Goal: Navigation & Orientation: Find specific page/section

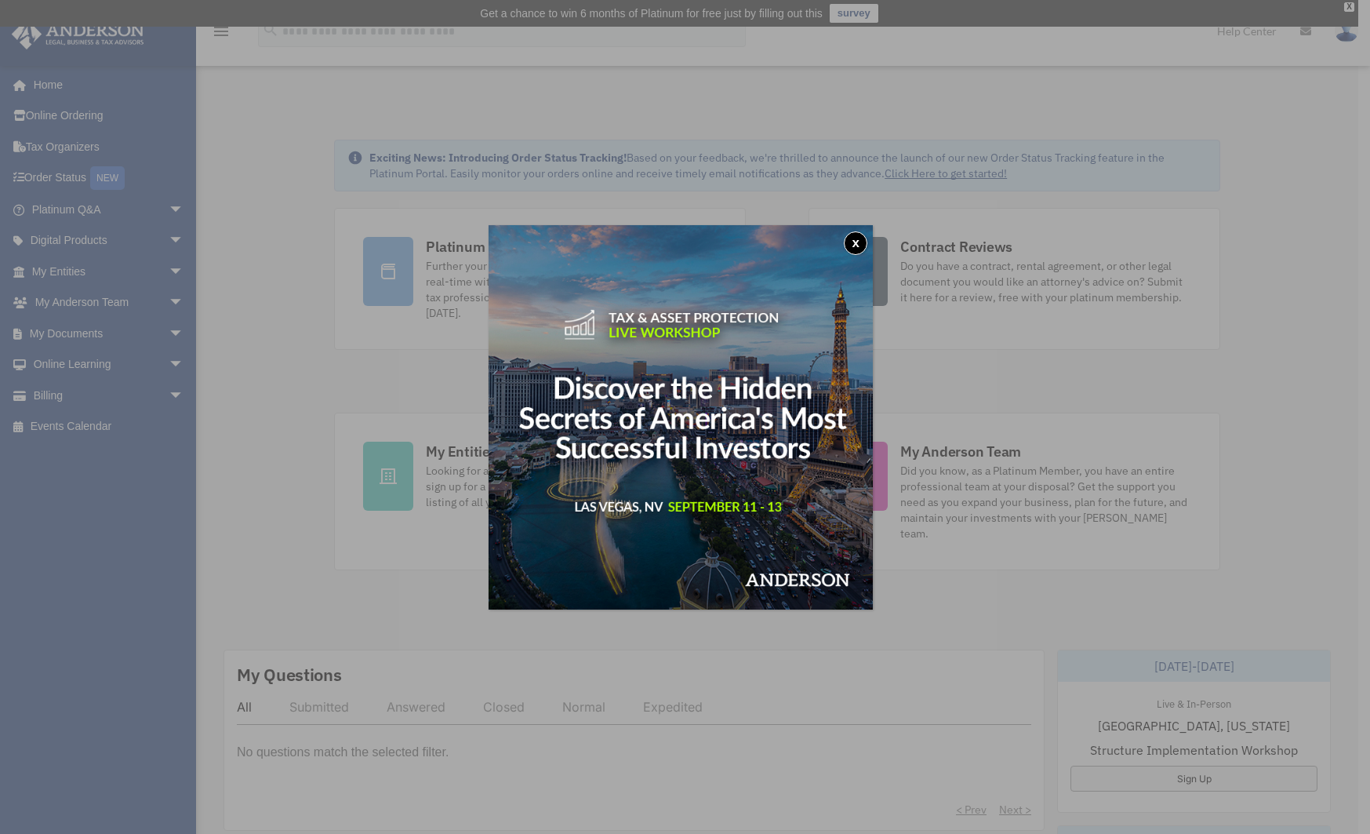
click at [862, 238] on button "x" at bounding box center [856, 243] width 24 height 24
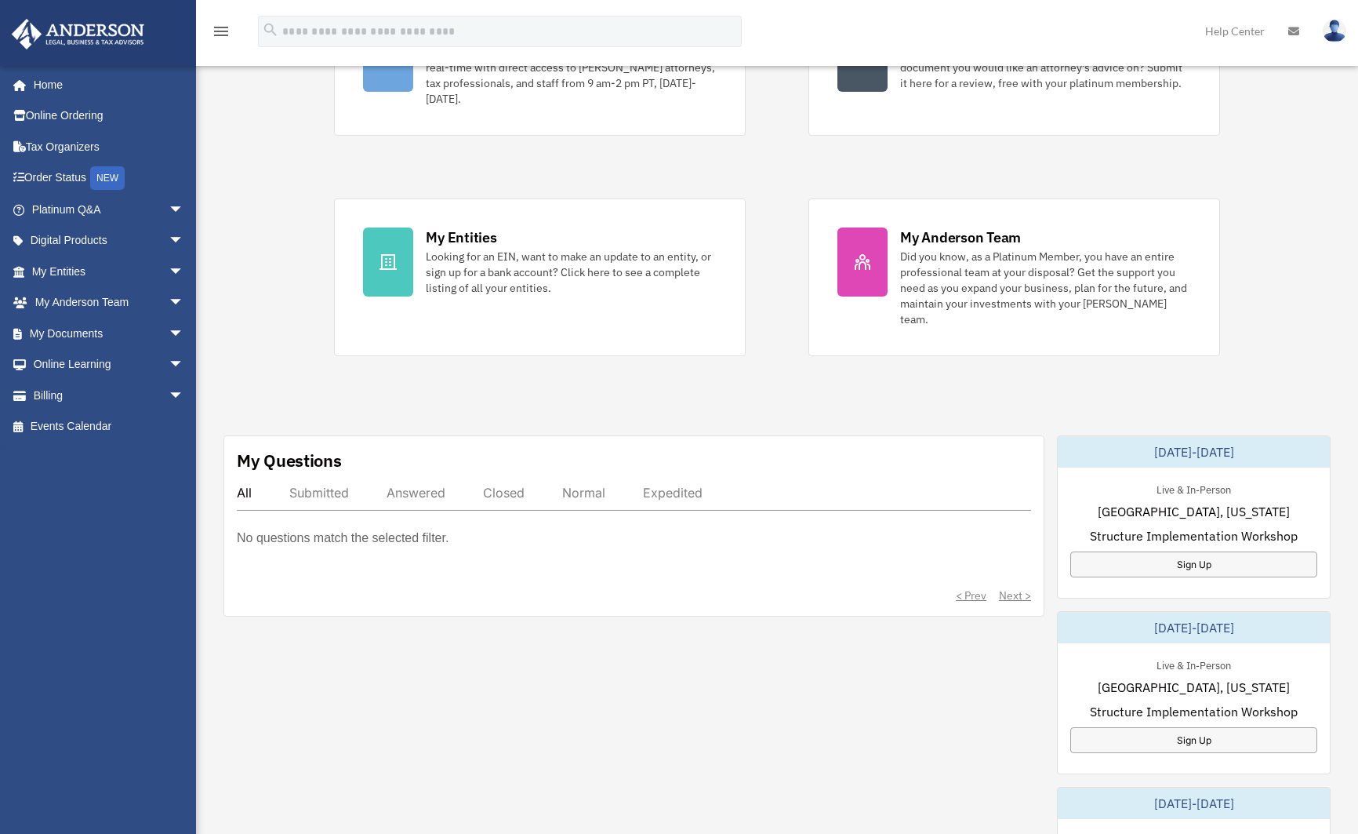
scroll to position [235, 0]
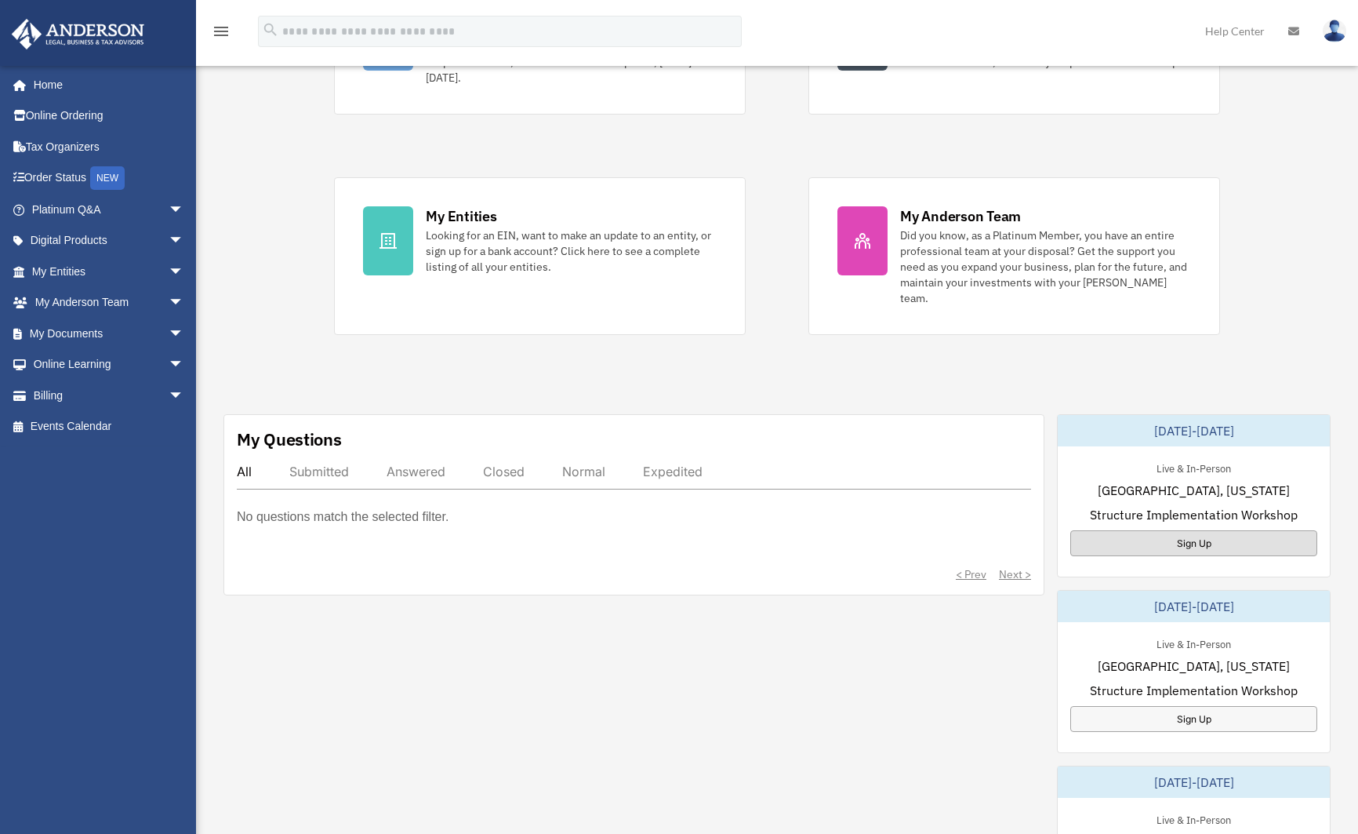
click at [1191, 530] on div "Sign Up" at bounding box center [1193, 543] width 247 height 26
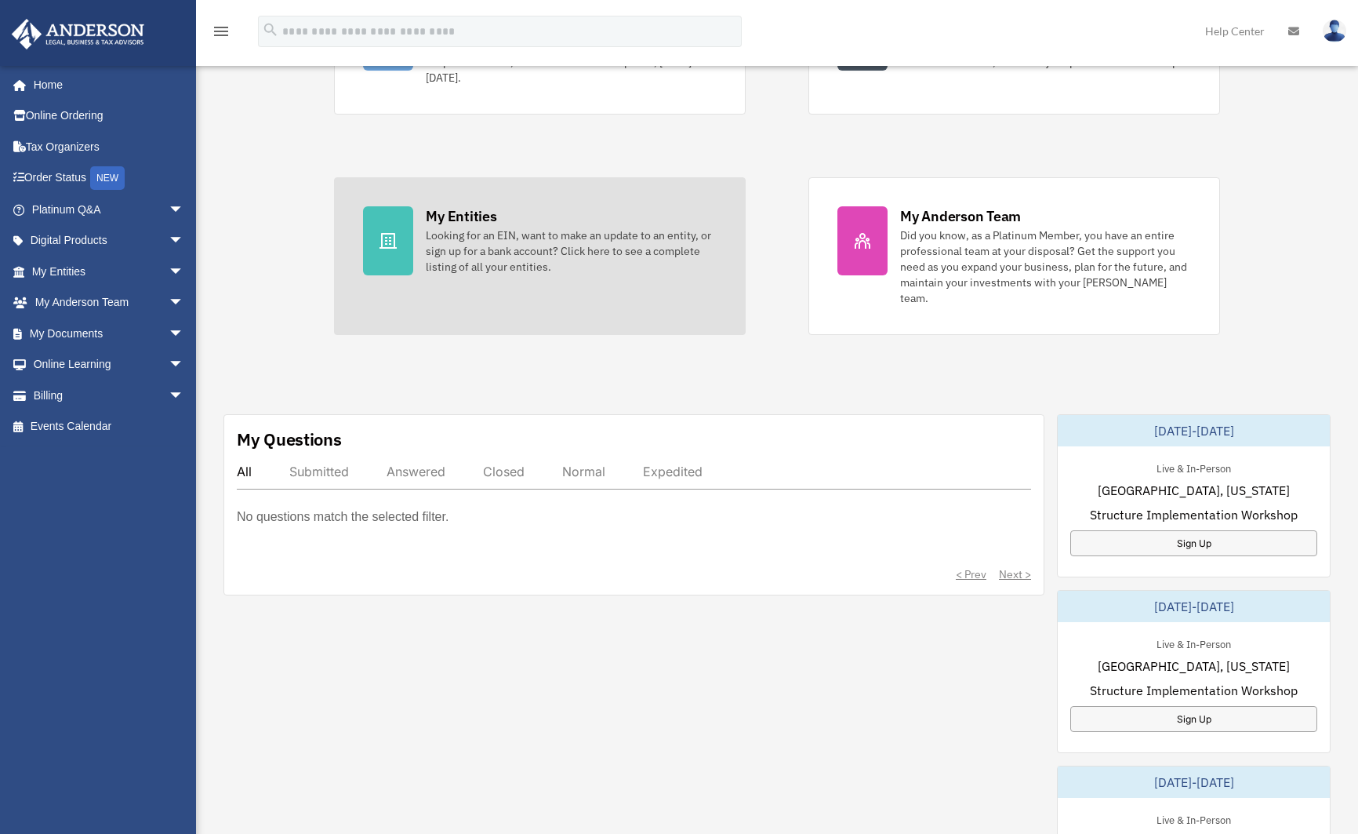
scroll to position [0, 0]
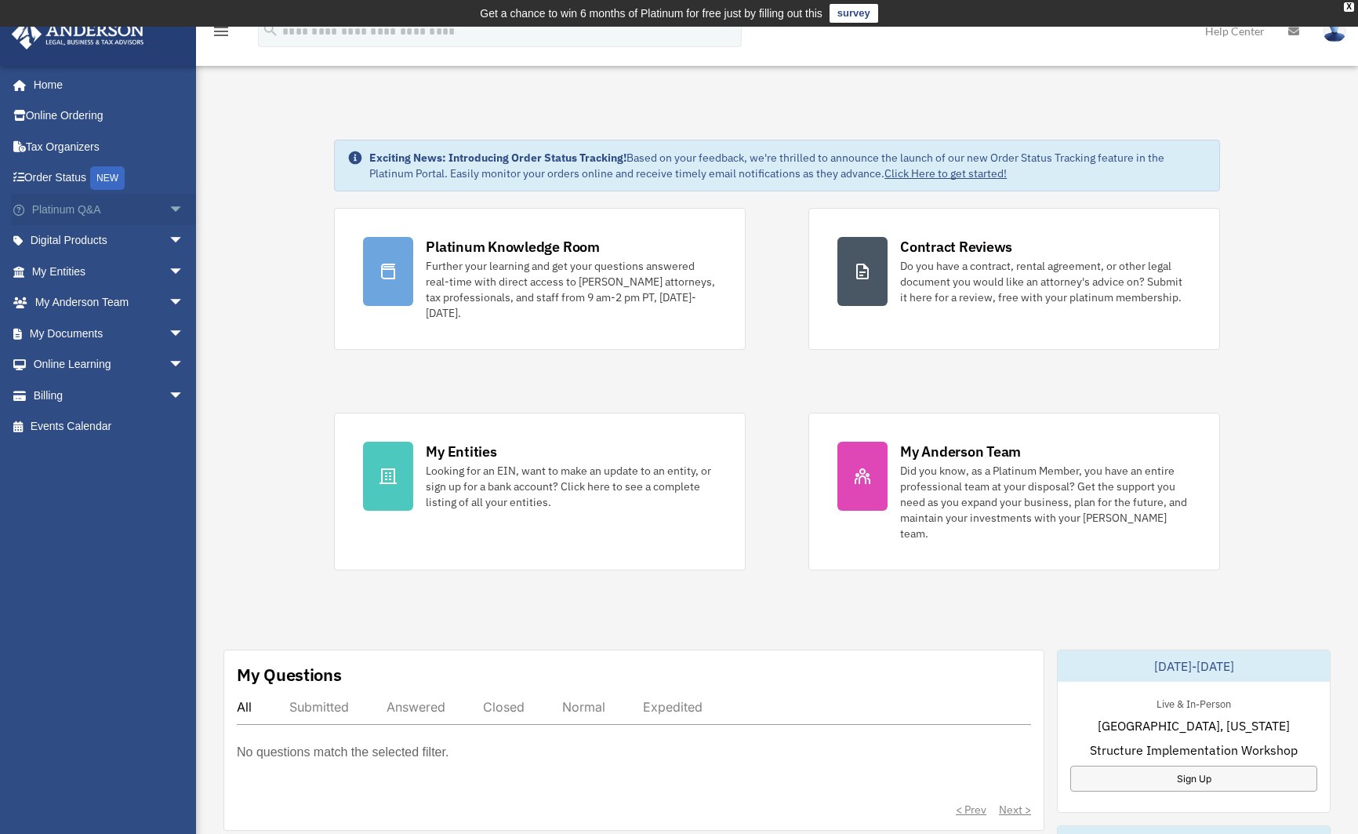
click at [169, 207] on span "arrow_drop_down" at bounding box center [184, 210] width 31 height 32
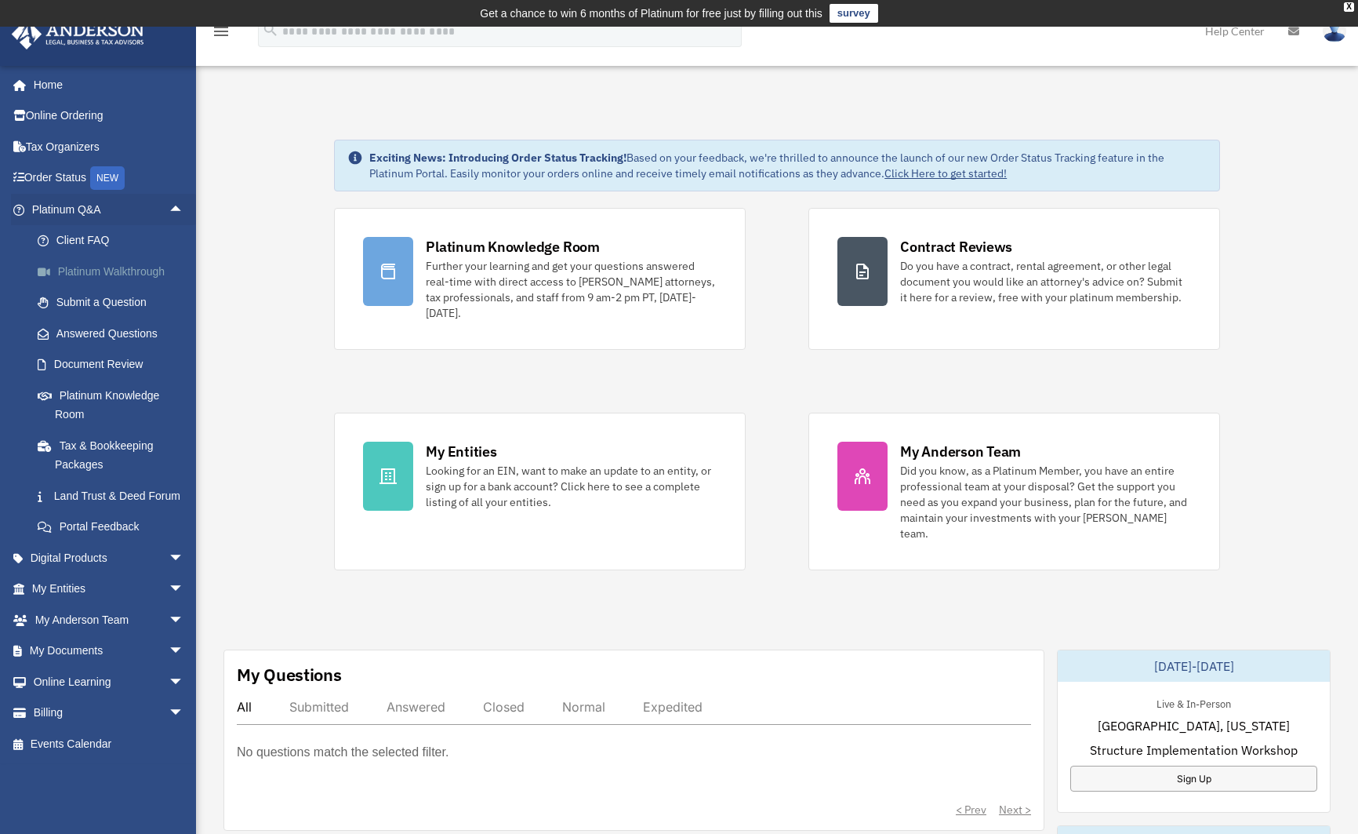
click at [104, 267] on link "Platinum Walkthrough" at bounding box center [115, 271] width 186 height 31
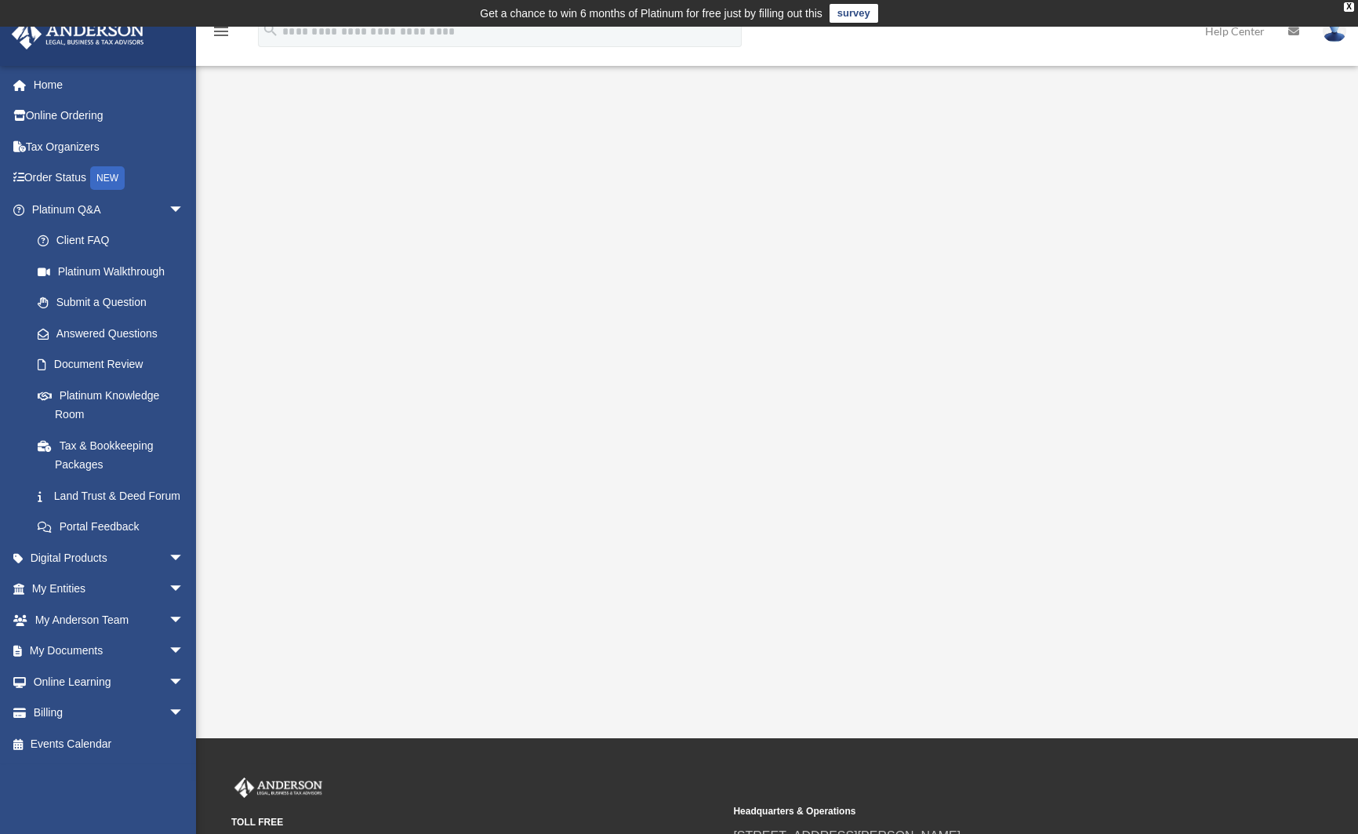
click at [886, 47] on div "menu search Site Menu add paul@confluenspartners.com My Profile Reset Password …" at bounding box center [679, 38] width 1335 height 53
click at [779, 43] on div "menu search Site Menu add paul@confluenspartners.com My Profile Reset Password …" at bounding box center [679, 38] width 1335 height 53
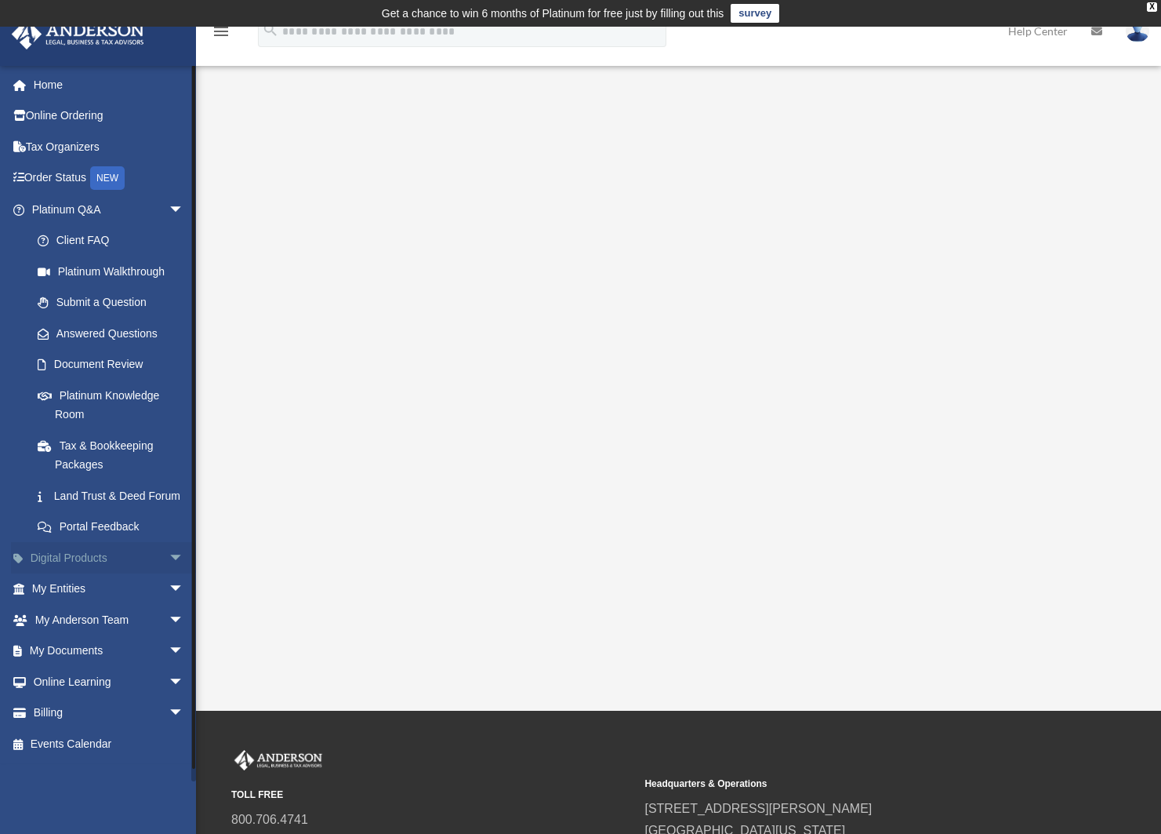
click at [169, 574] on span "arrow_drop_down" at bounding box center [184, 558] width 31 height 32
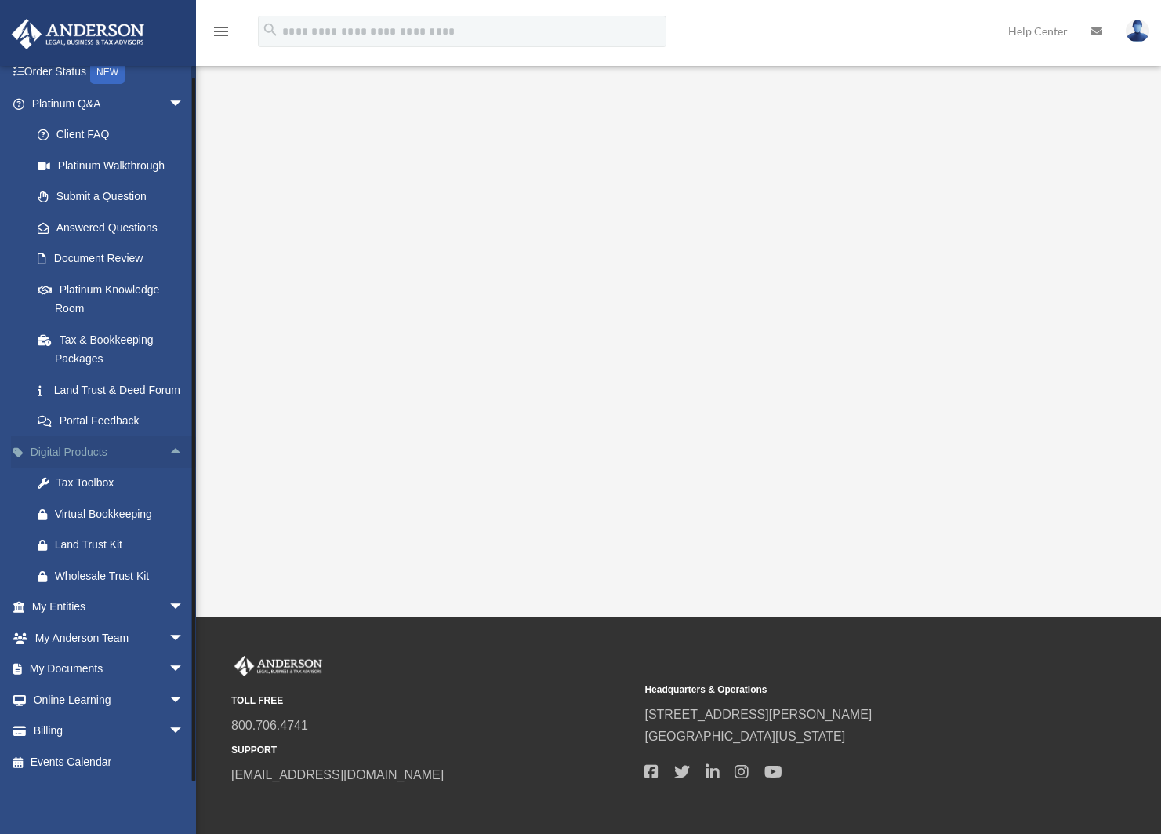
scroll to position [157, 0]
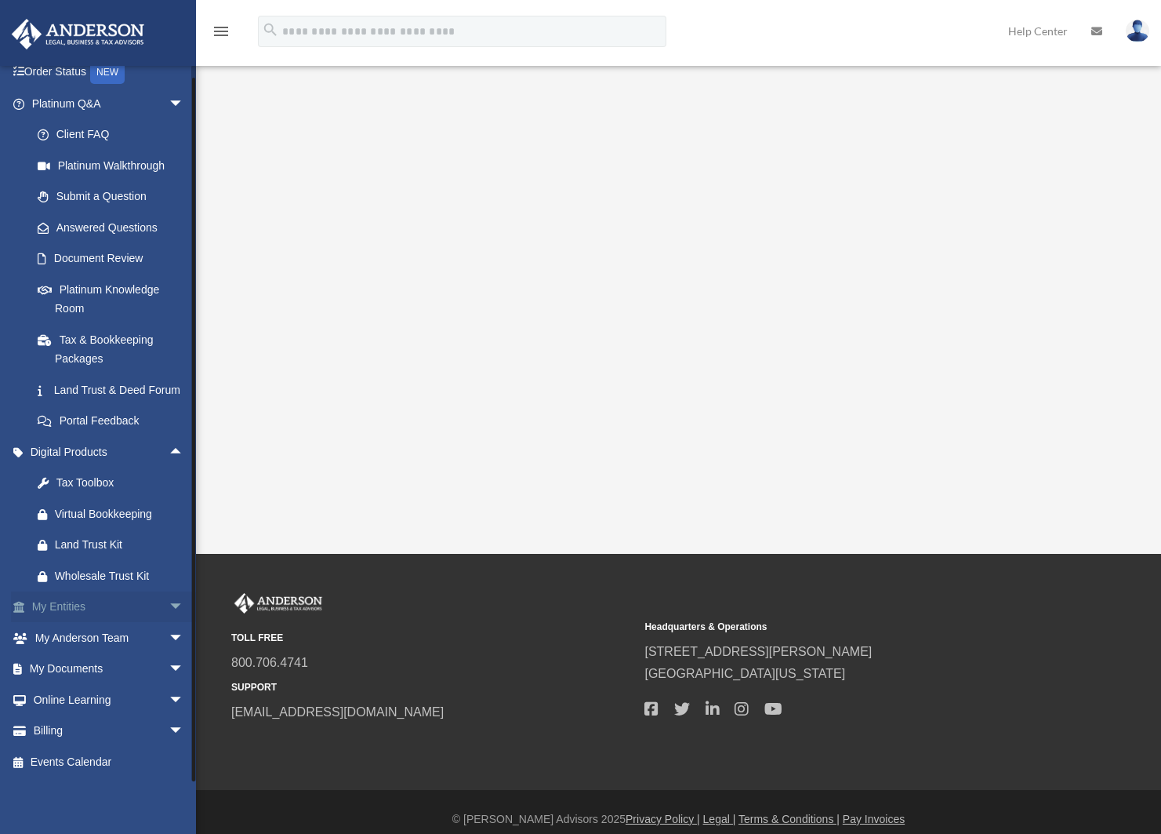
click at [169, 604] on span "arrow_drop_down" at bounding box center [184, 607] width 31 height 32
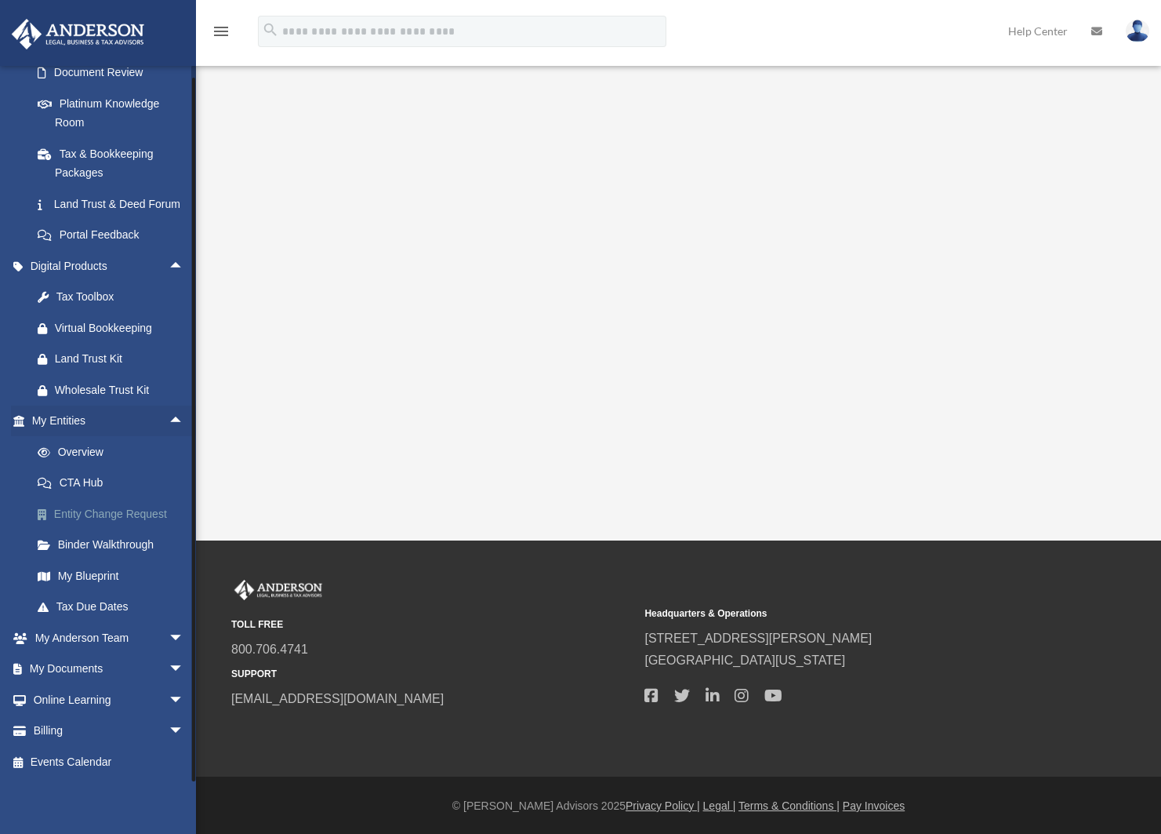
scroll to position [171, 0]
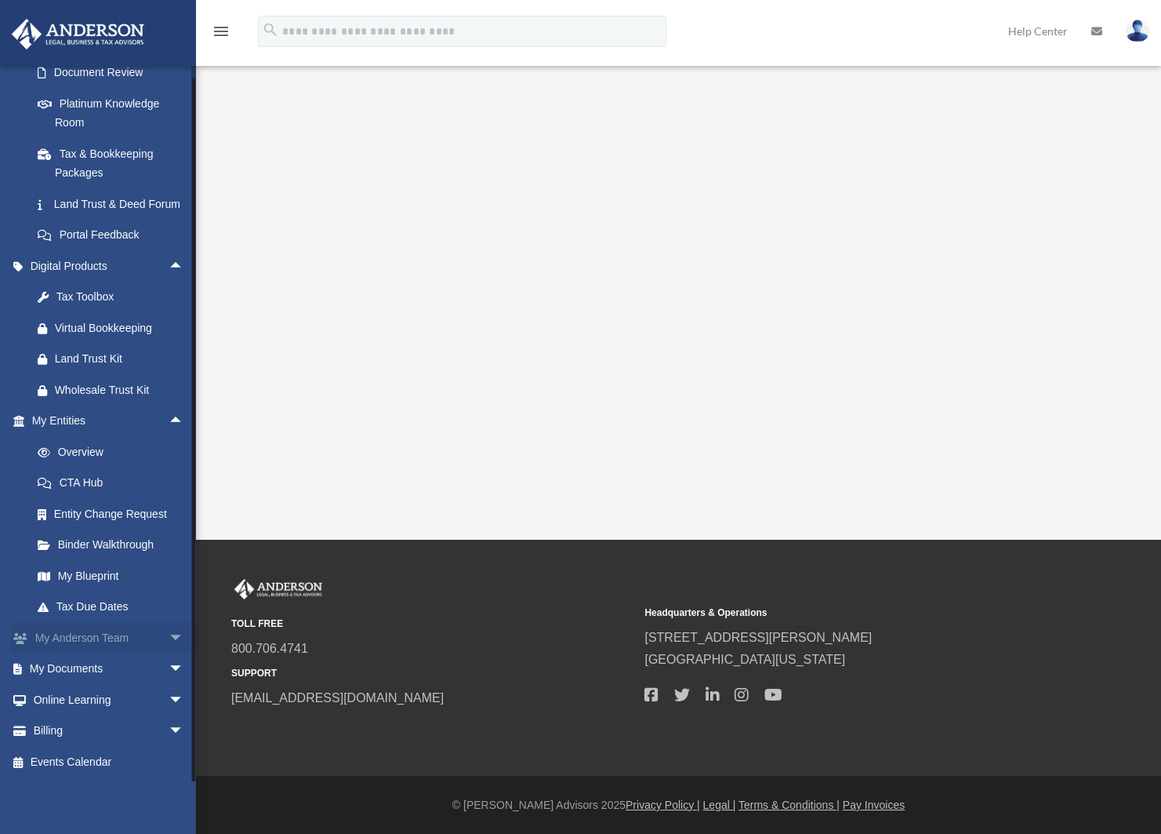
click at [169, 632] on span "arrow_drop_down" at bounding box center [184, 638] width 31 height 32
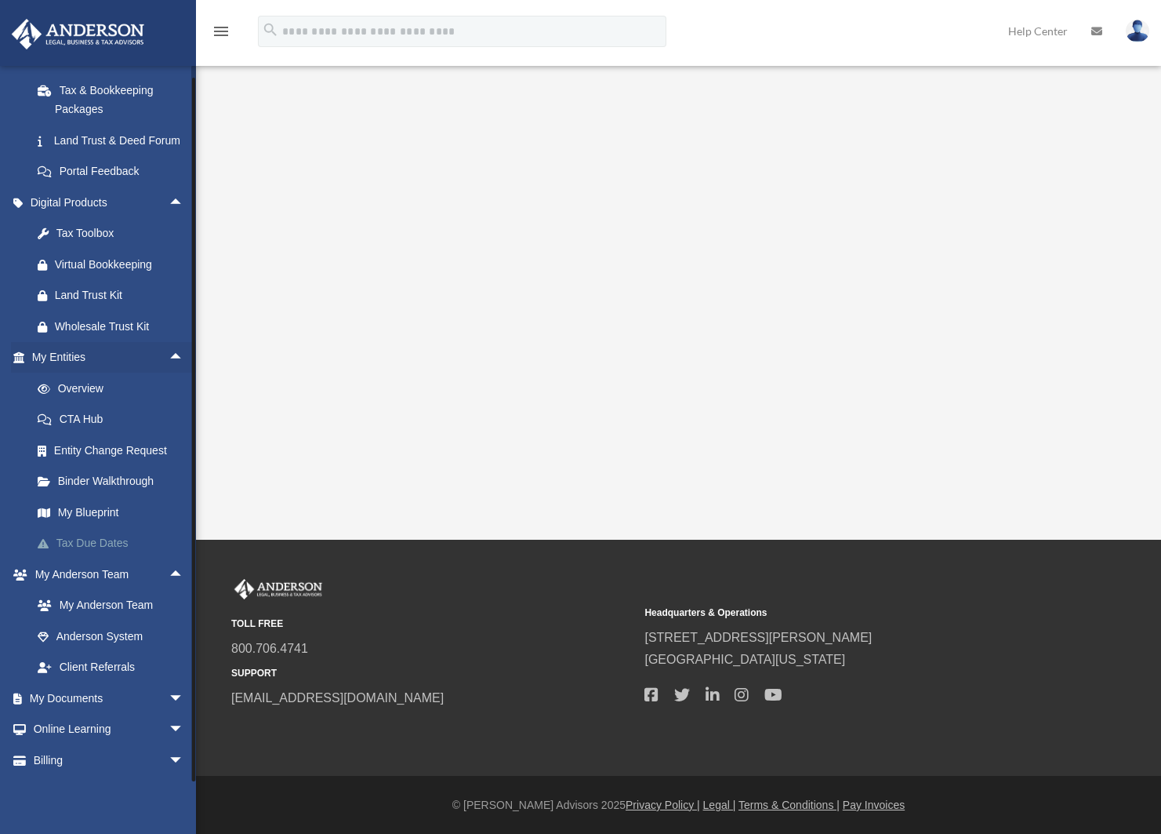
scroll to position [404, 0]
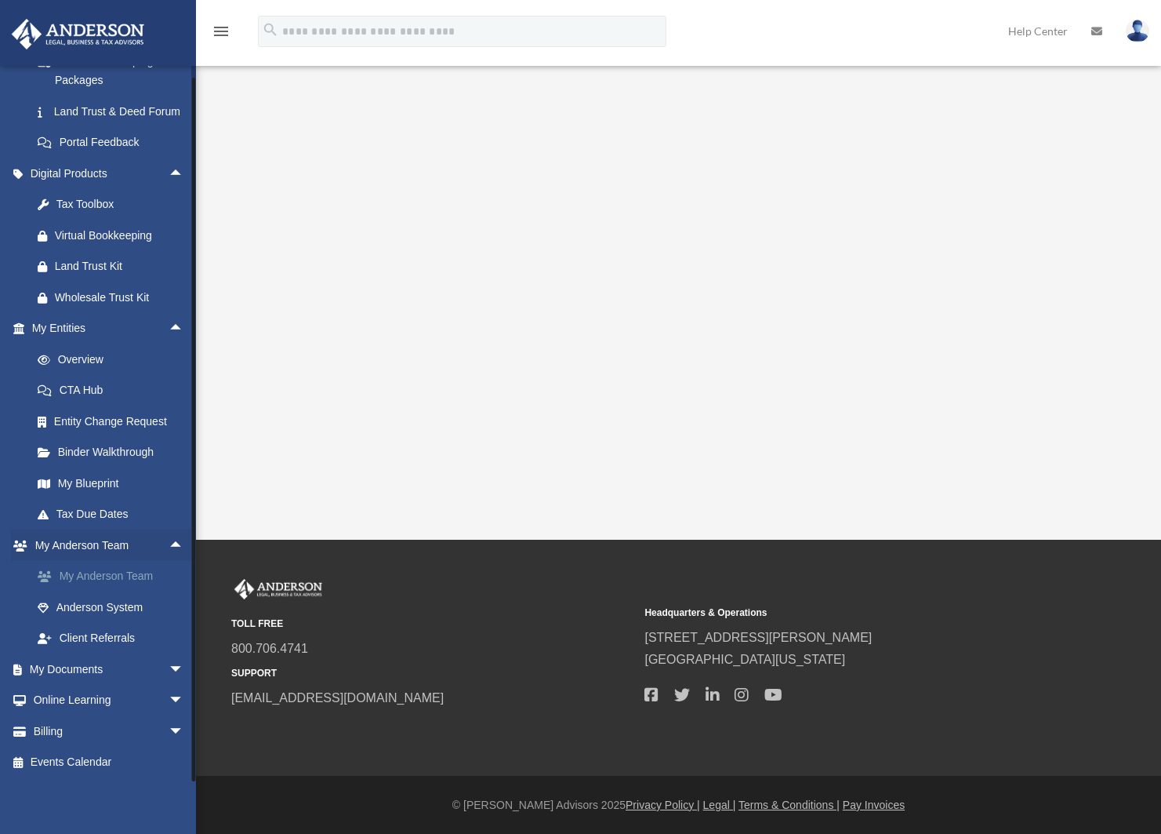
click at [111, 579] on link "My Anderson Team" at bounding box center [115, 576] width 186 height 31
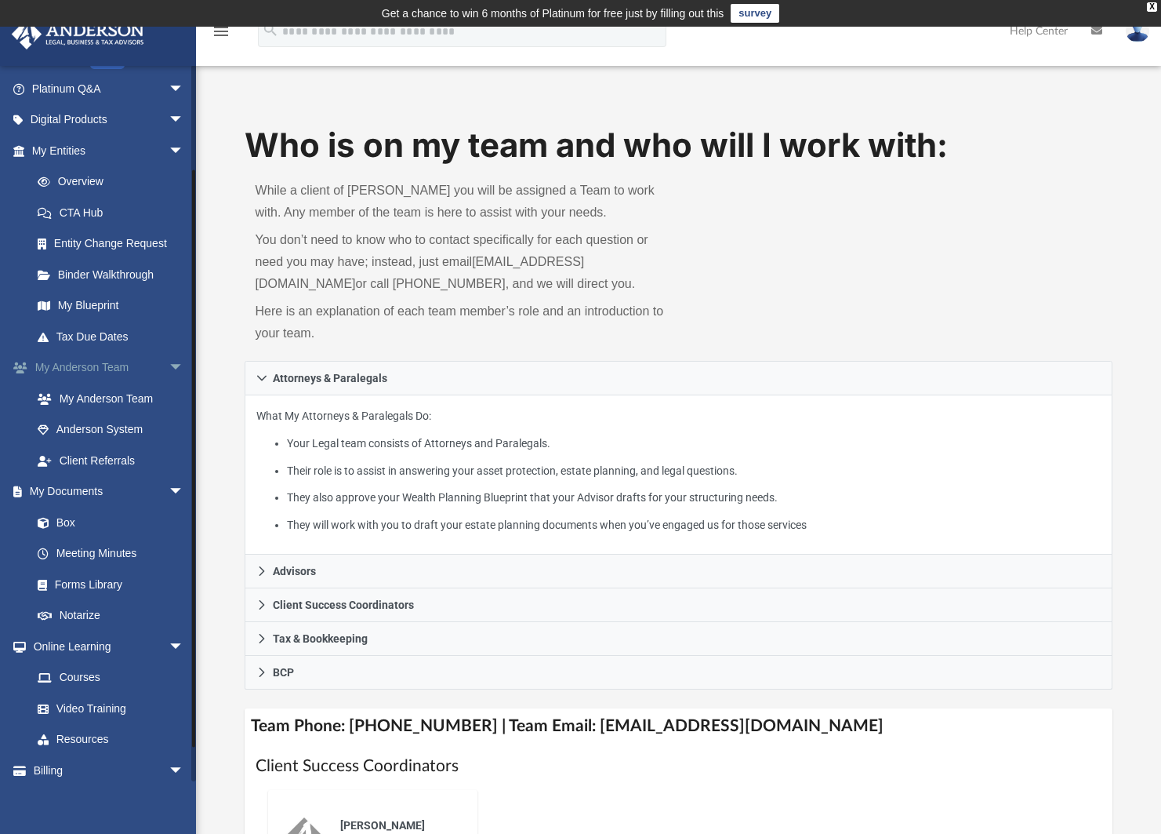
scroll to position [160, 0]
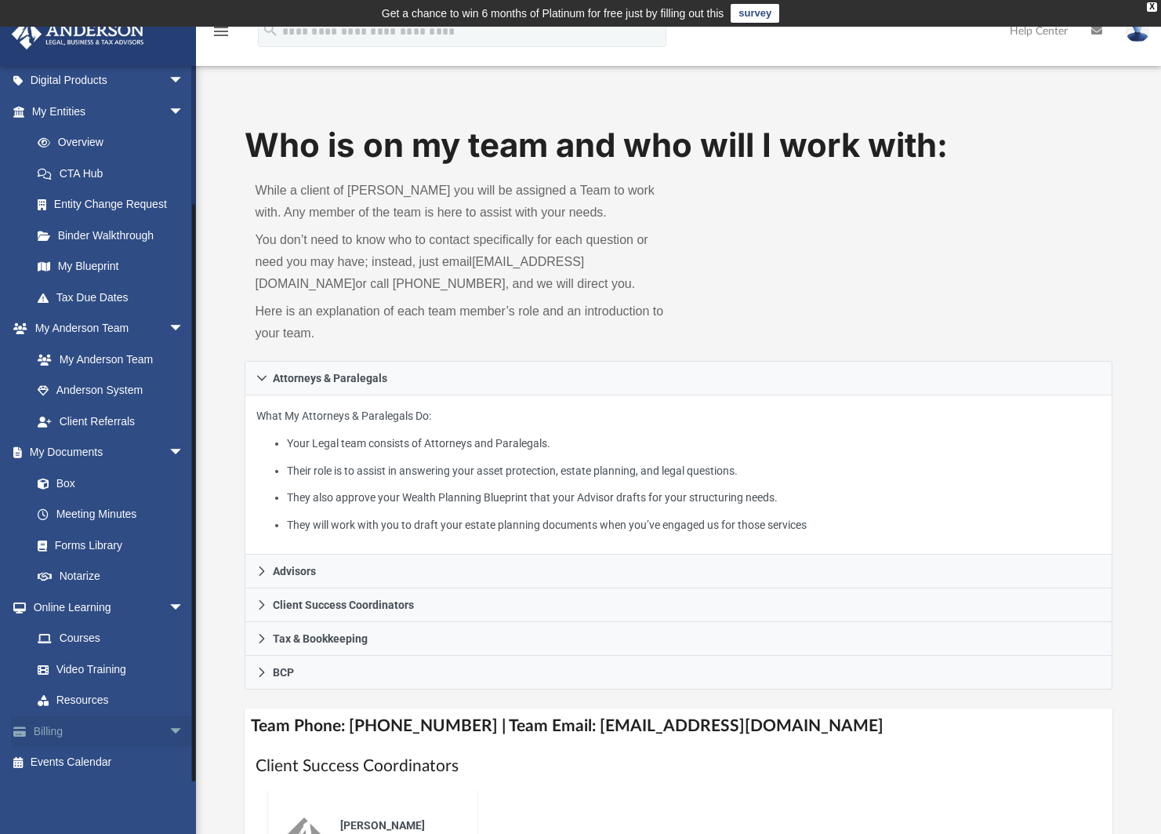
click at [169, 731] on span "arrow_drop_down" at bounding box center [184, 731] width 31 height 32
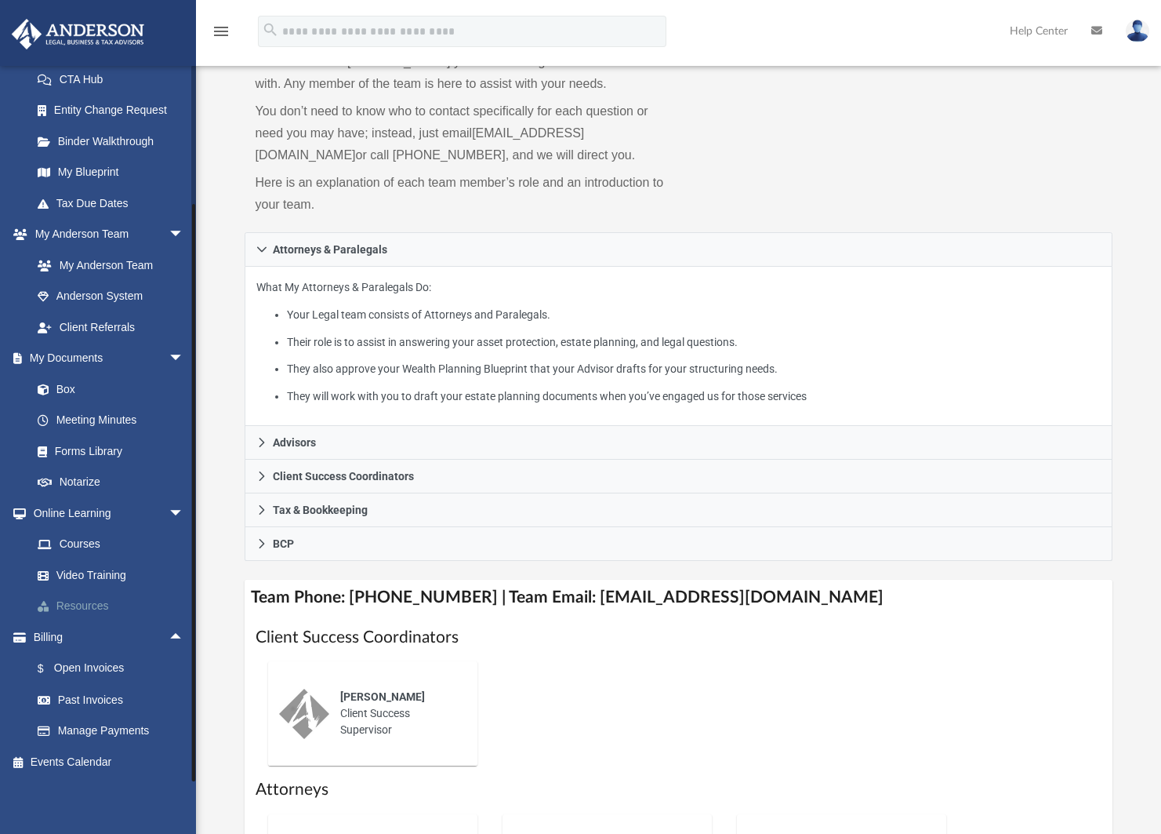
scroll to position [157, 0]
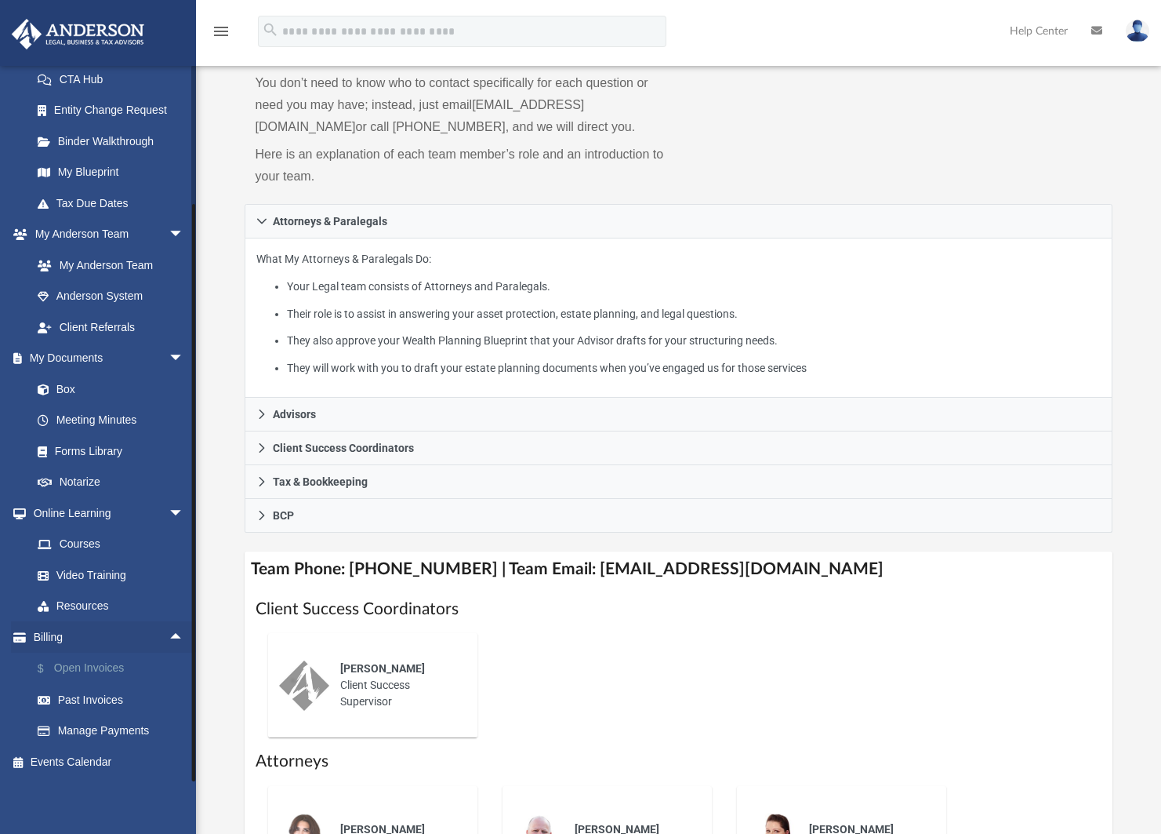
click at [104, 669] on link "$ Open Invoices" at bounding box center [115, 668] width 186 height 32
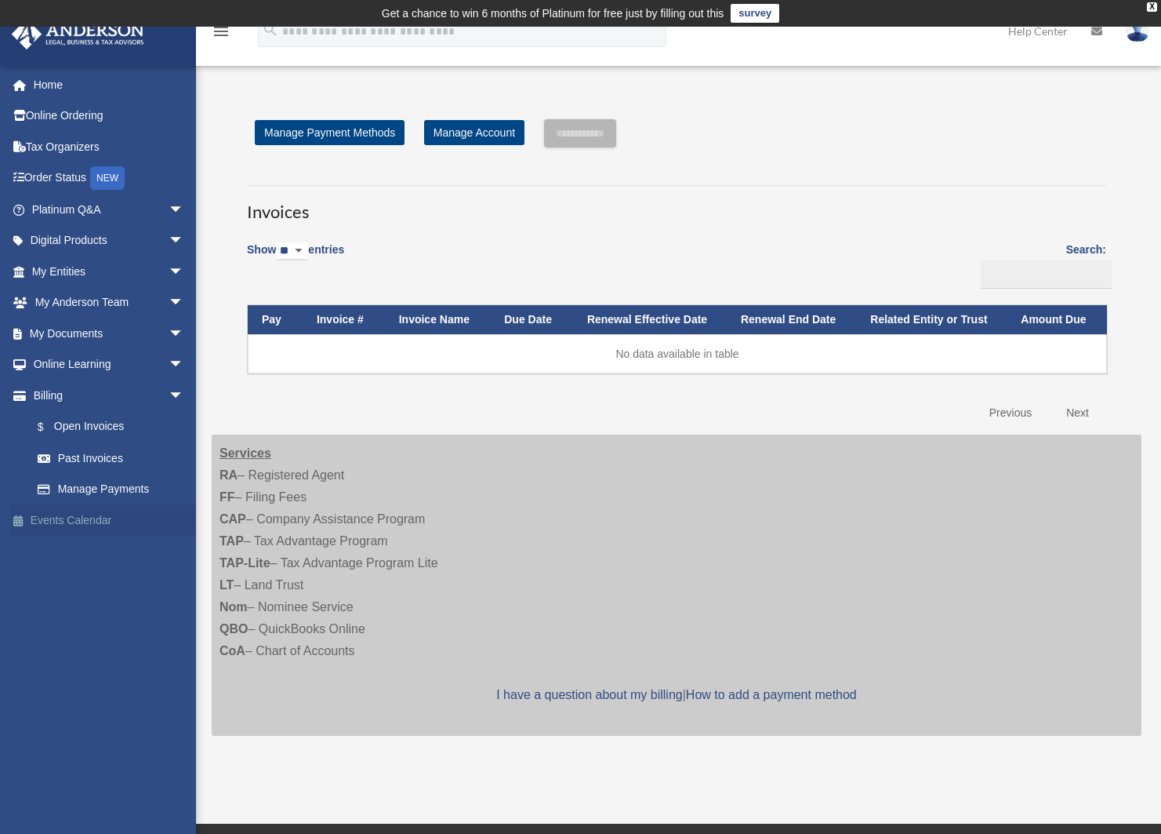
click at [100, 515] on link "Events Calendar" at bounding box center [109, 519] width 197 height 31
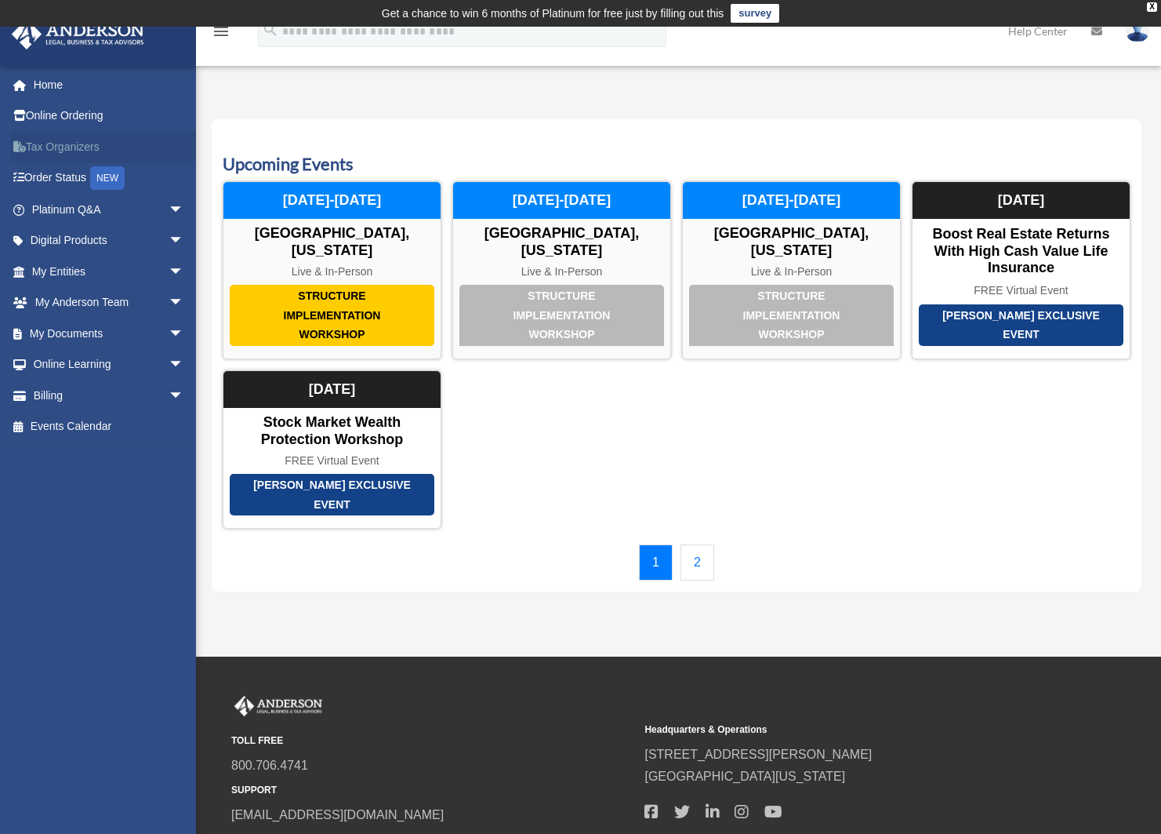
click at [78, 140] on link "Tax Organizers" at bounding box center [109, 146] width 197 height 31
click at [169, 329] on span "arrow_drop_down" at bounding box center [184, 334] width 31 height 32
click at [64, 362] on link "Box" at bounding box center [115, 364] width 186 height 31
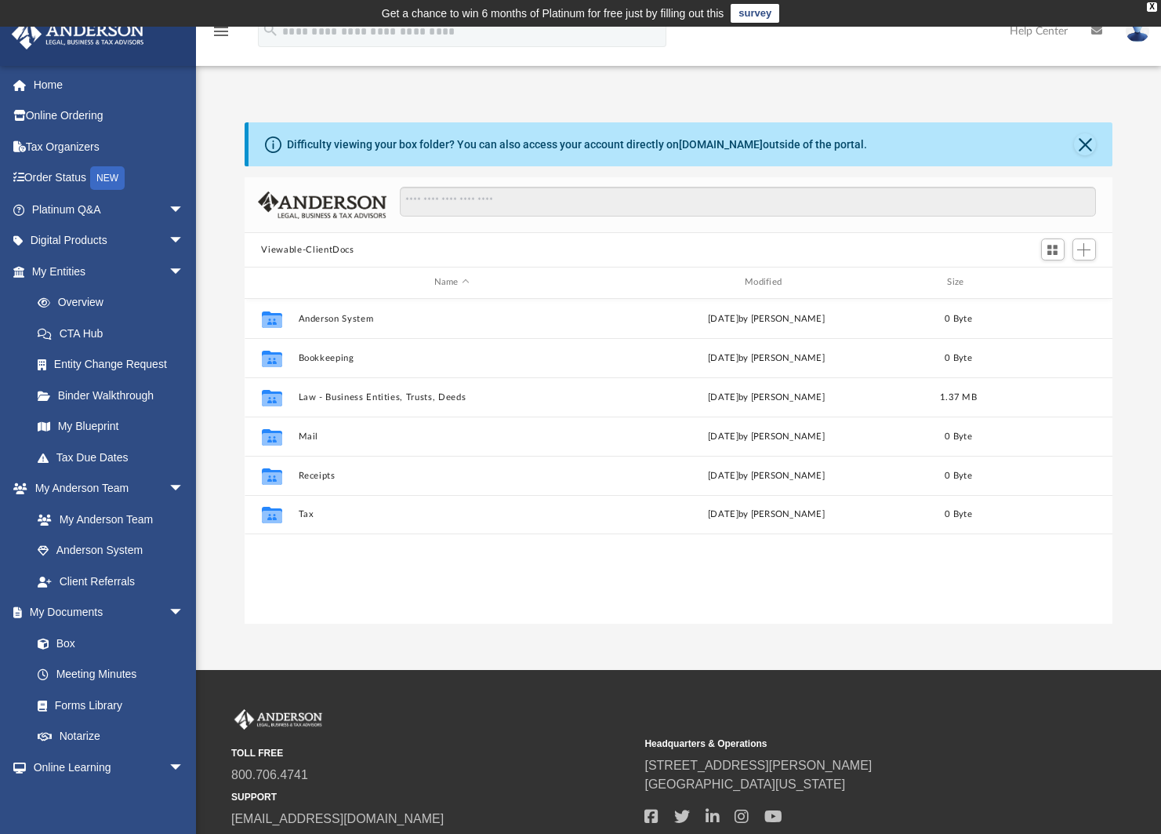
scroll to position [345, 857]
drag, startPoint x: 791, startPoint y: 149, endPoint x: 804, endPoint y: 149, distance: 12.5
click at [794, 149] on div "Difficulty viewing your box folder? You can also access your account directly o…" at bounding box center [577, 144] width 580 height 16
drag, startPoint x: 805, startPoint y: 144, endPoint x: 797, endPoint y: 148, distance: 8.8
click at [798, 148] on div "Difficulty viewing your box folder? You can also access your account directly o…" at bounding box center [577, 144] width 580 height 16
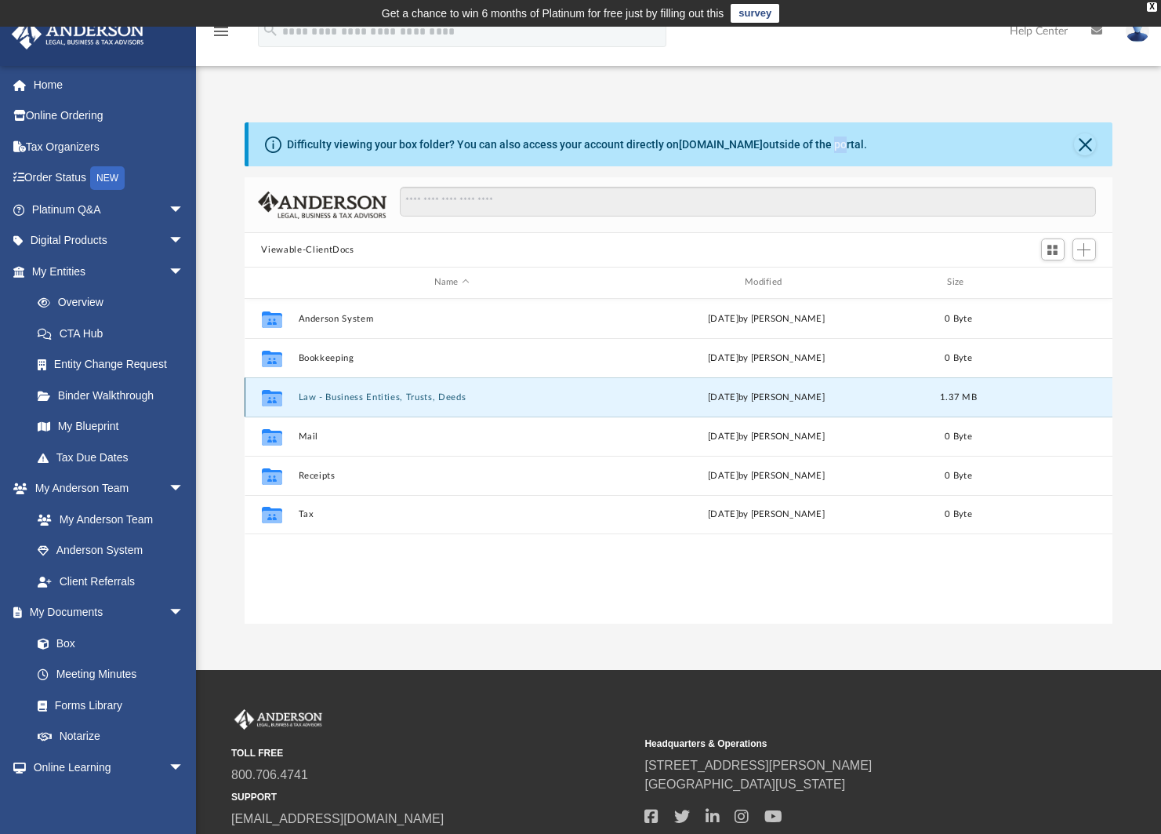
click at [370, 394] on button "Law - Business Entities, Trusts, Deeds" at bounding box center [451, 397] width 307 height 10
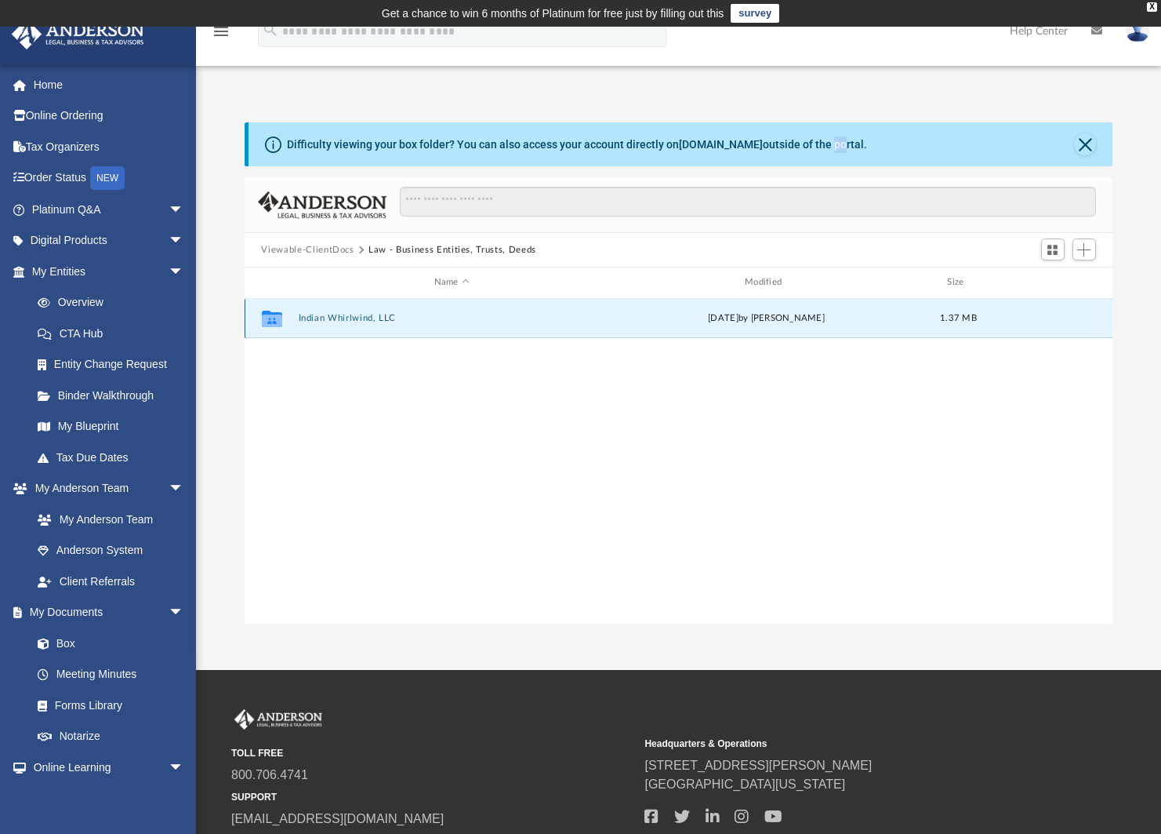
click at [350, 316] on button "Indian Whirlwind, LLC" at bounding box center [451, 318] width 307 height 10
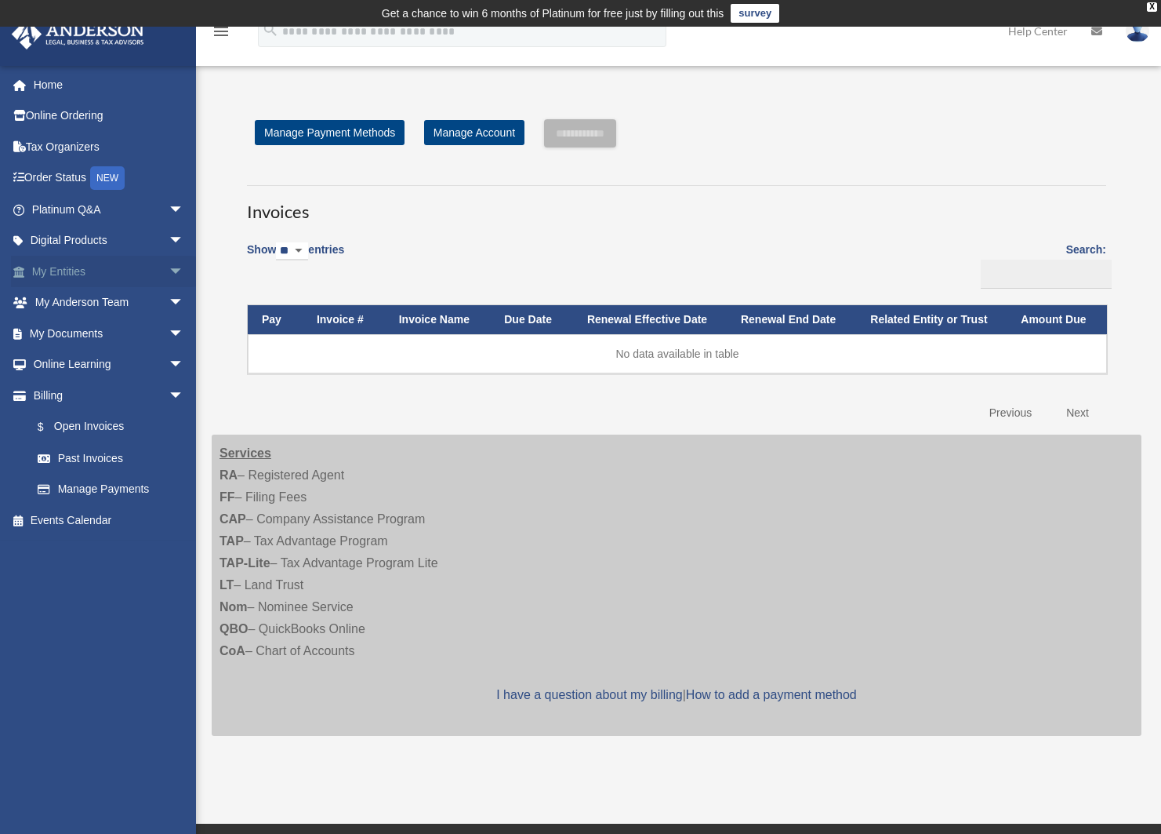
click at [60, 272] on link "My Entities arrow_drop_down" at bounding box center [109, 271] width 197 height 31
click at [70, 296] on link "My Anderson Team arrow_drop_down" at bounding box center [109, 302] width 197 height 31
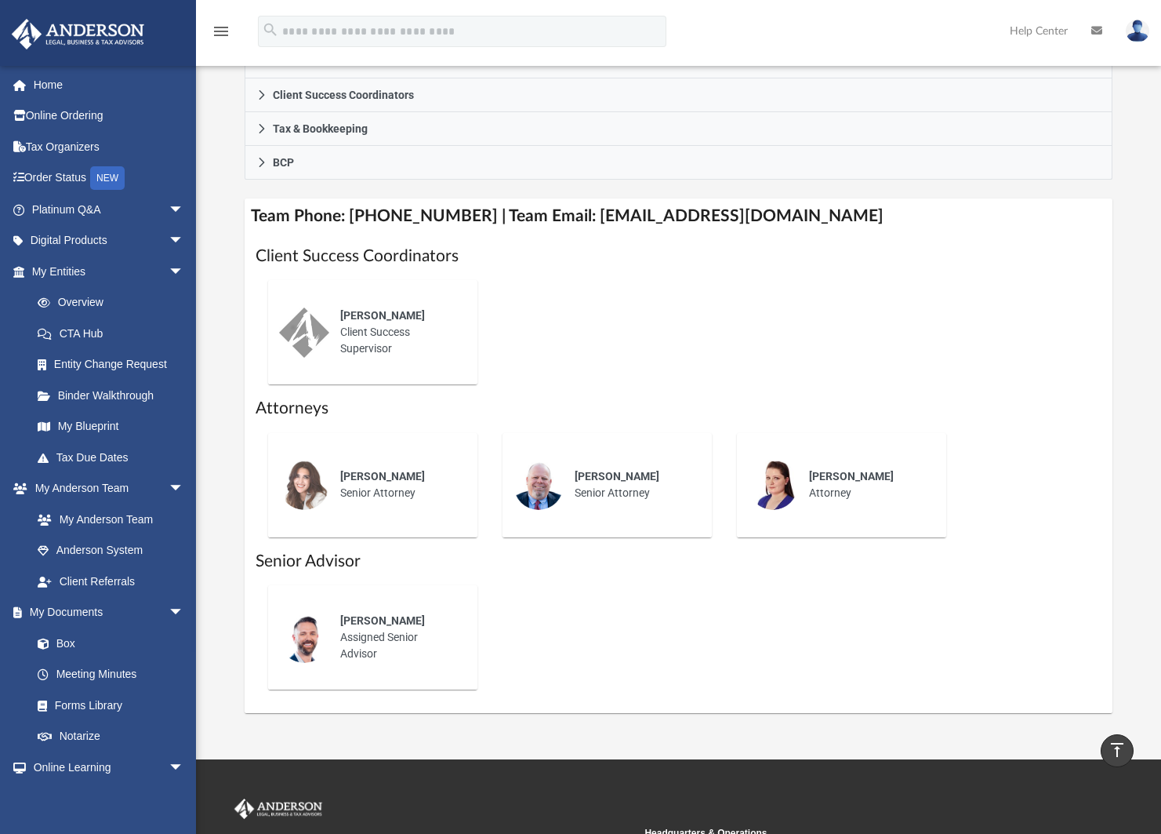
scroll to position [628, 0]
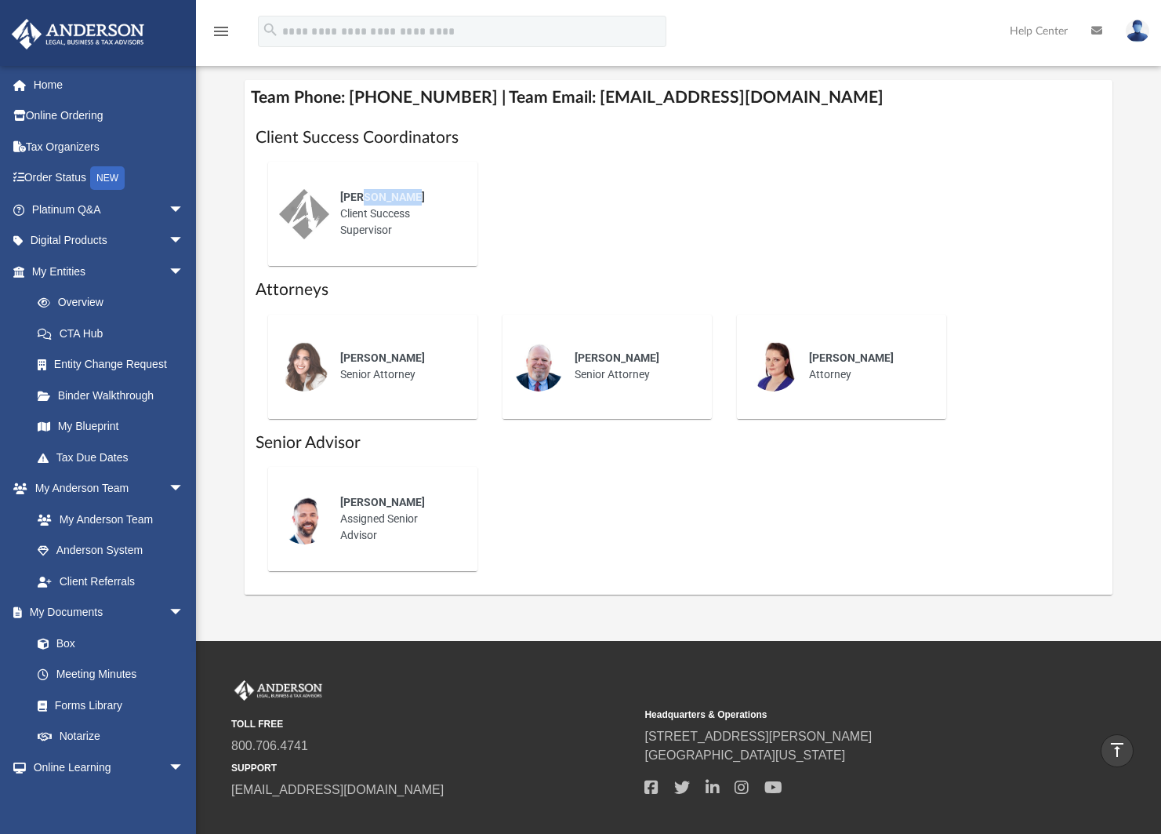
drag, startPoint x: 363, startPoint y: 191, endPoint x: 423, endPoint y: 202, distance: 61.4
click at [423, 202] on div "Ebony Payton" at bounding box center [397, 197] width 115 height 16
click at [546, 202] on div "Ebony Payton Client Success Supervisor" at bounding box center [679, 213] width 847 height 129
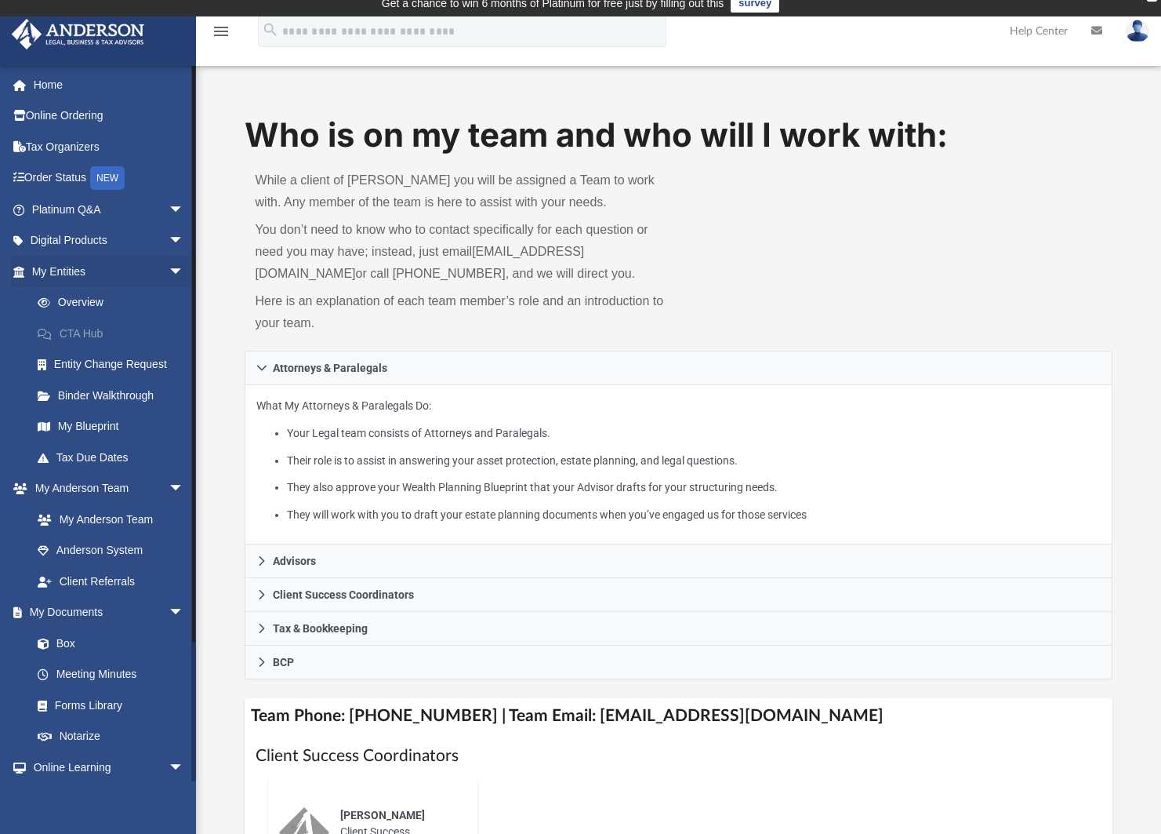
scroll to position [0, 0]
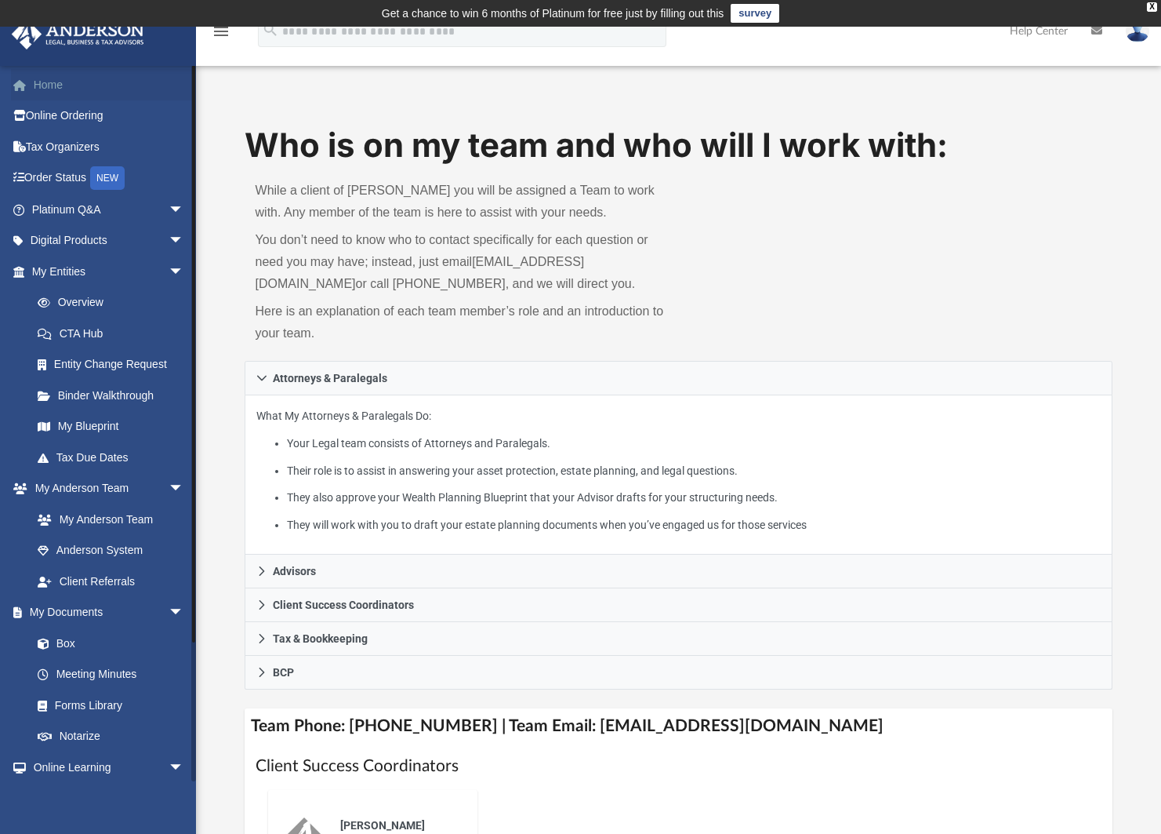
click at [48, 74] on link "Home" at bounding box center [109, 84] width 197 height 31
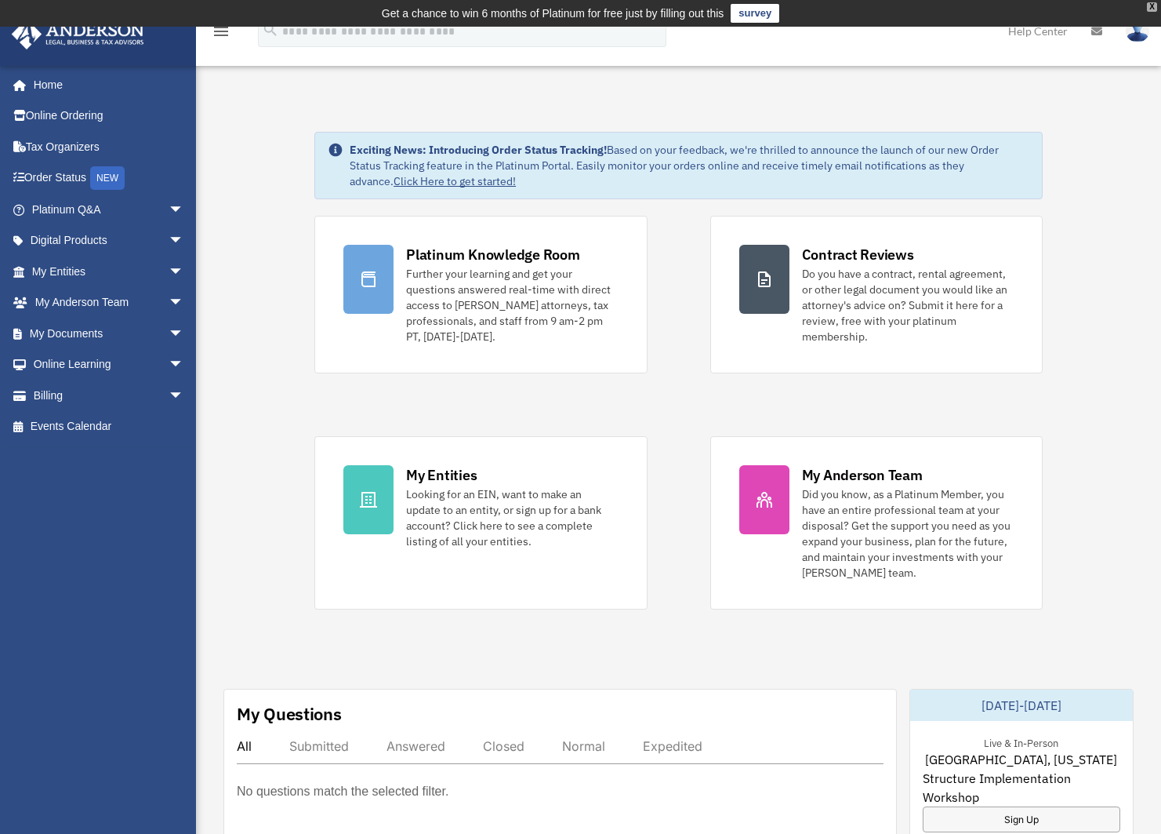
click at [1152, 9] on div "X" at bounding box center [1152, 6] width 10 height 9
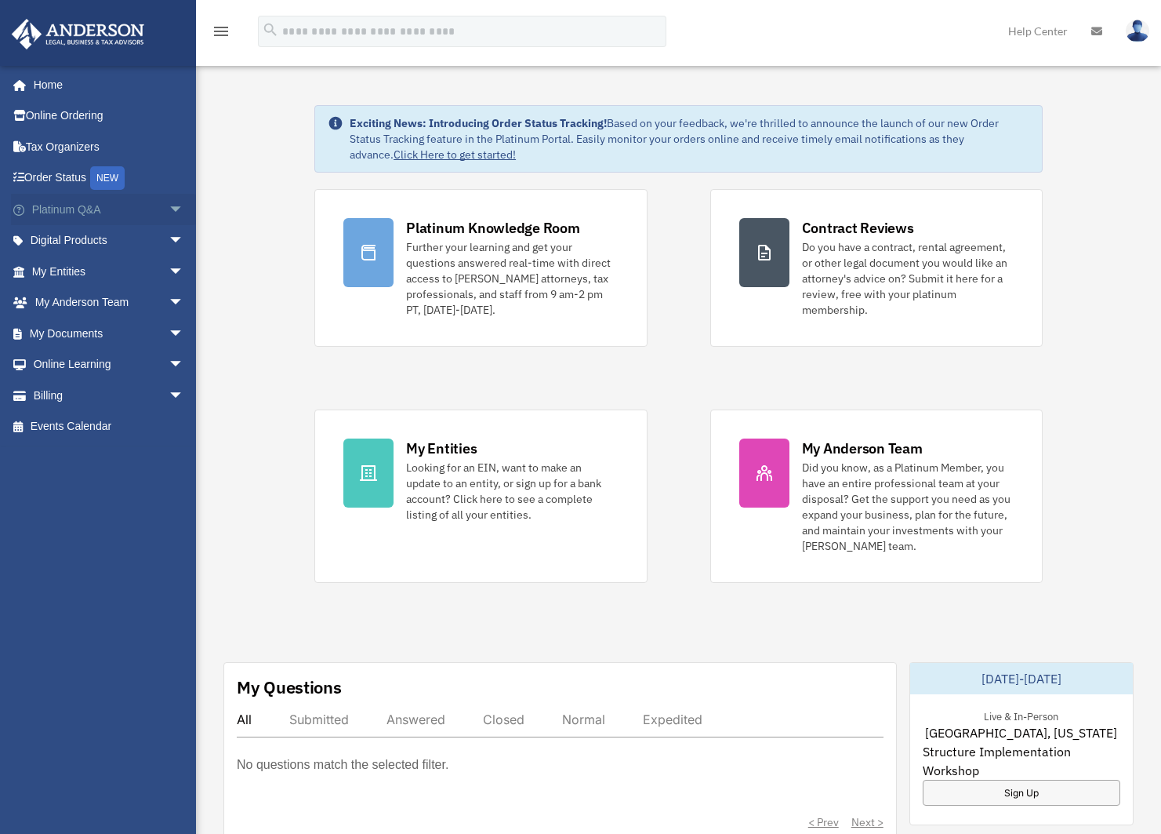
click at [41, 204] on link "Platinum Q&A arrow_drop_down" at bounding box center [109, 209] width 197 height 31
click at [169, 211] on span "arrow_drop_down" at bounding box center [184, 210] width 31 height 32
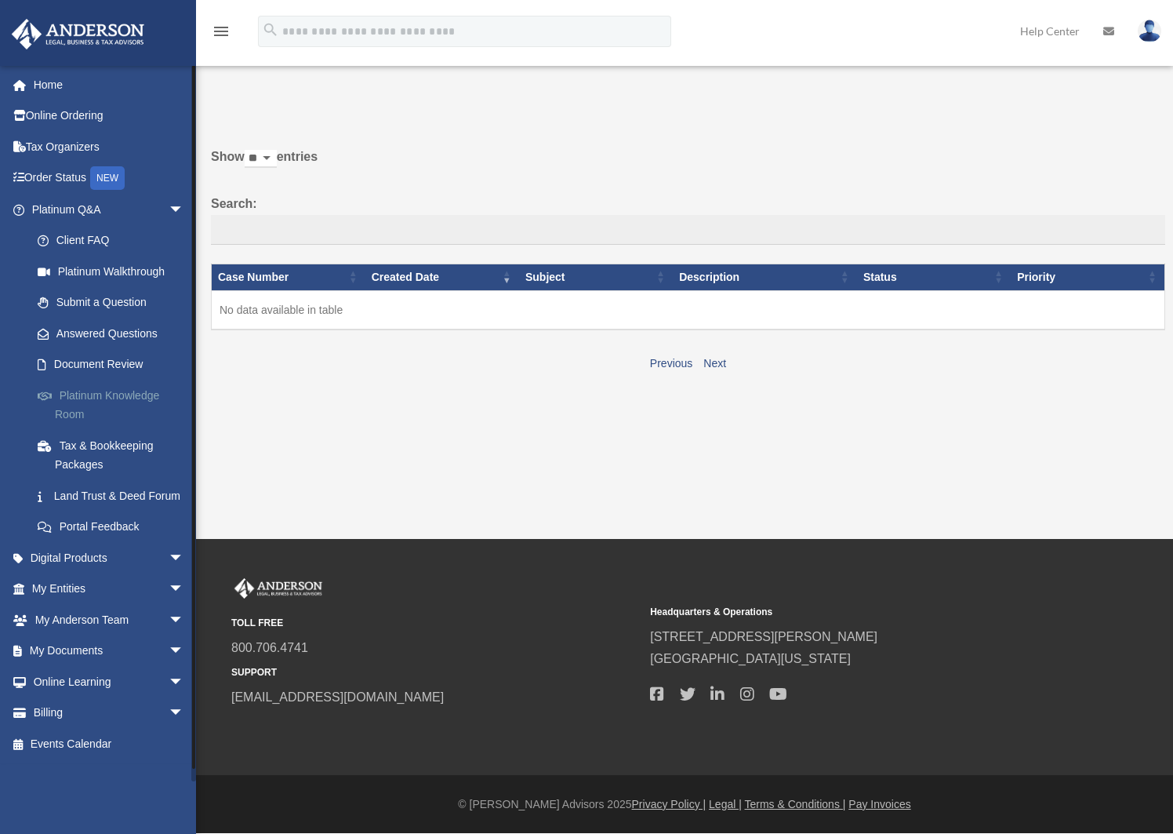
click at [119, 393] on link "Platinum Knowledge Room" at bounding box center [115, 405] width 186 height 50
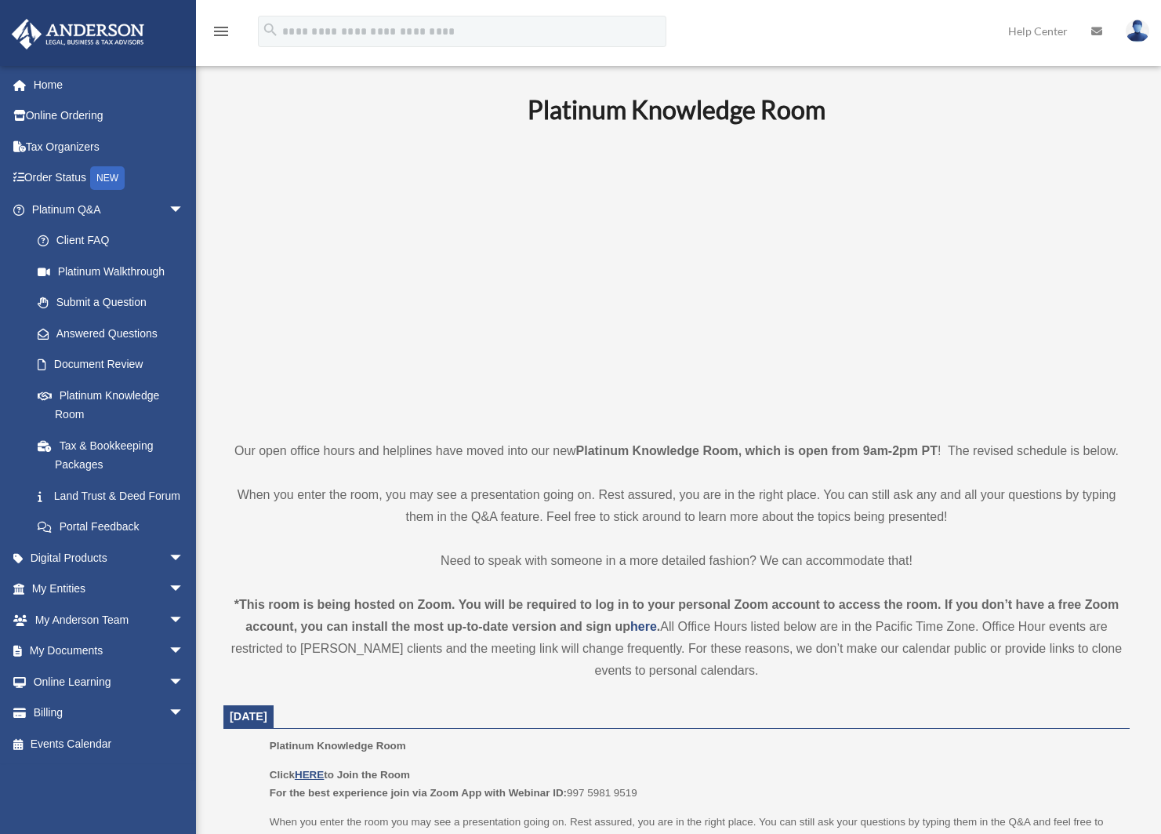
click at [884, 19] on div "menu search Site Menu add paul@confluenspartners.com My Profile Reset Password …" at bounding box center [581, 38] width 1138 height 53
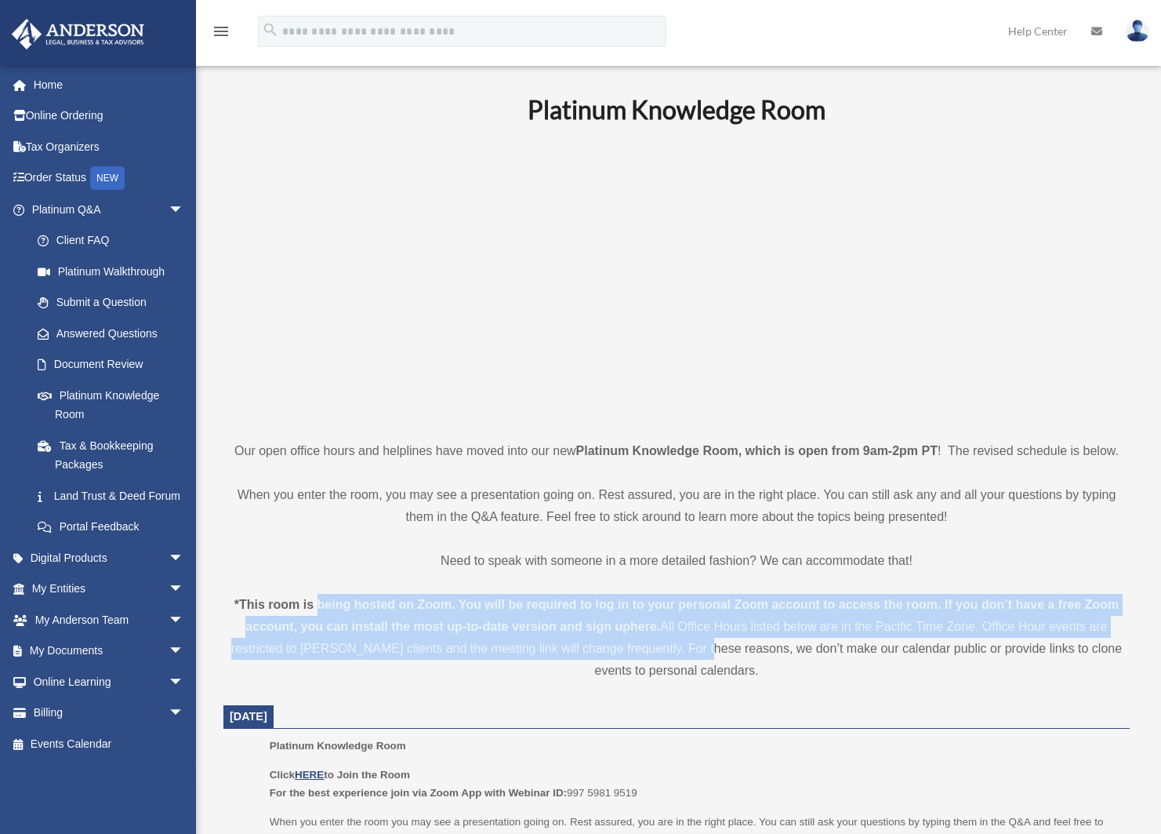
drag, startPoint x: 321, startPoint y: 605, endPoint x: 687, endPoint y: 656, distance: 369.7
click at [687, 656] on div "*This room is being hosted on Zoom. You will be required to log in to your pers…" at bounding box center [676, 638] width 906 height 88
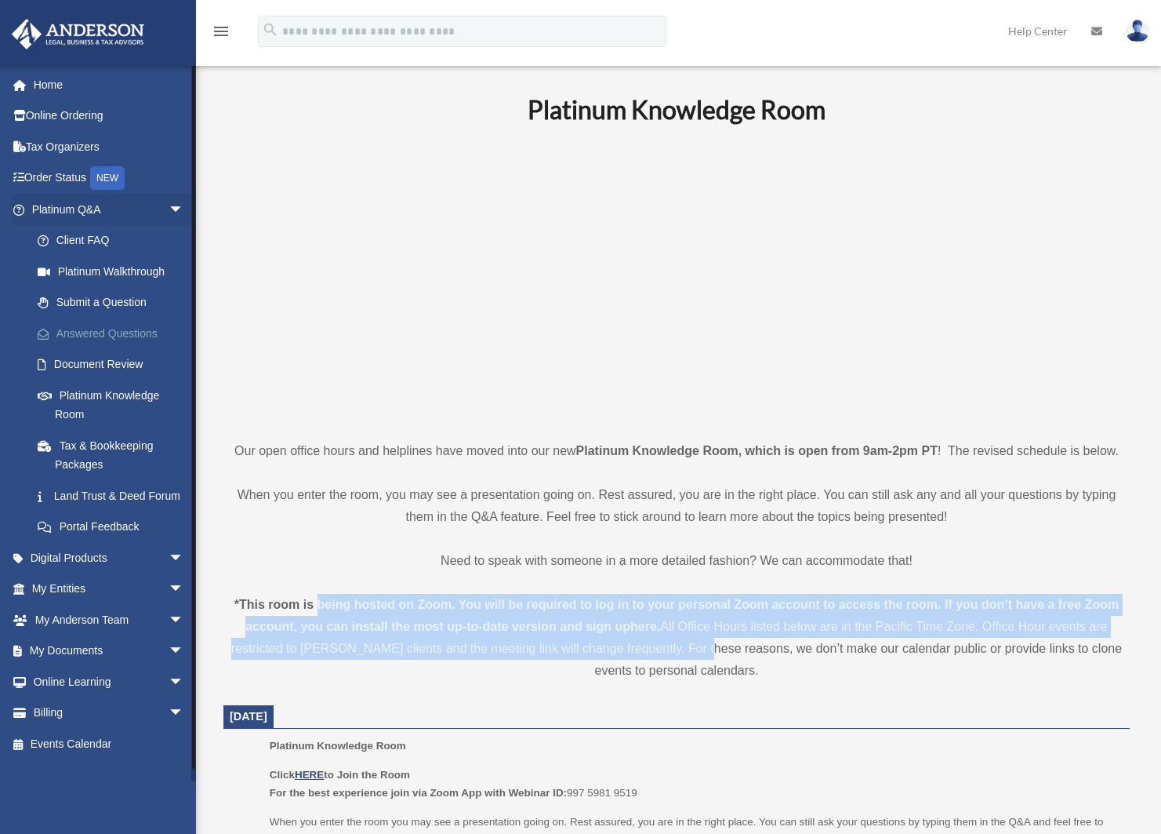
scroll to position [1, 0]
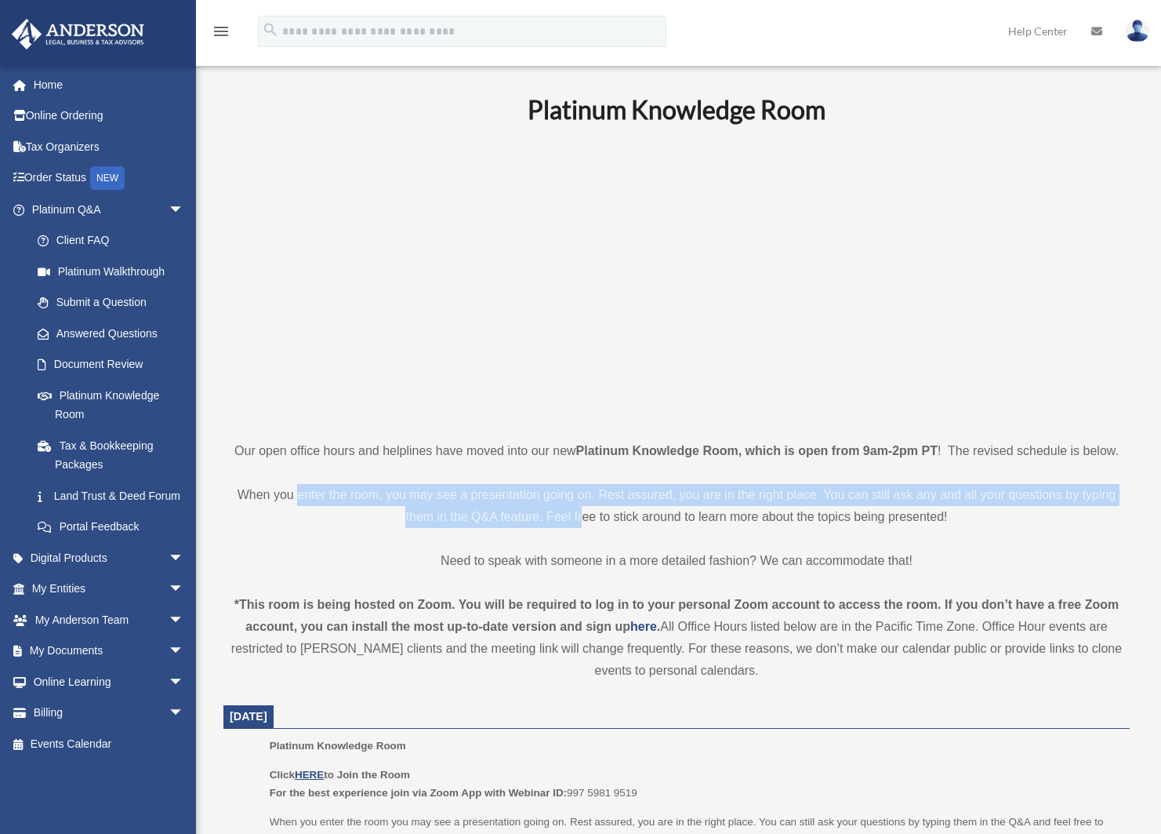
drag, startPoint x: 297, startPoint y: 500, endPoint x: 582, endPoint y: 510, distance: 284.8
click at [582, 510] on p "When you enter the room, you may see a presentation going on. Rest assured, you…" at bounding box center [676, 506] width 906 height 44
click at [536, 491] on p "When you enter the room, you may see a presentation going on. Rest assured, you…" at bounding box center [676, 506] width 906 height 44
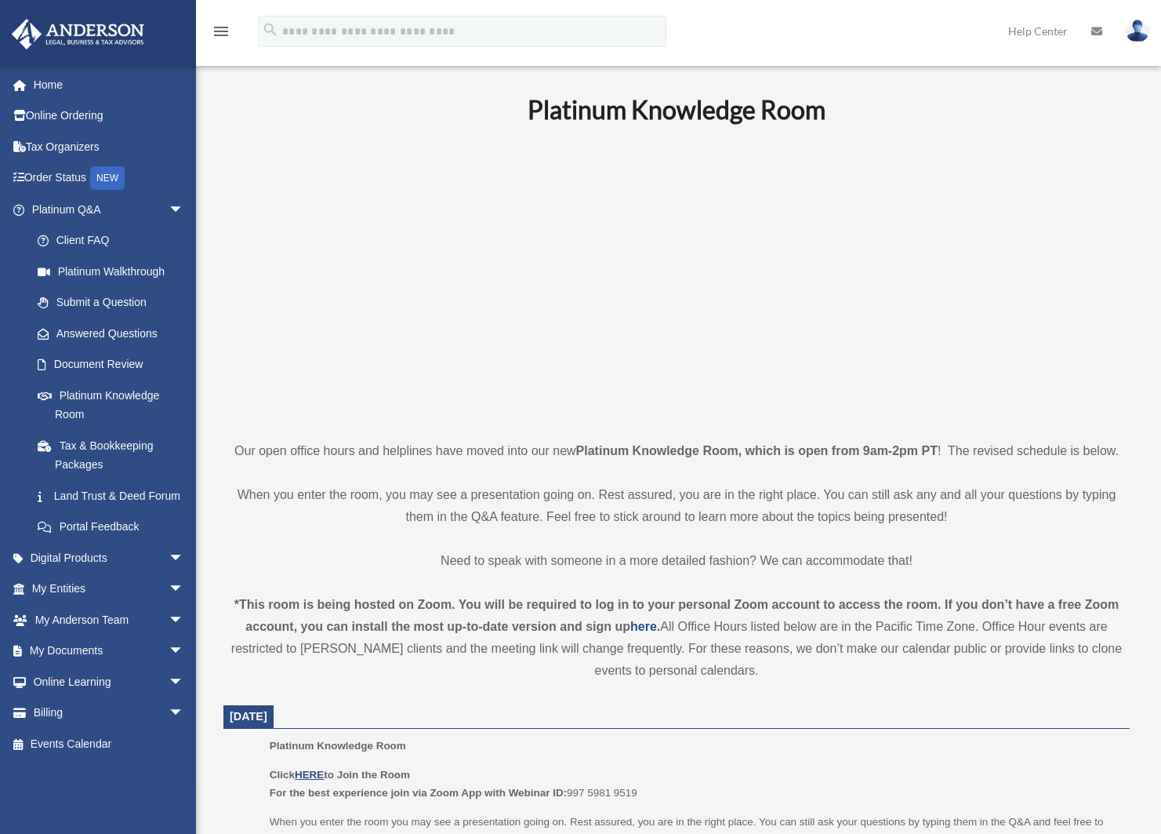
click at [538, 492] on p "When you enter the room, you may see a presentation going on. Rest assured, you…" at bounding box center [676, 506] width 906 height 44
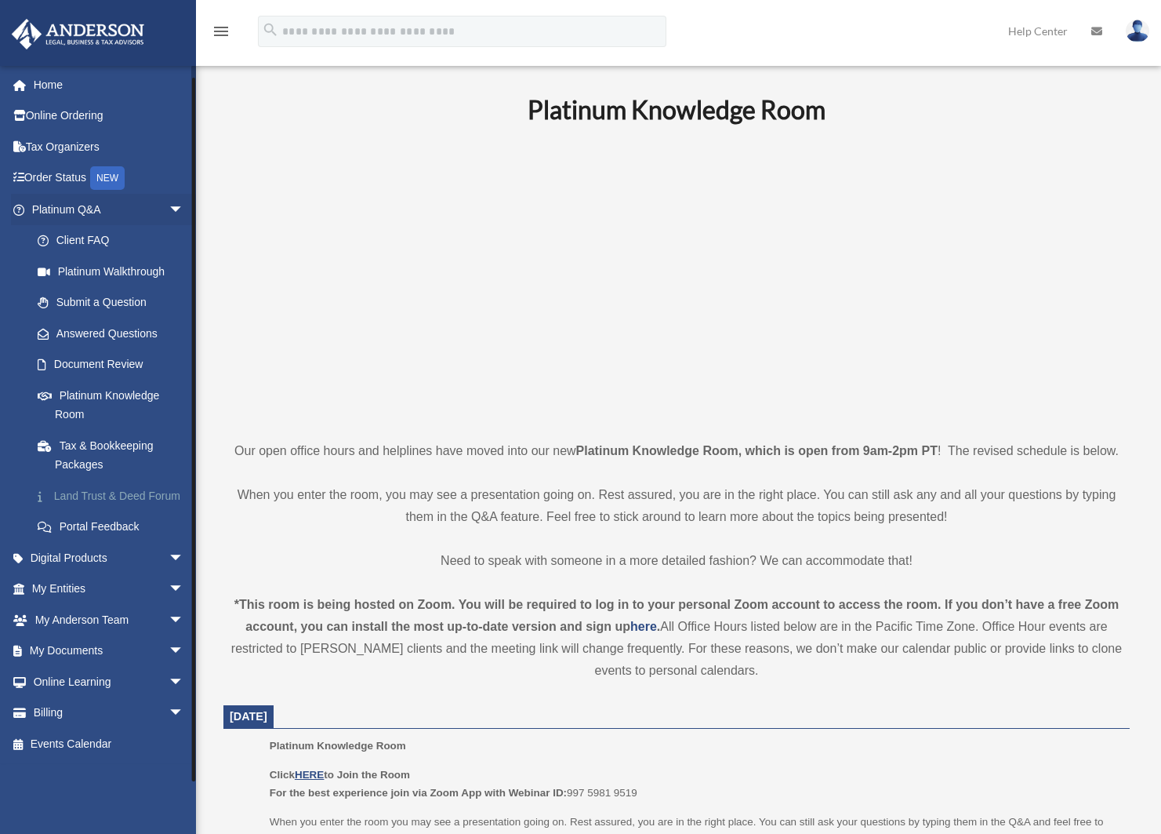
click at [81, 502] on link "Land Trust & Deed Forum" at bounding box center [115, 495] width 186 height 31
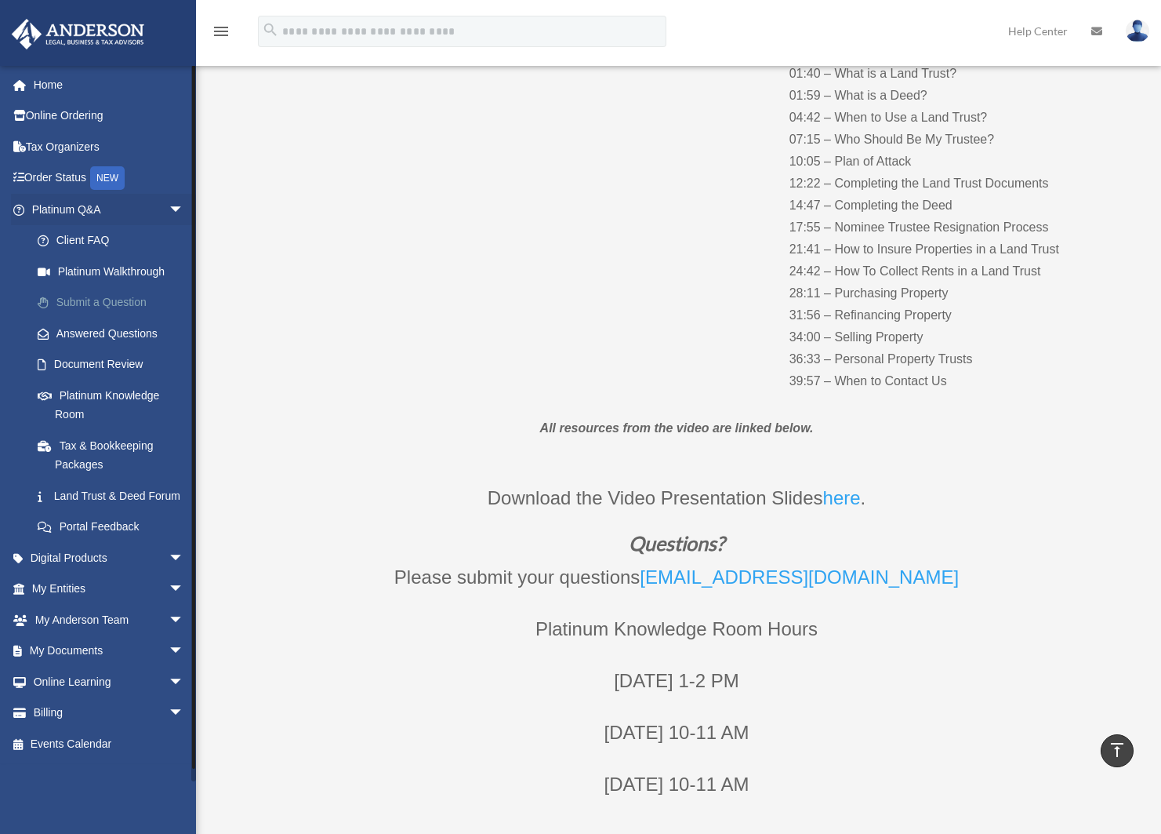
scroll to position [235, 0]
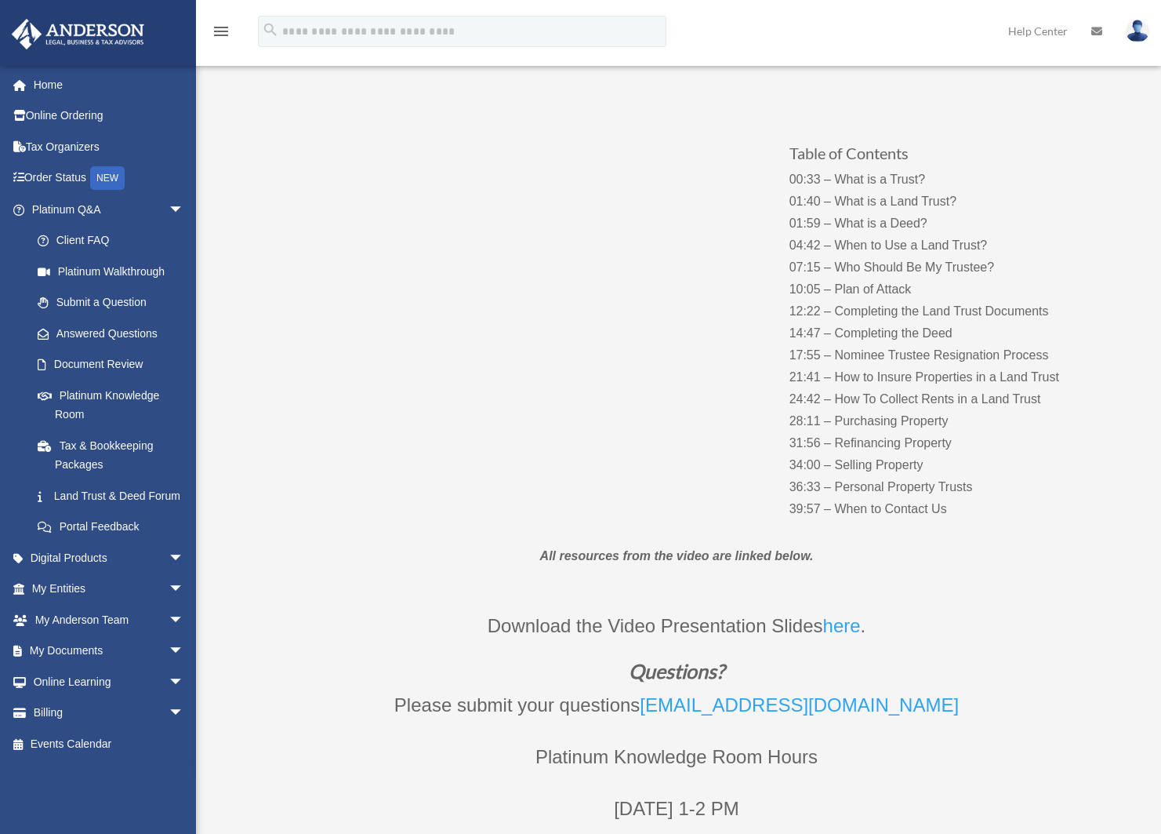
scroll to position [0, 0]
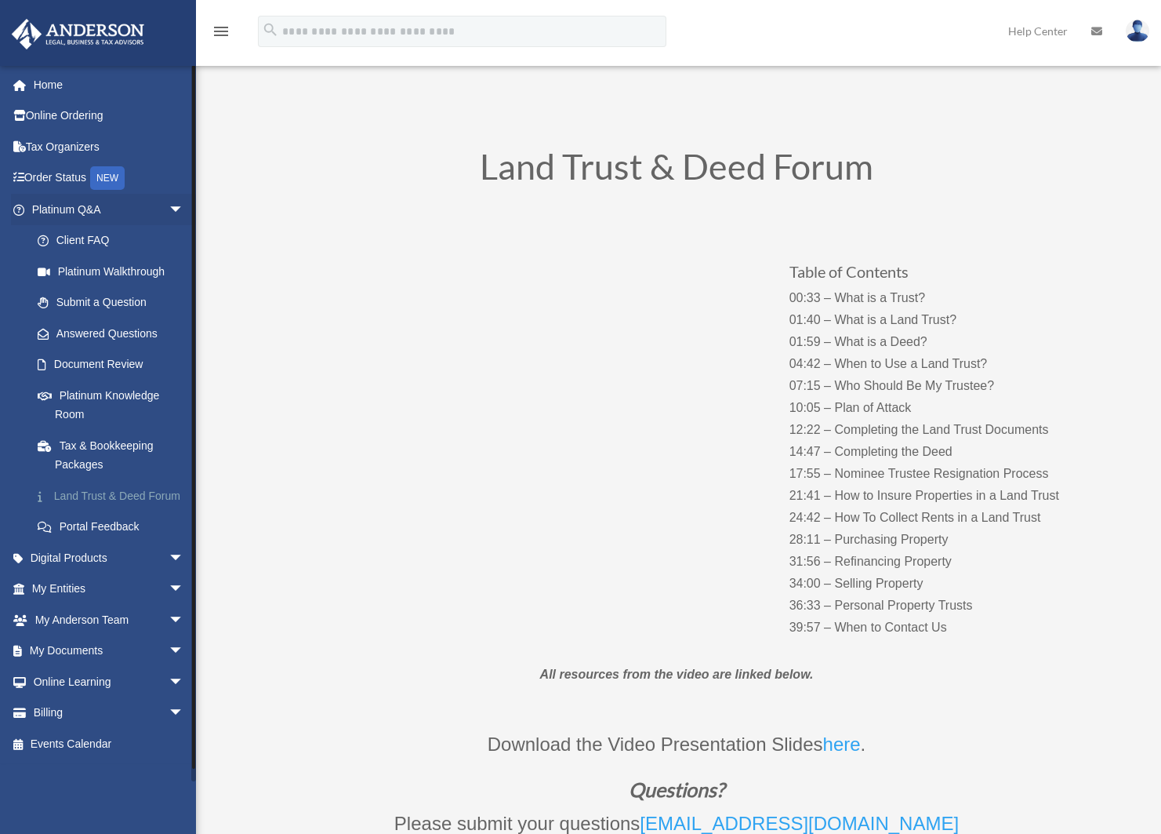
click at [70, 504] on link "Land Trust & Deed Forum" at bounding box center [115, 495] width 186 height 31
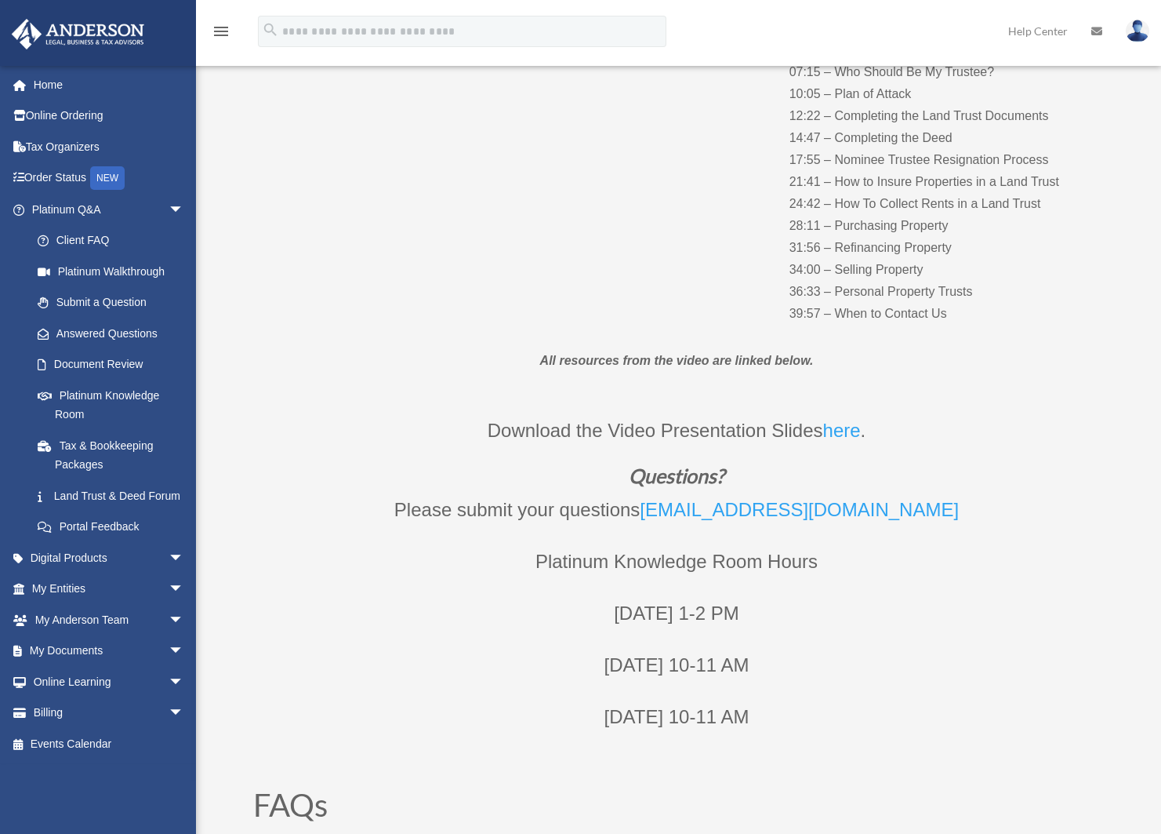
scroll to position [391, 0]
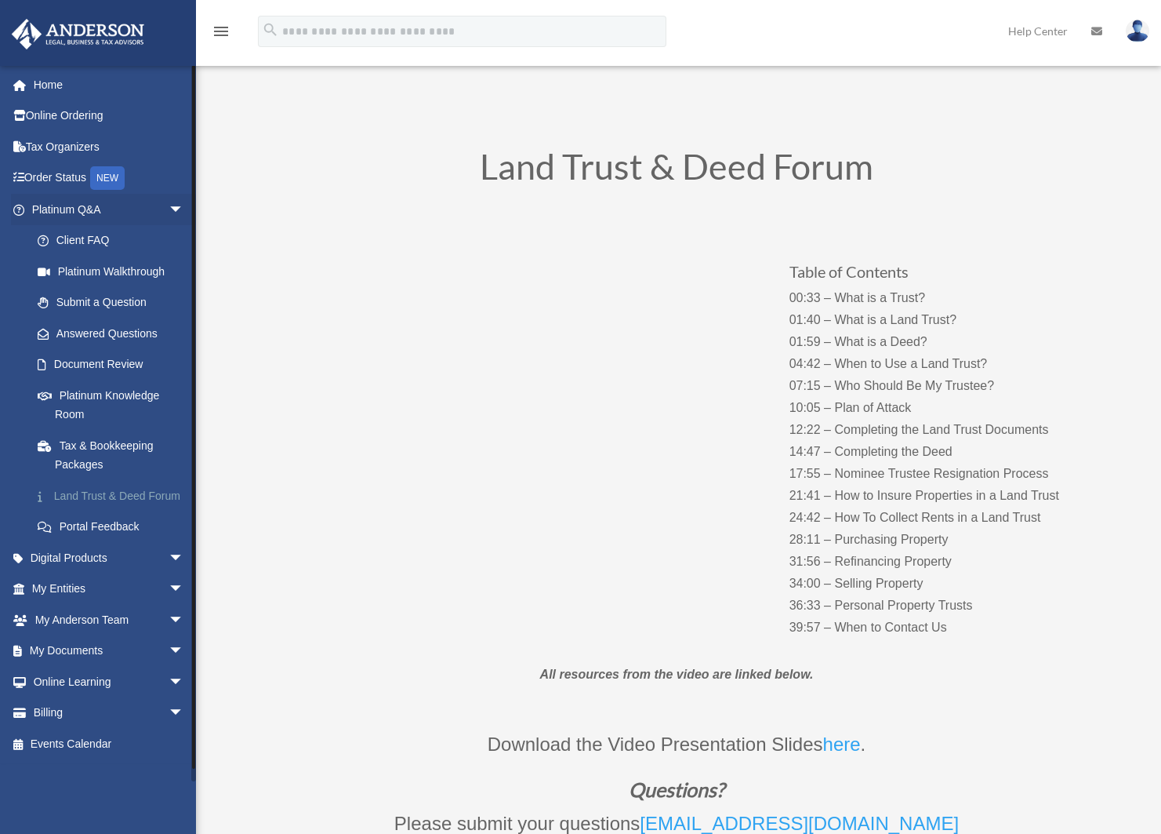
click at [101, 504] on link "Land Trust & Deed Forum" at bounding box center [115, 495] width 186 height 31
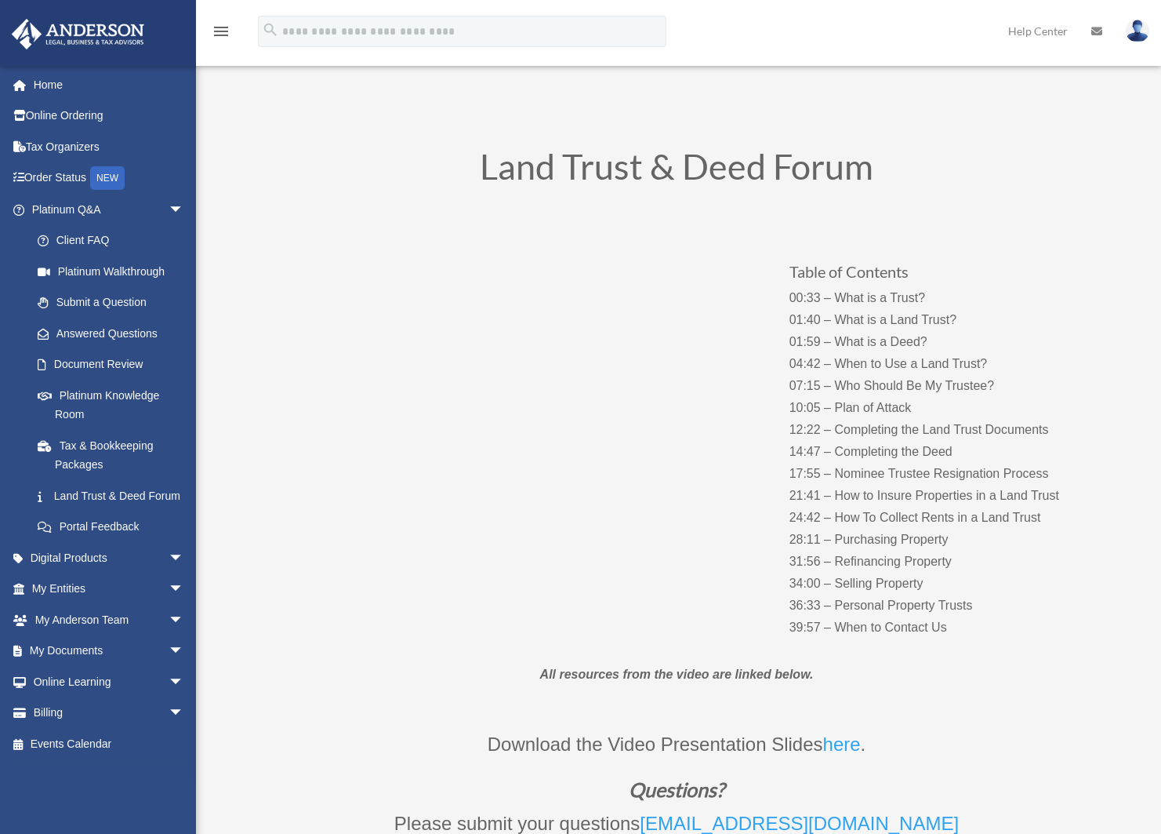
click at [443, 594] on div "Table of Contents 00:33 – What is a Trust? 01:40 – What is a Land Trust? 01:59 …" at bounding box center [676, 434] width 847 height 446
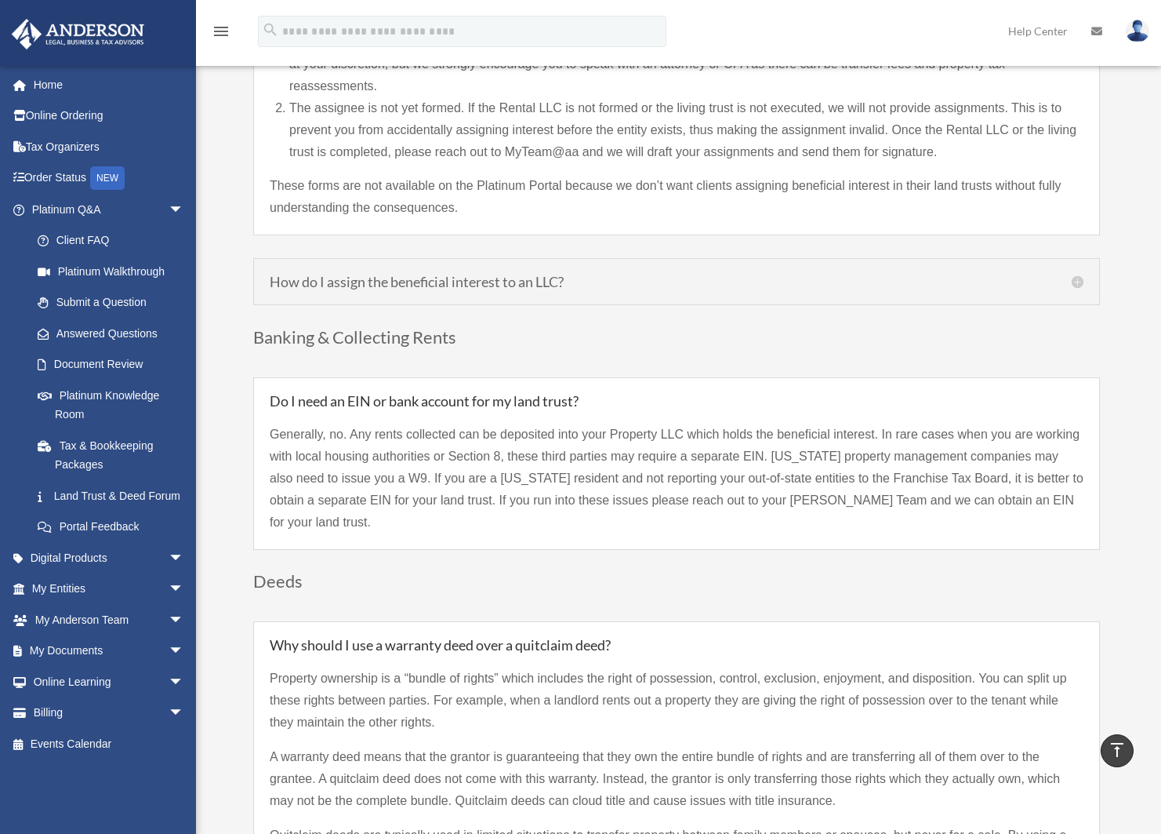
scroll to position [1568, 0]
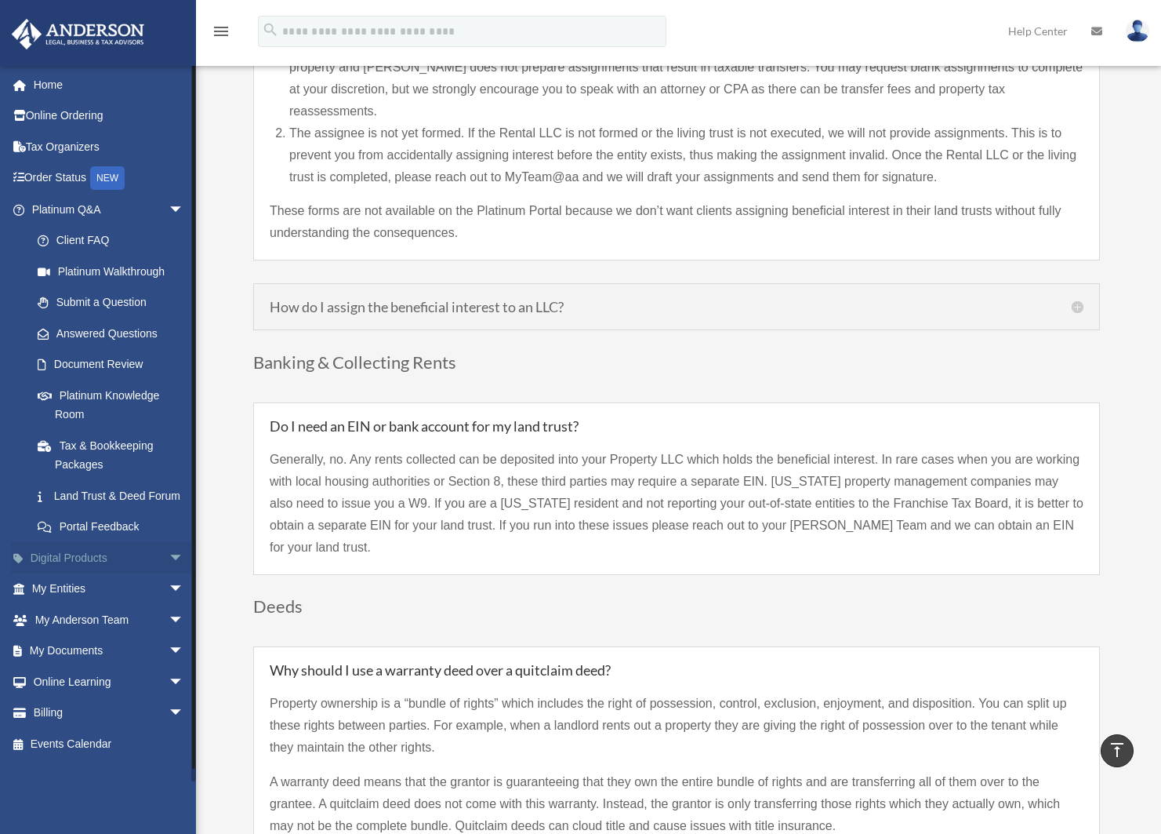
click at [93, 564] on link "Digital Products arrow_drop_down" at bounding box center [109, 557] width 197 height 31
click at [173, 574] on span "arrow_drop_down" at bounding box center [184, 558] width 31 height 32
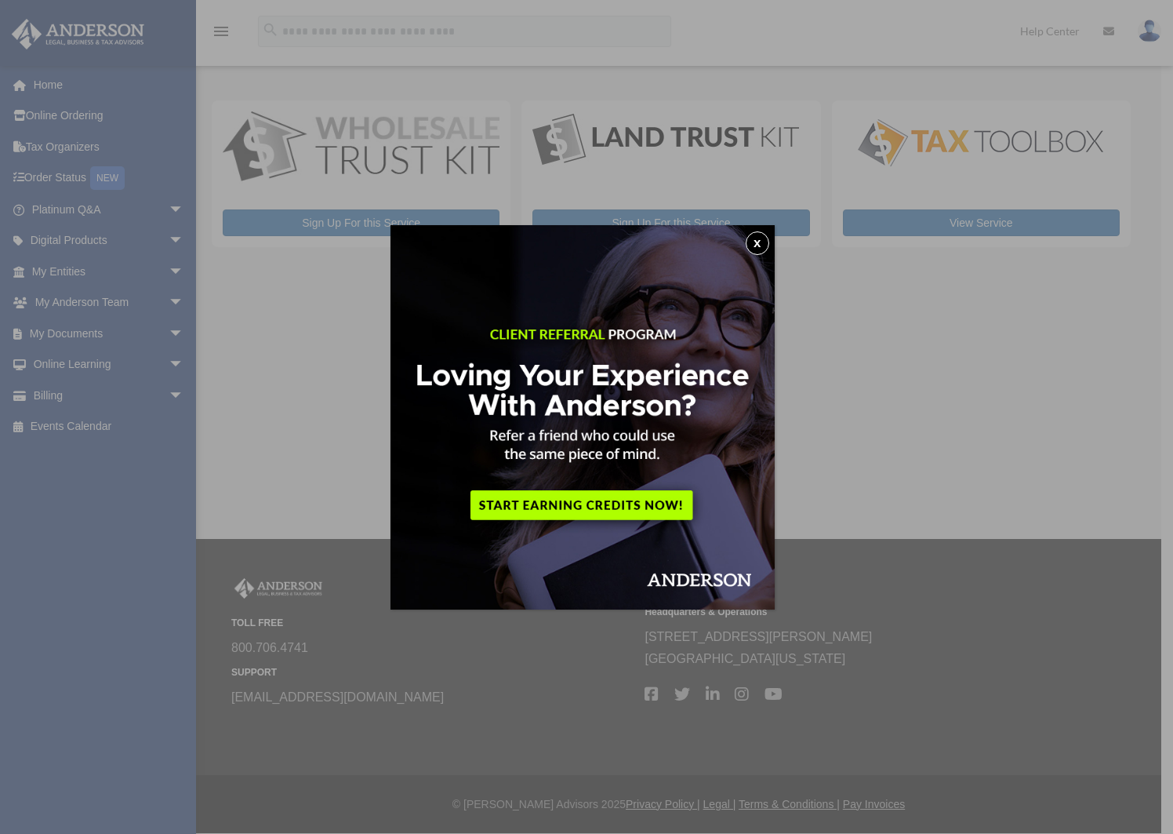
click at [767, 231] on img at bounding box center [583, 417] width 384 height 384
click at [754, 248] on button "x" at bounding box center [758, 243] width 24 height 24
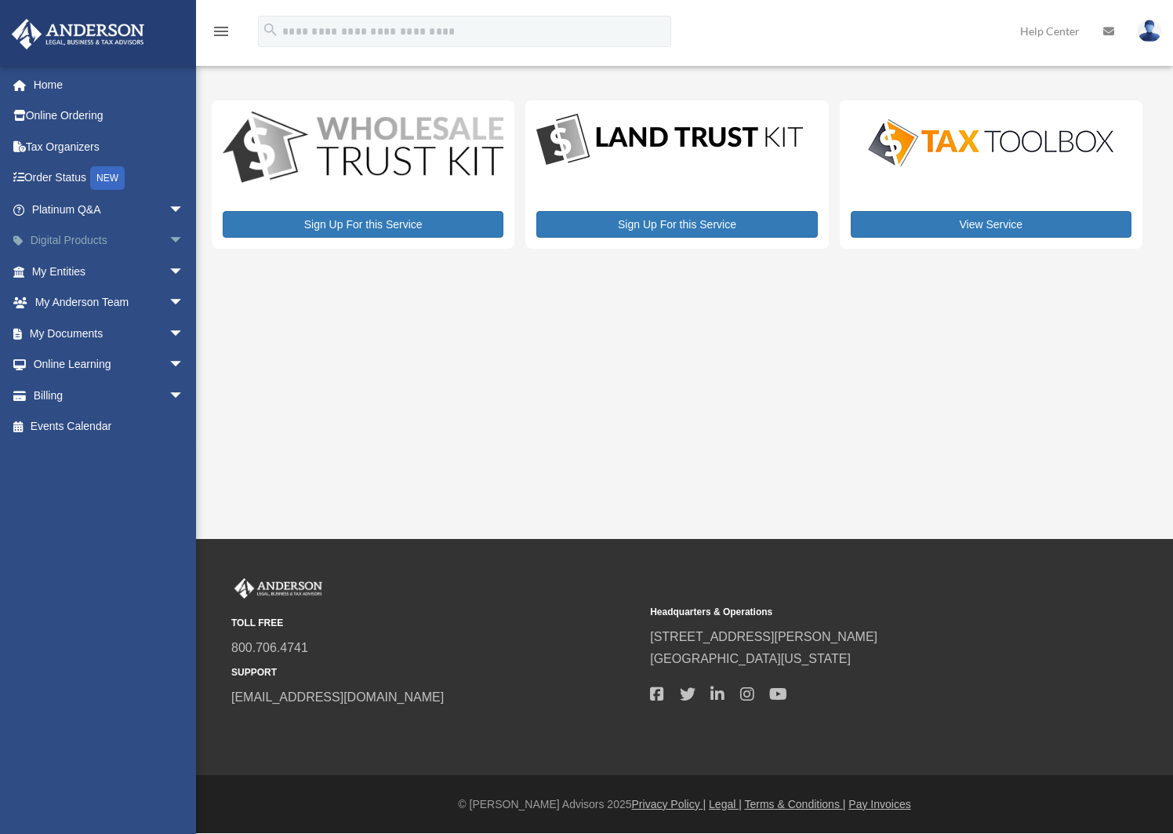
click at [169, 238] on span "arrow_drop_down" at bounding box center [184, 241] width 31 height 32
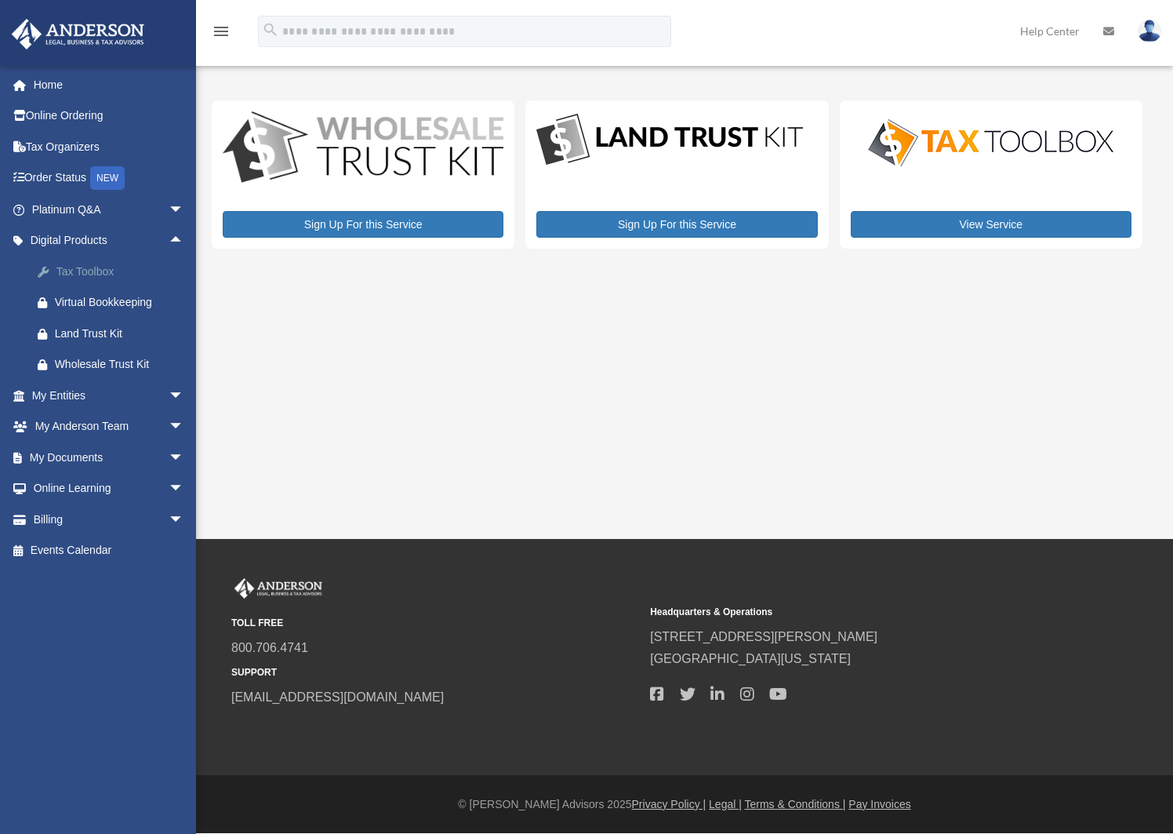
click at [90, 278] on div "Tax Toolbox" at bounding box center [121, 272] width 133 height 20
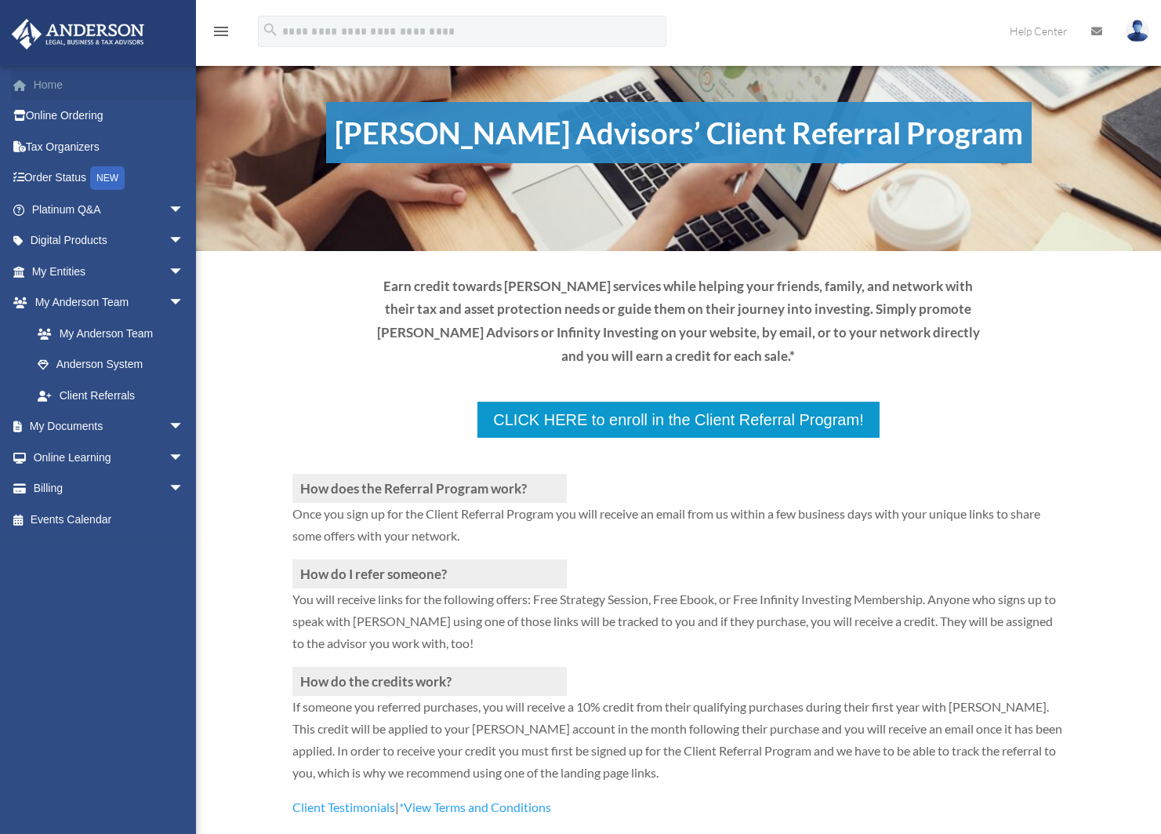
click at [31, 80] on span at bounding box center [28, 85] width 12 height 11
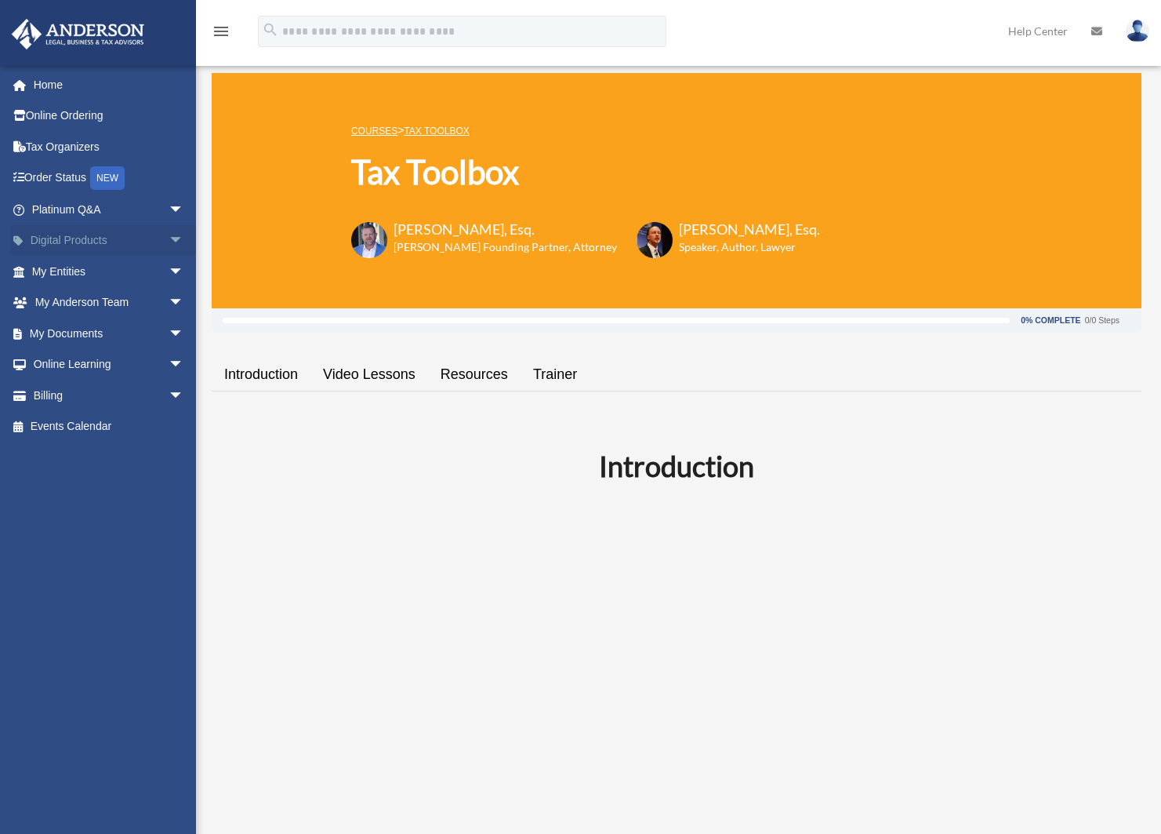
click at [169, 242] on span "arrow_drop_down" at bounding box center [184, 241] width 31 height 32
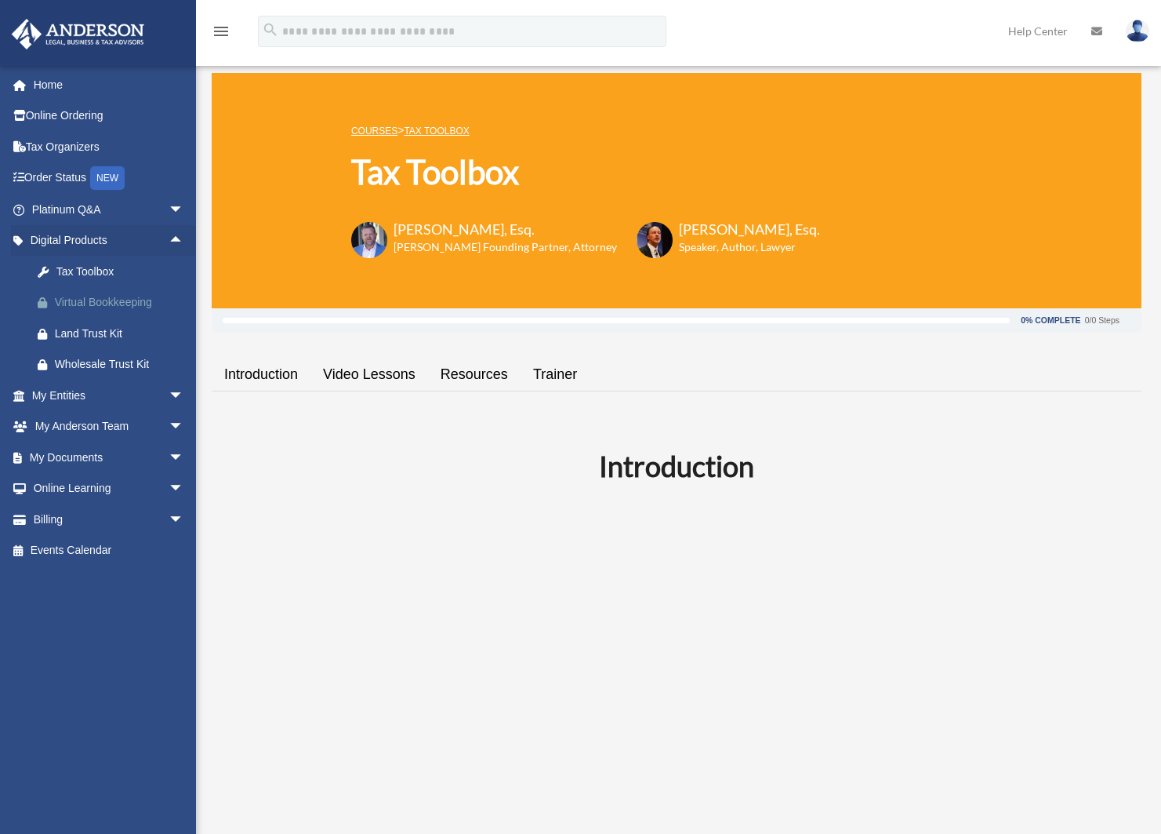
click at [140, 301] on div "Virtual Bookkeeping" at bounding box center [121, 302] width 133 height 20
click at [61, 390] on link "My Entities arrow_drop_down" at bounding box center [109, 395] width 197 height 31
click at [169, 391] on span "arrow_drop_down" at bounding box center [184, 396] width 31 height 32
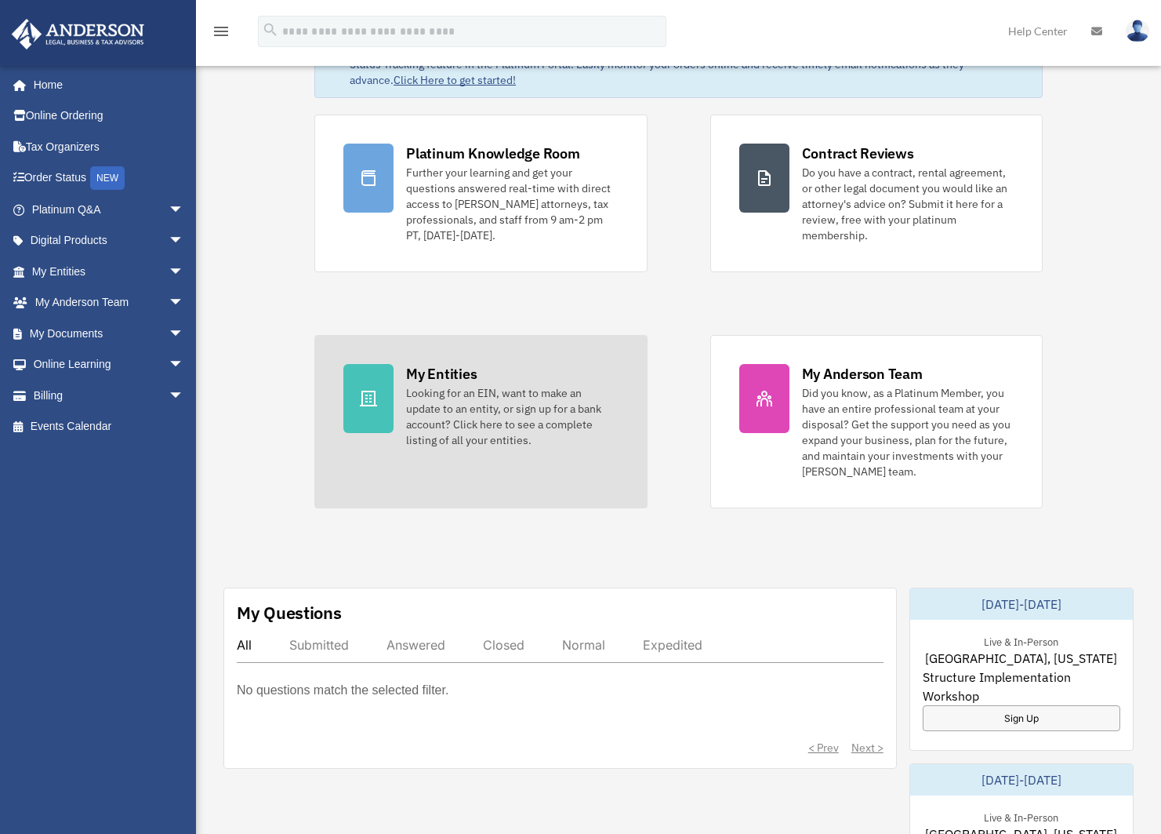
scroll to position [78, 0]
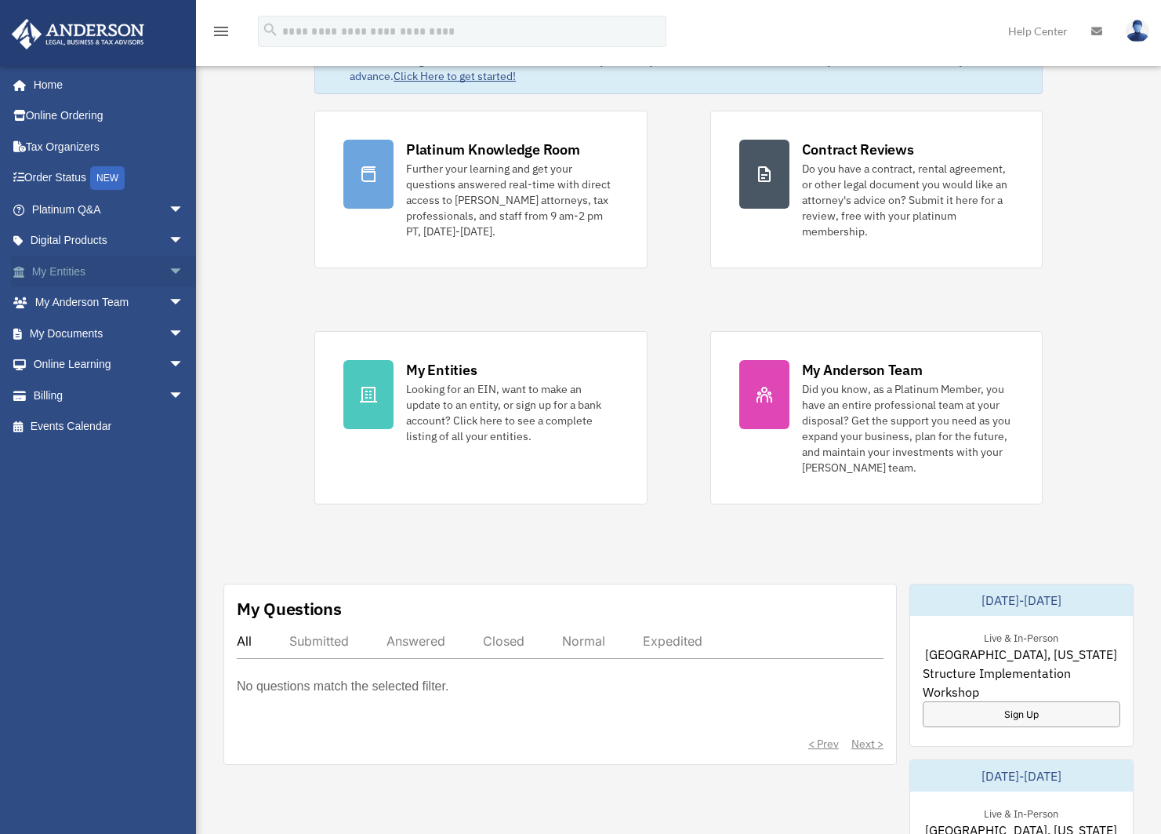
click at [169, 279] on span "arrow_drop_down" at bounding box center [184, 272] width 31 height 32
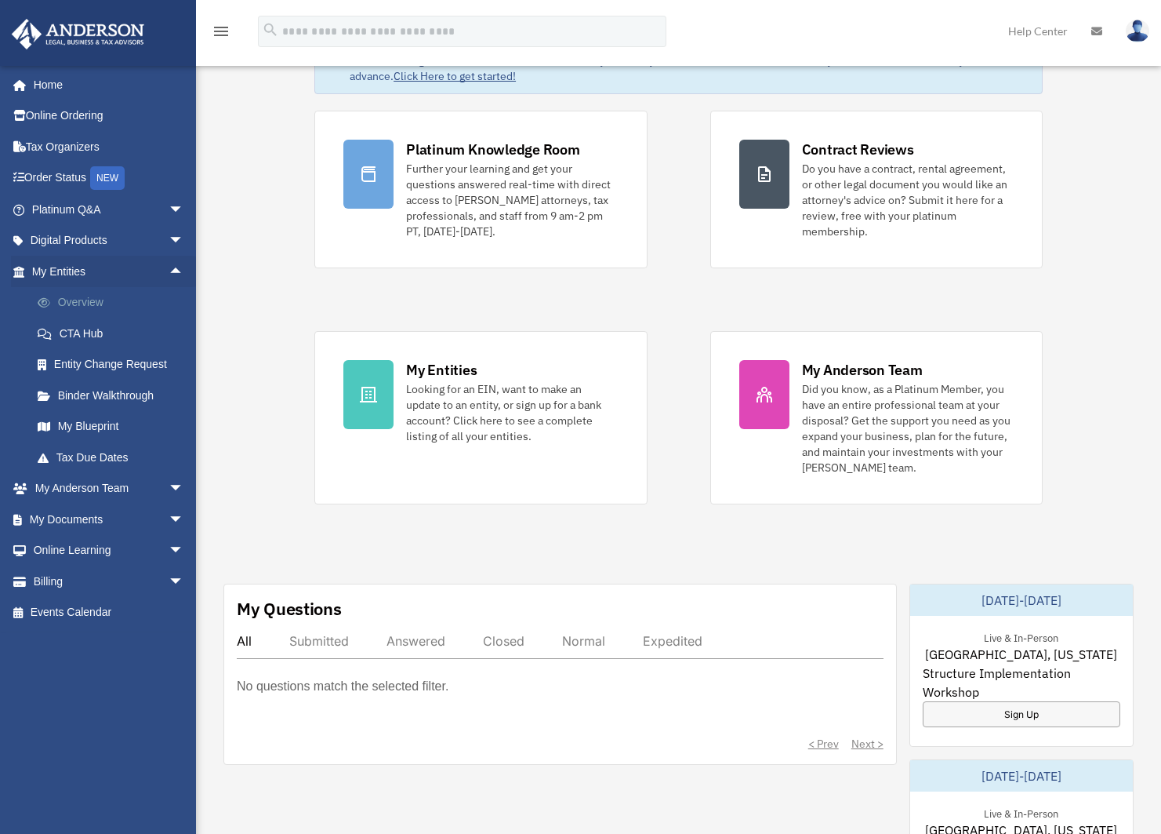
click at [84, 305] on link "Overview" at bounding box center [115, 302] width 186 height 31
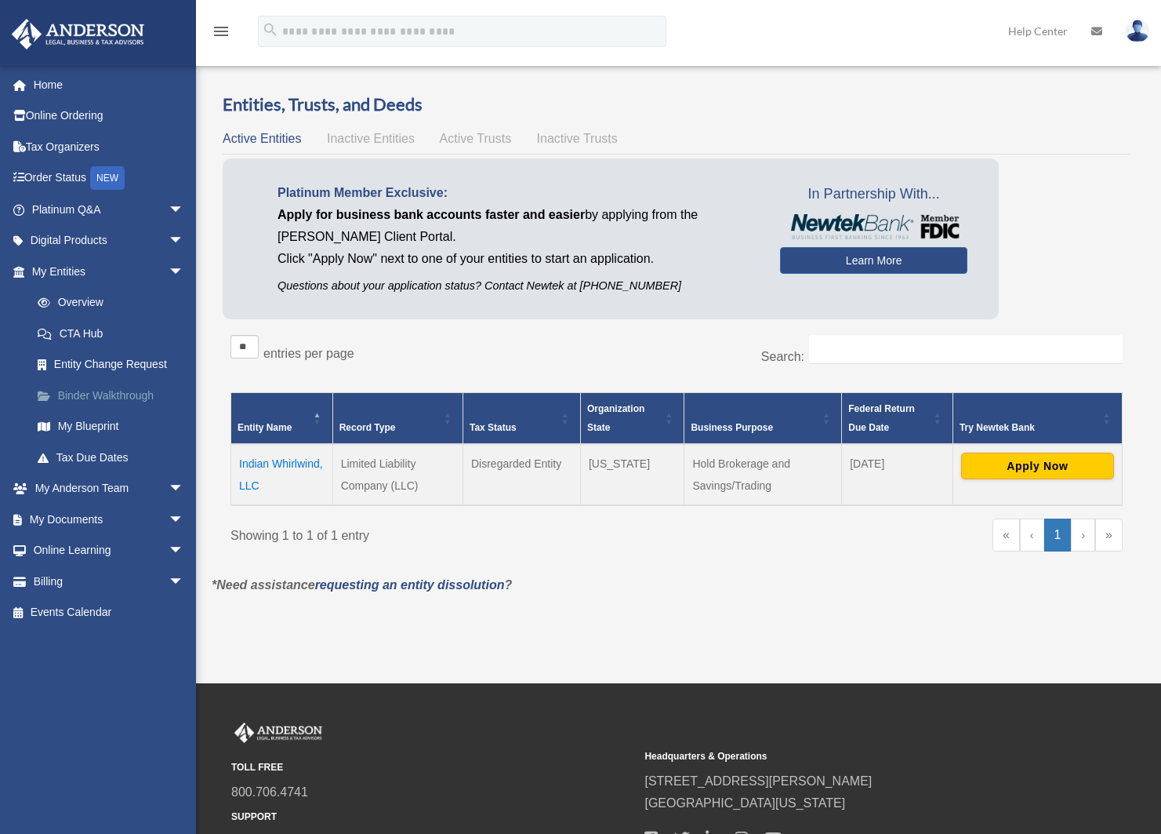
click at [64, 396] on link "Binder Walkthrough" at bounding box center [115, 395] width 186 height 31
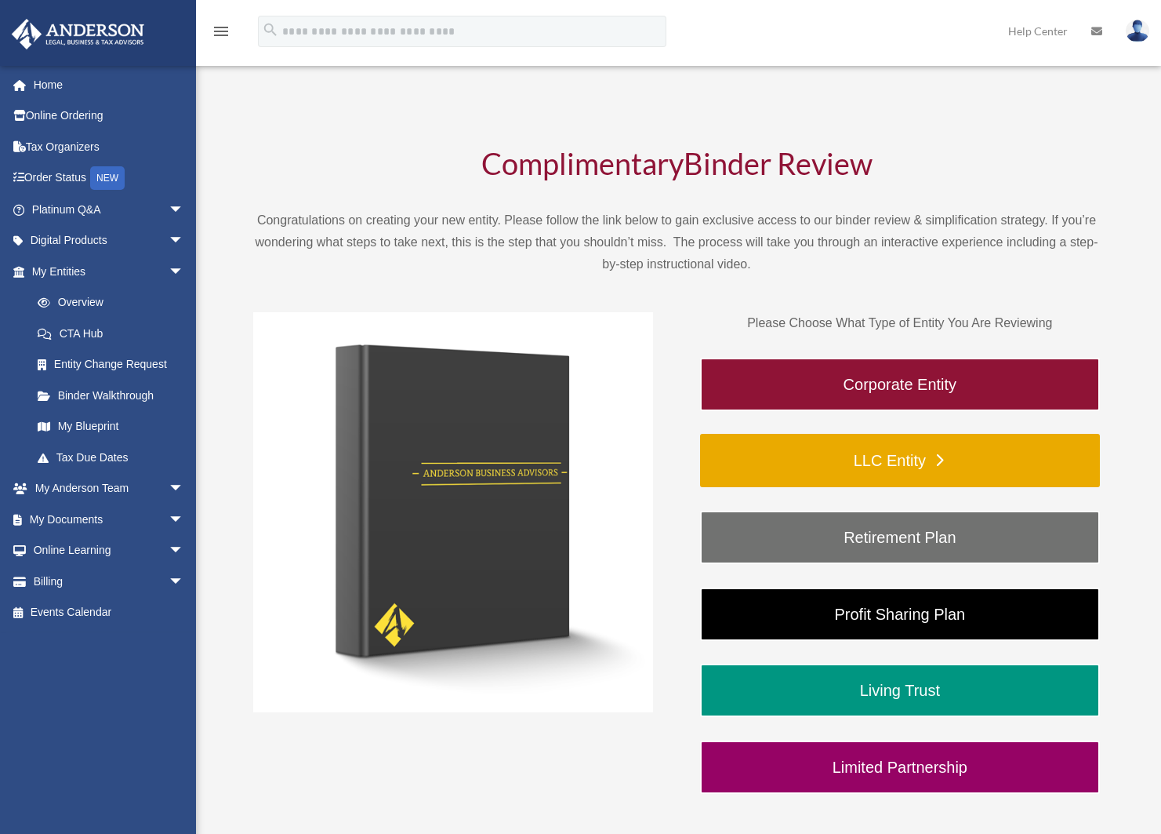
click at [810, 460] on link "LLC Entity" at bounding box center [900, 460] width 400 height 53
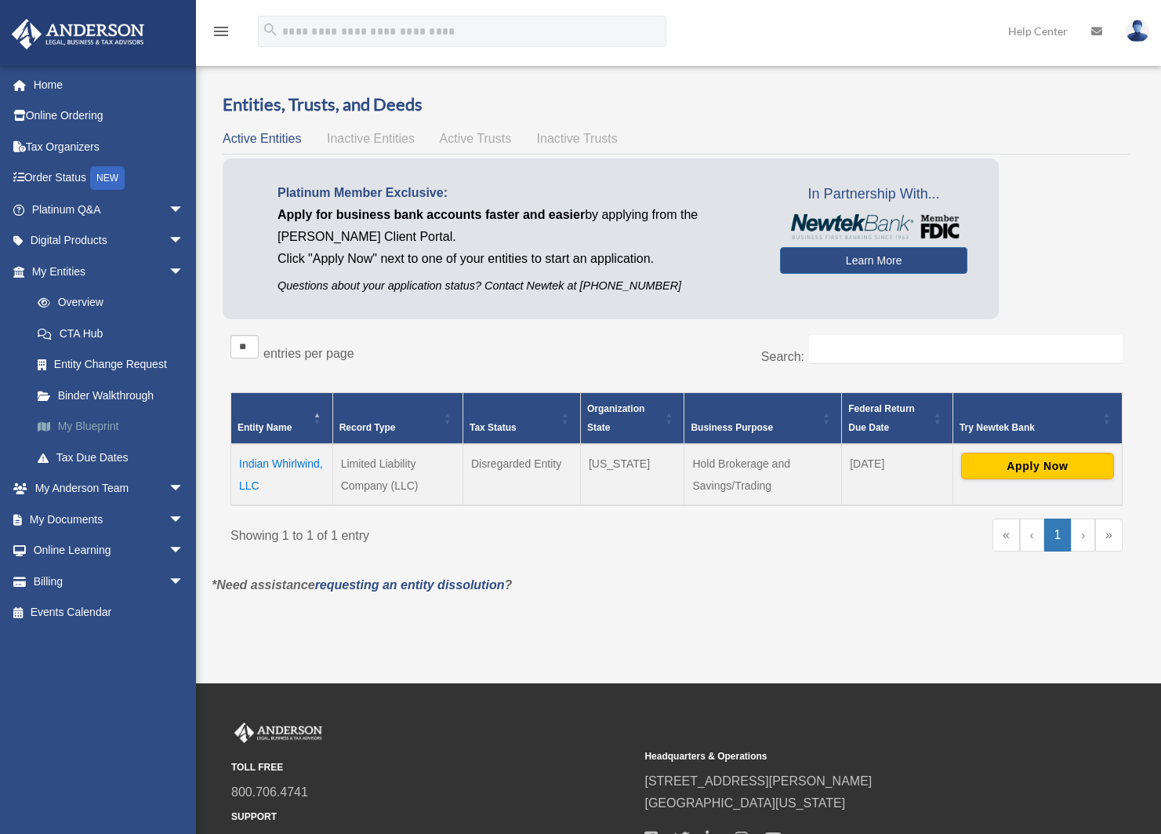
click at [103, 423] on link "My Blueprint" at bounding box center [115, 426] width 186 height 31
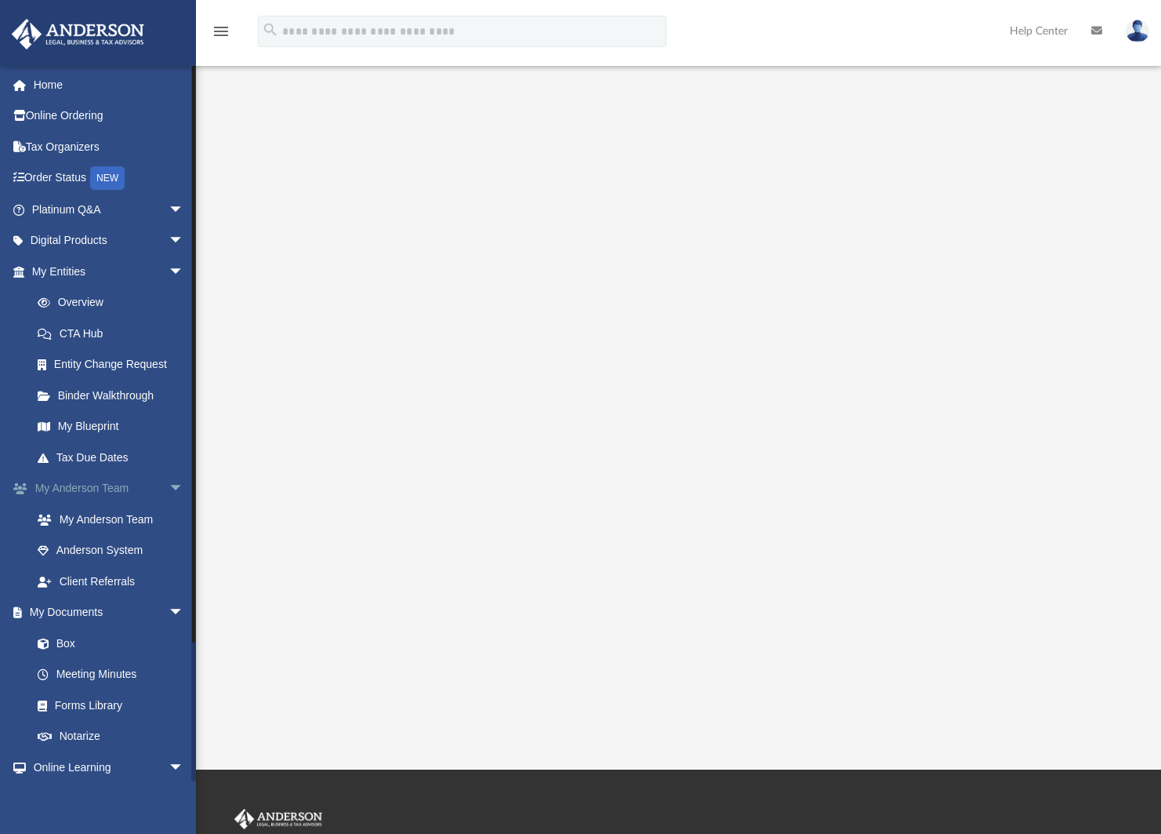
click at [87, 480] on link "My [PERSON_NAME] Team arrow_drop_down" at bounding box center [109, 488] width 197 height 31
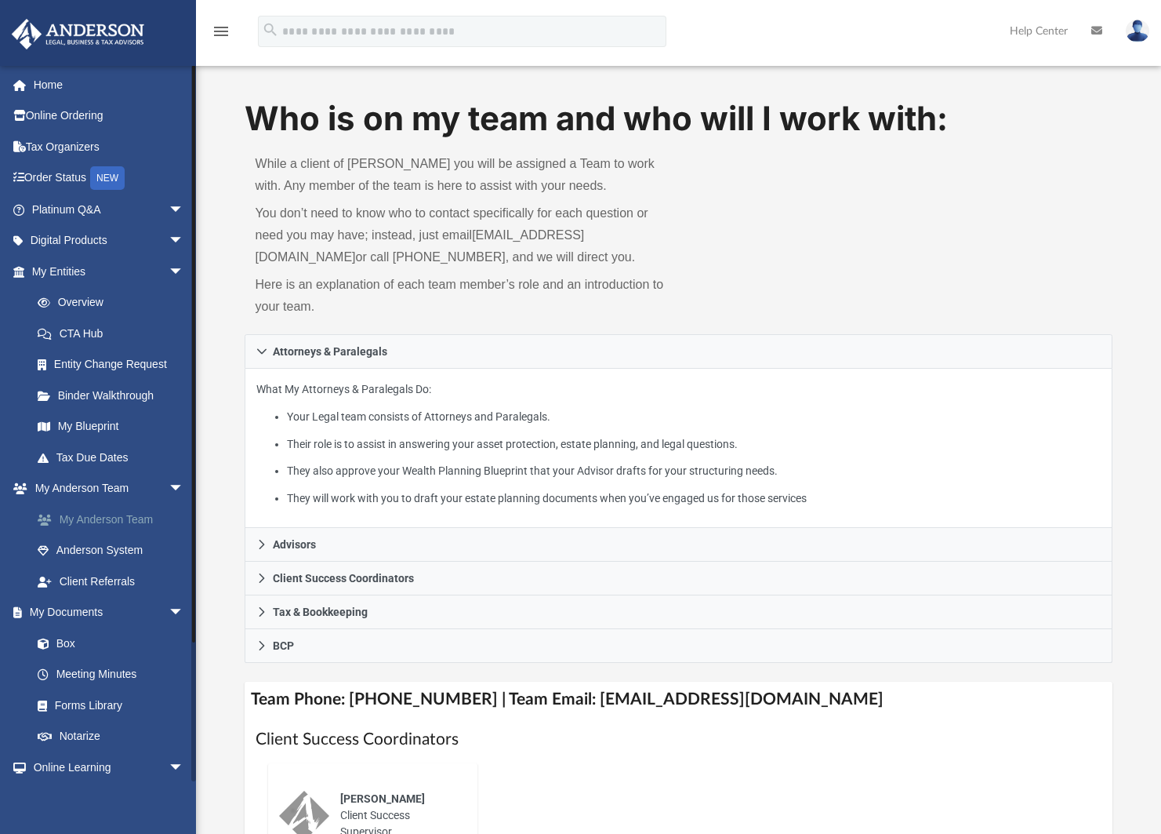
click at [102, 520] on link "My Anderson Team" at bounding box center [115, 518] width 186 height 31
click at [103, 520] on link "My Anderson Team" at bounding box center [115, 518] width 186 height 31
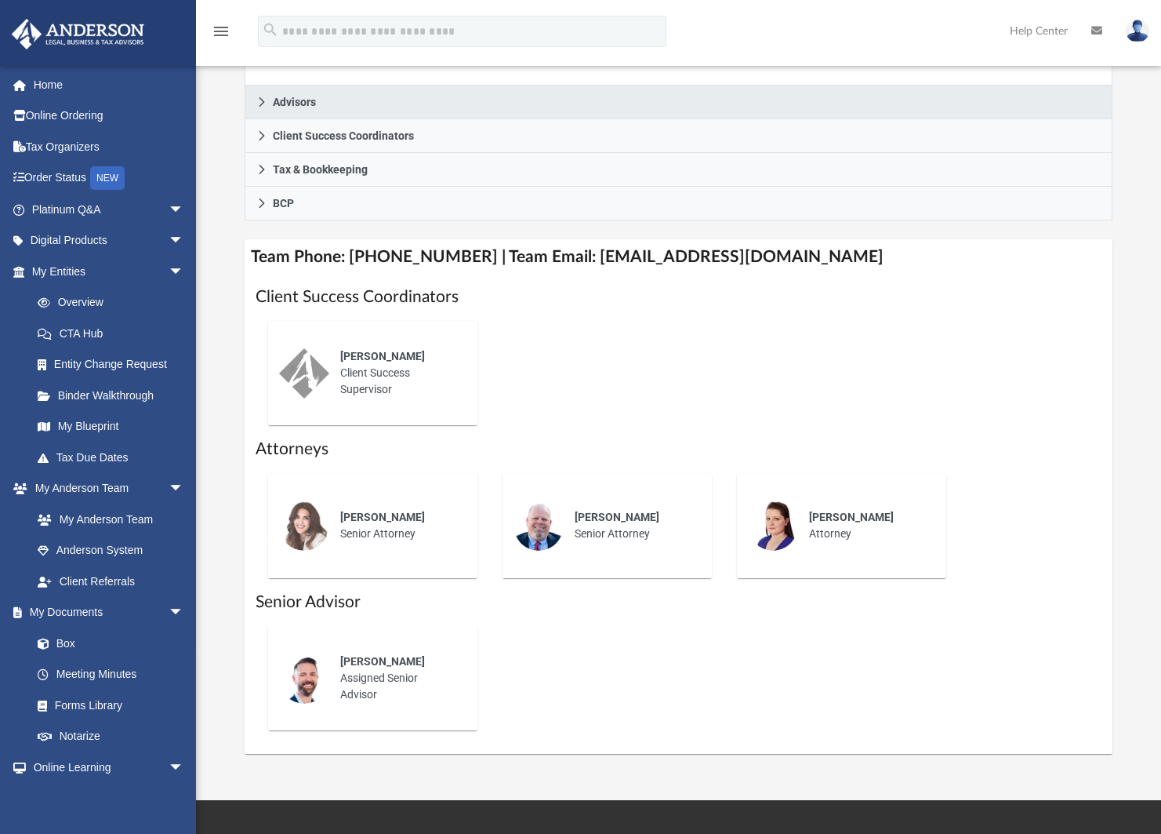
scroll to position [470, 0]
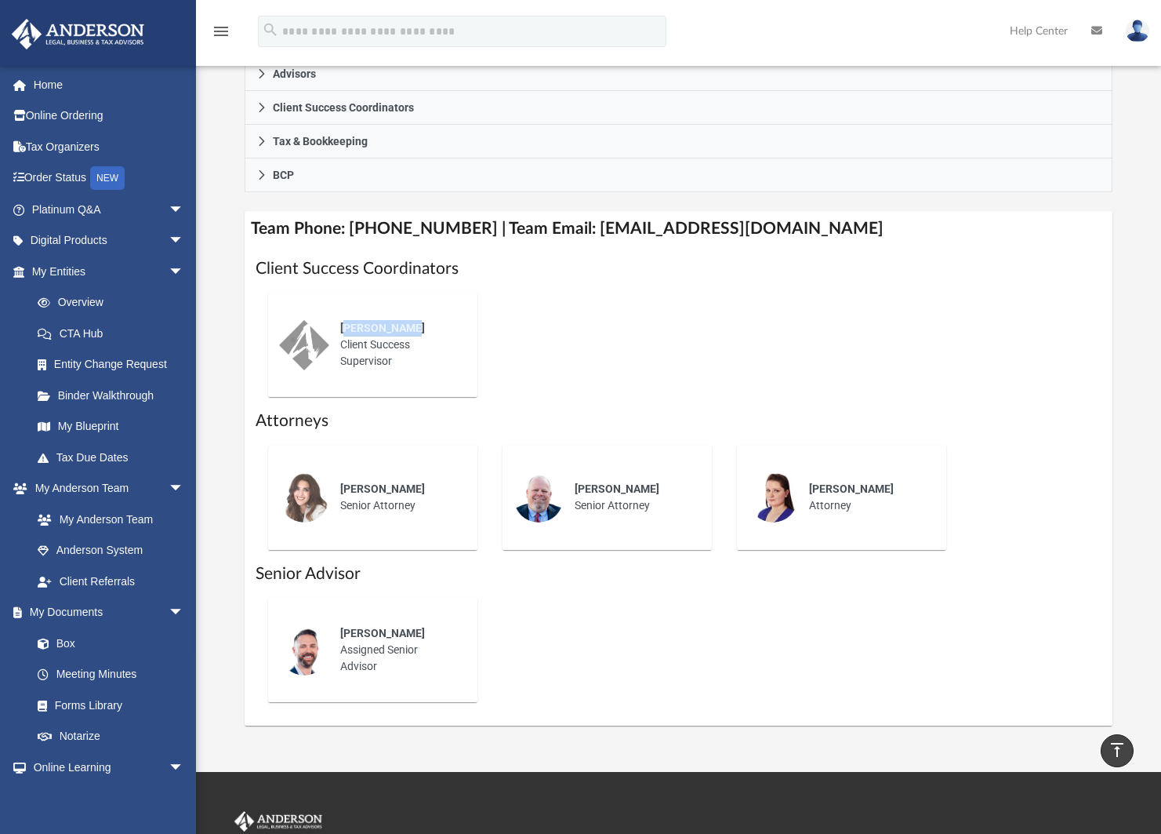
drag, startPoint x: 348, startPoint y: 329, endPoint x: 412, endPoint y: 332, distance: 63.6
click at [412, 332] on div "[PERSON_NAME]" at bounding box center [397, 328] width 115 height 16
click at [412, 336] on div "[PERSON_NAME] Client Success Supervisor" at bounding box center [397, 344] width 137 height 71
drag, startPoint x: 342, startPoint y: 635, endPoint x: 413, endPoint y: 628, distance: 71.7
click at [413, 628] on div "Jacob Reide" at bounding box center [397, 633] width 115 height 16
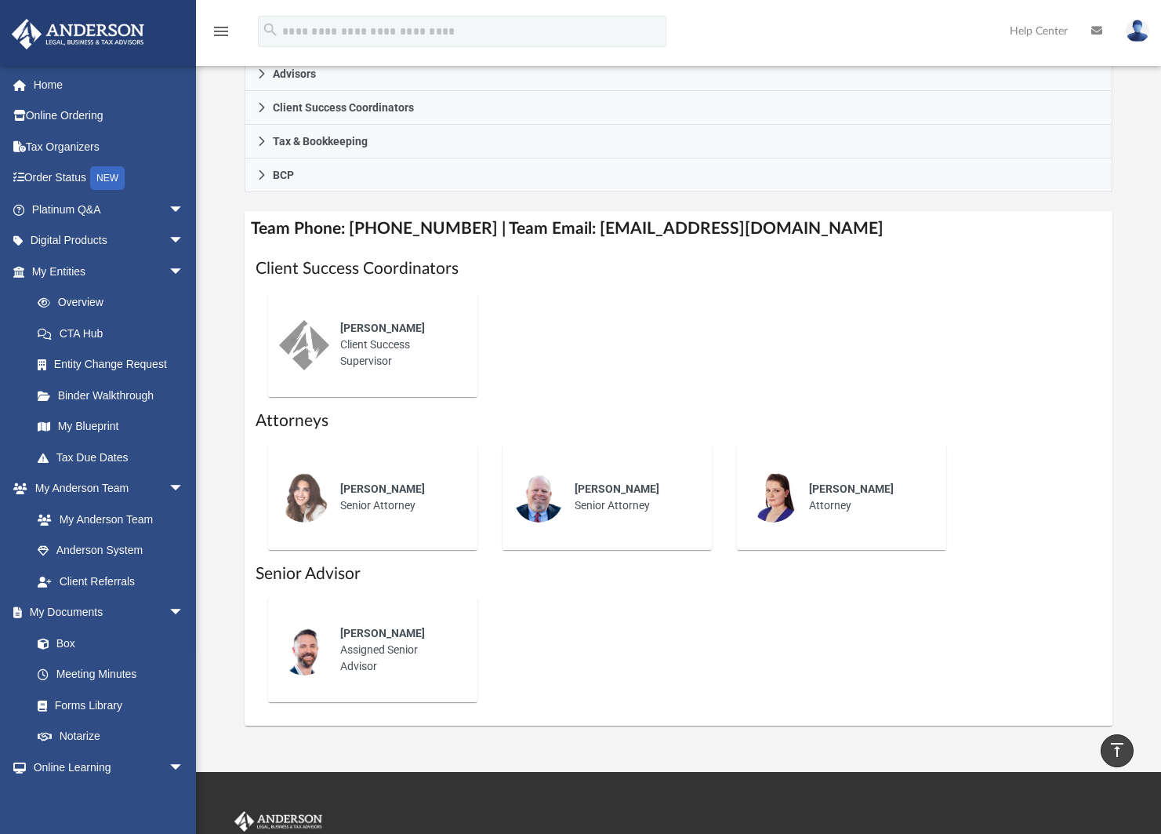
click at [336, 460] on div "Gwendy Wolfe Senior Attorney" at bounding box center [372, 497] width 187 height 82
click at [365, 500] on div "Gwendy Wolfe Senior Attorney" at bounding box center [397, 497] width 137 height 55
click at [846, 476] on div "Miranda Bilodeau Attorney" at bounding box center [866, 497] width 137 height 55
click at [205, 470] on div "Who is on my team and who will I work with: While a client of Anderson you will…" at bounding box center [678, 175] width 965 height 1100
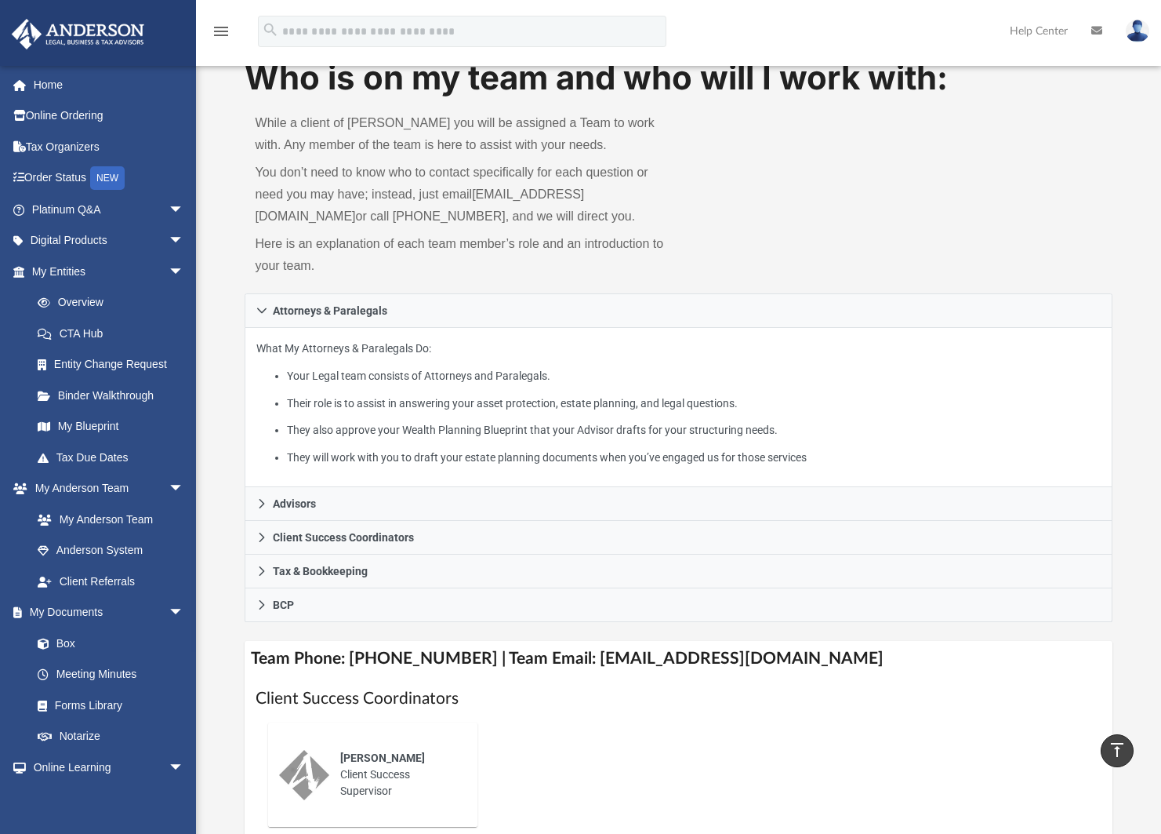
scroll to position [0, 0]
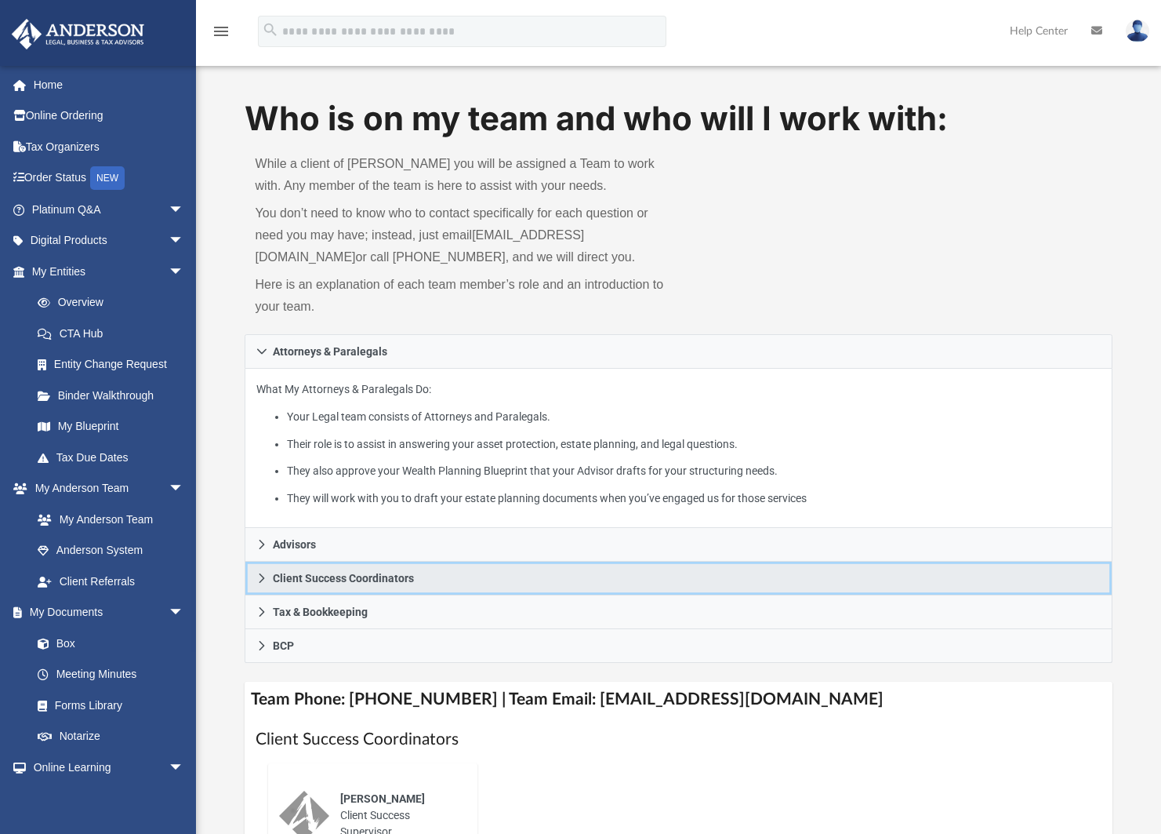
click at [495, 576] on link "Client Success Coordinators" at bounding box center [679, 578] width 869 height 34
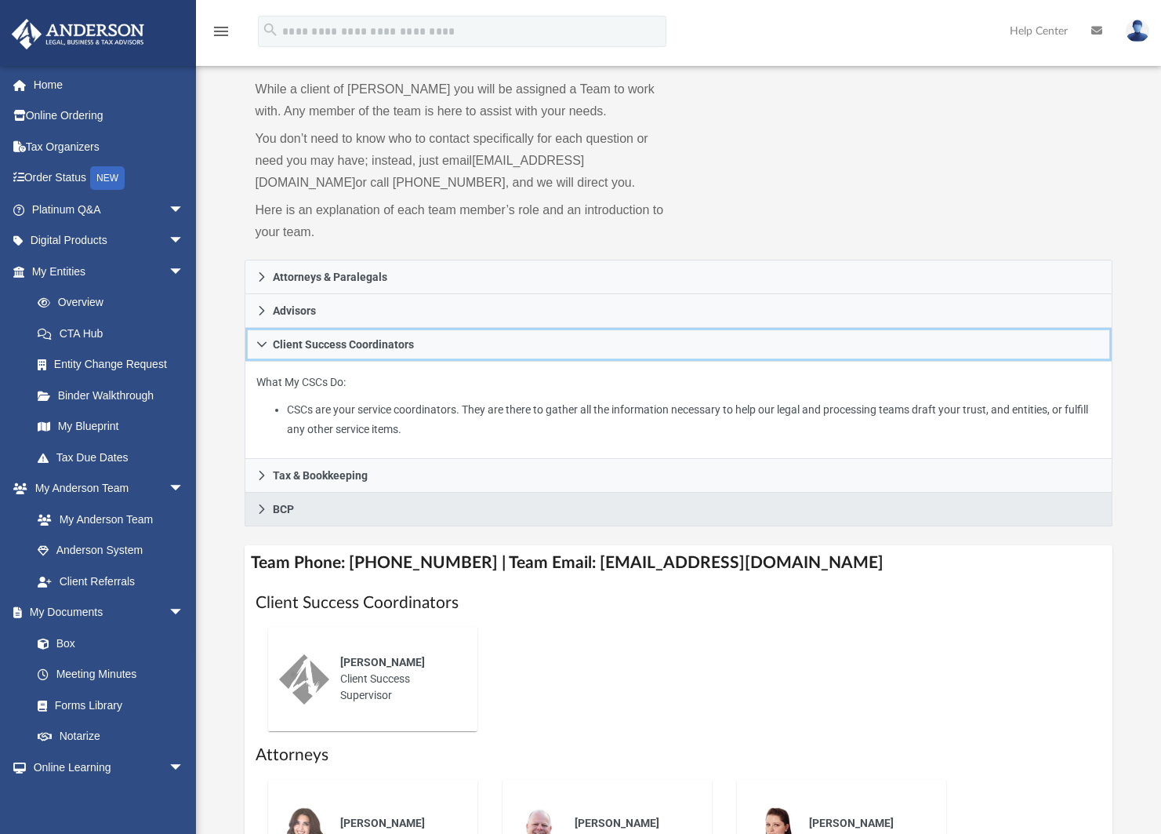
scroll to position [78, 0]
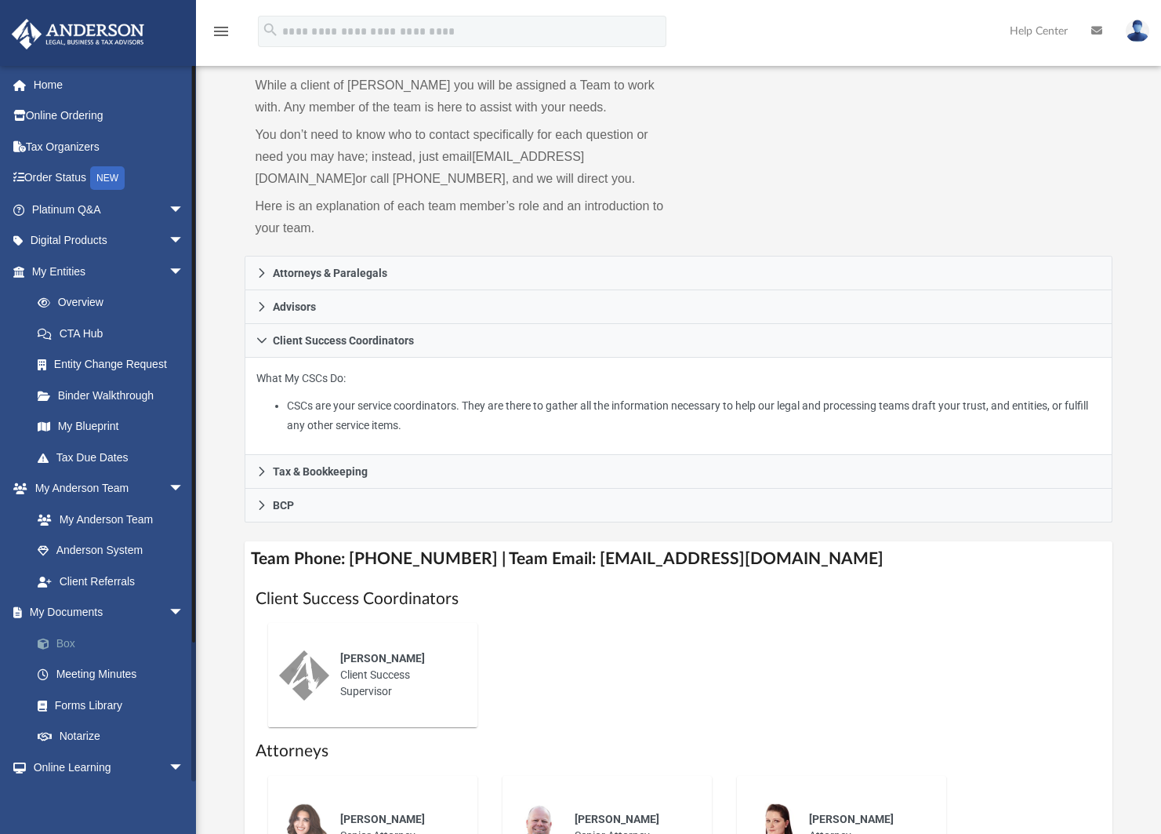
click at [62, 637] on link "Box" at bounding box center [115, 642] width 186 height 31
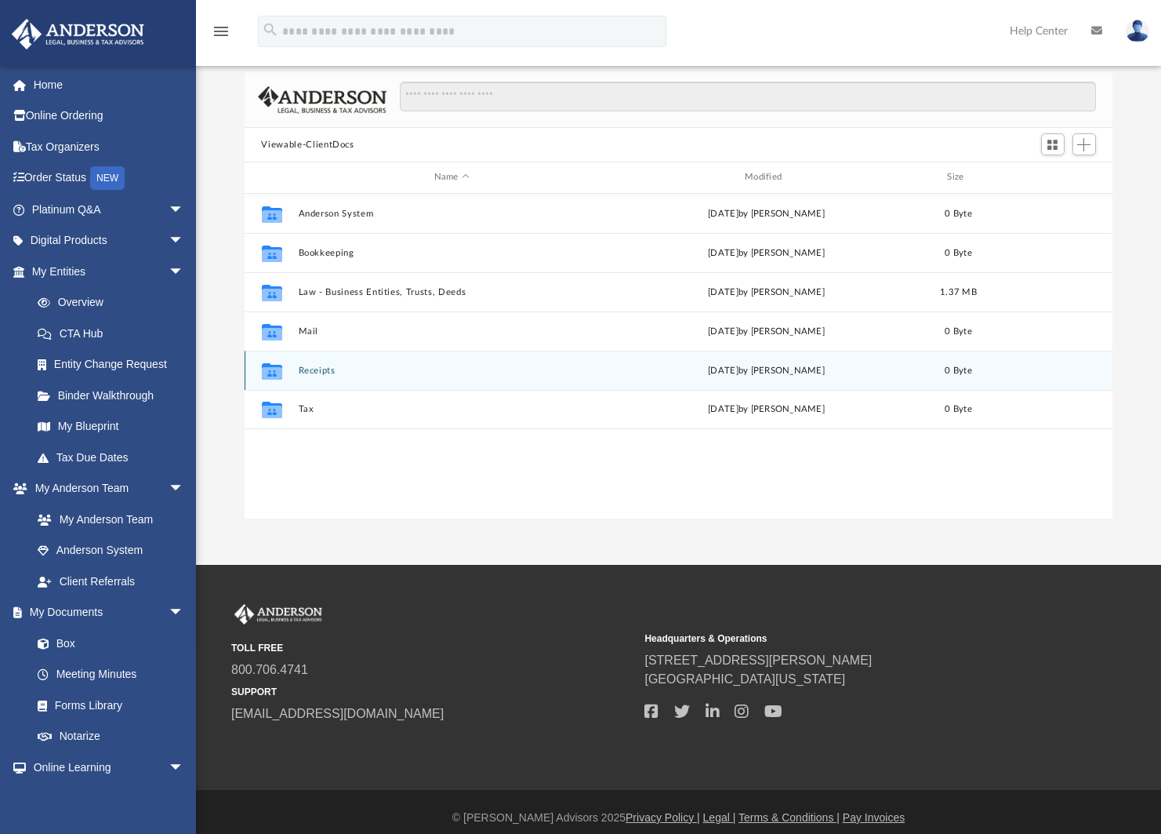
scroll to position [345, 857]
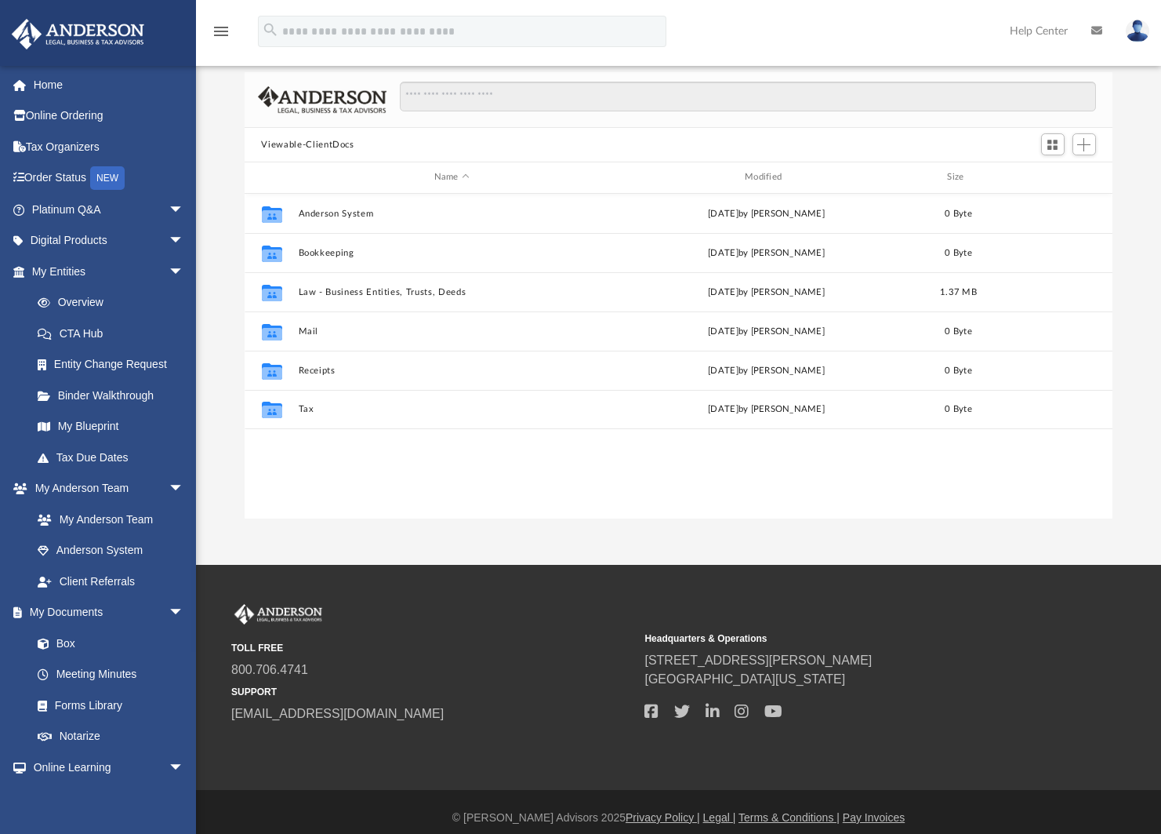
click at [1135, 172] on div "Difficulty viewing your box folder? You can also access your account directly o…" at bounding box center [678, 267] width 965 height 501
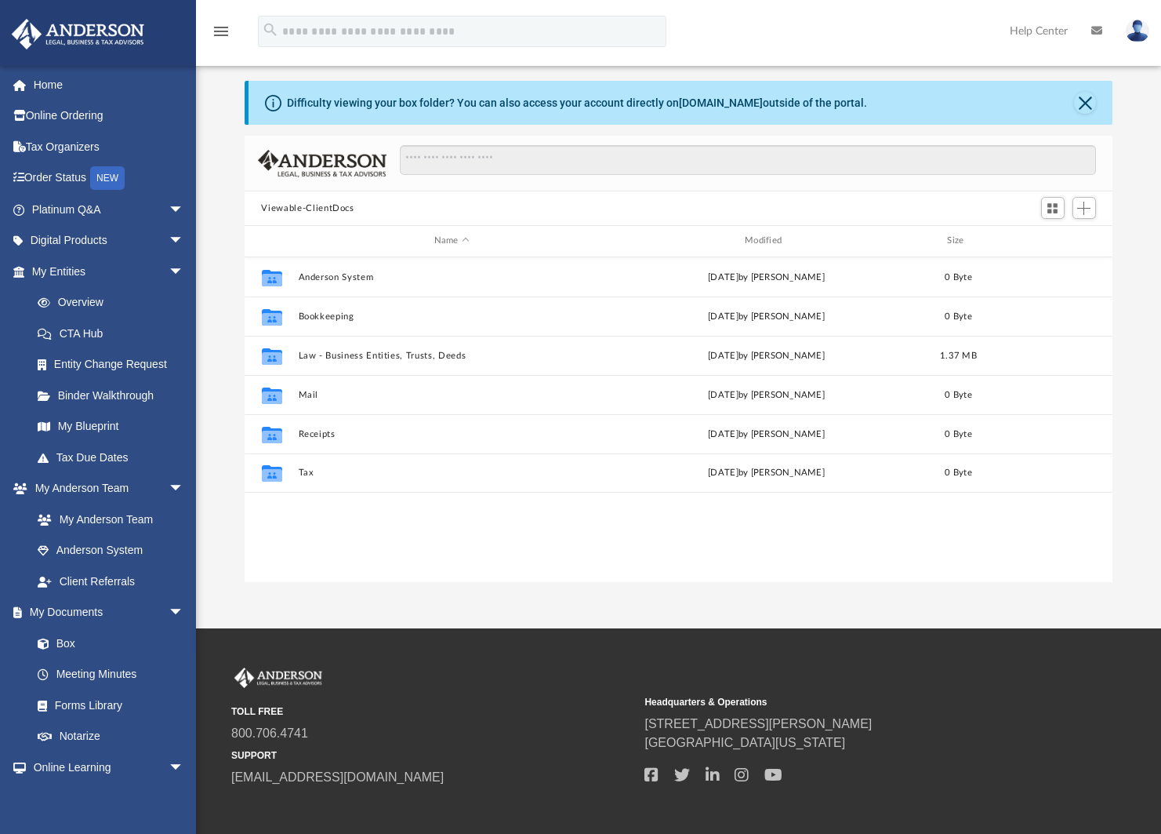
scroll to position [0, 0]
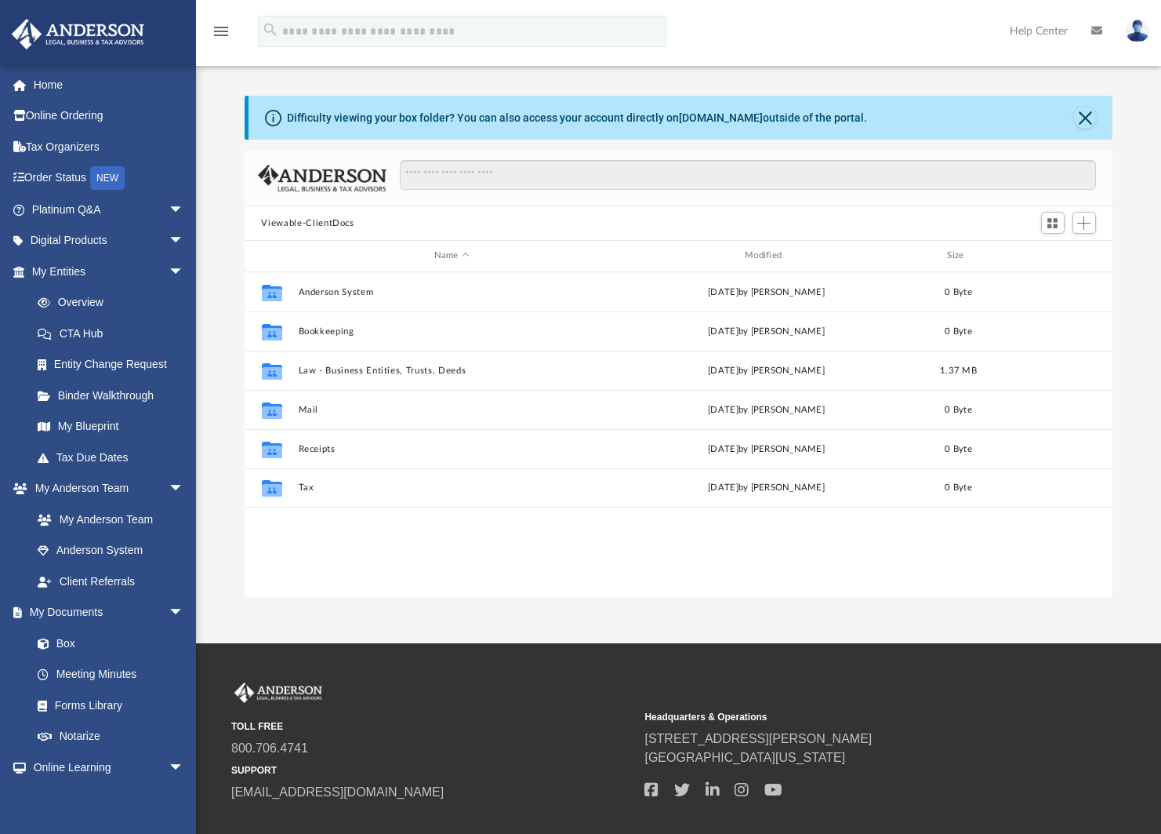
click at [510, 116] on div "Difficulty viewing your box folder? You can also access your account directly o…" at bounding box center [577, 118] width 580 height 16
drag, startPoint x: 526, startPoint y: 115, endPoint x: 755, endPoint y: 130, distance: 229.5
click at [755, 130] on div "Difficulty viewing your box folder? You can also access your account directly o…" at bounding box center [681, 118] width 865 height 44
click at [764, 122] on div "Difficulty viewing your box folder? You can also access your account directly o…" at bounding box center [577, 118] width 580 height 16
drag, startPoint x: 849, startPoint y: 116, endPoint x: 271, endPoint y: 125, distance: 578.0
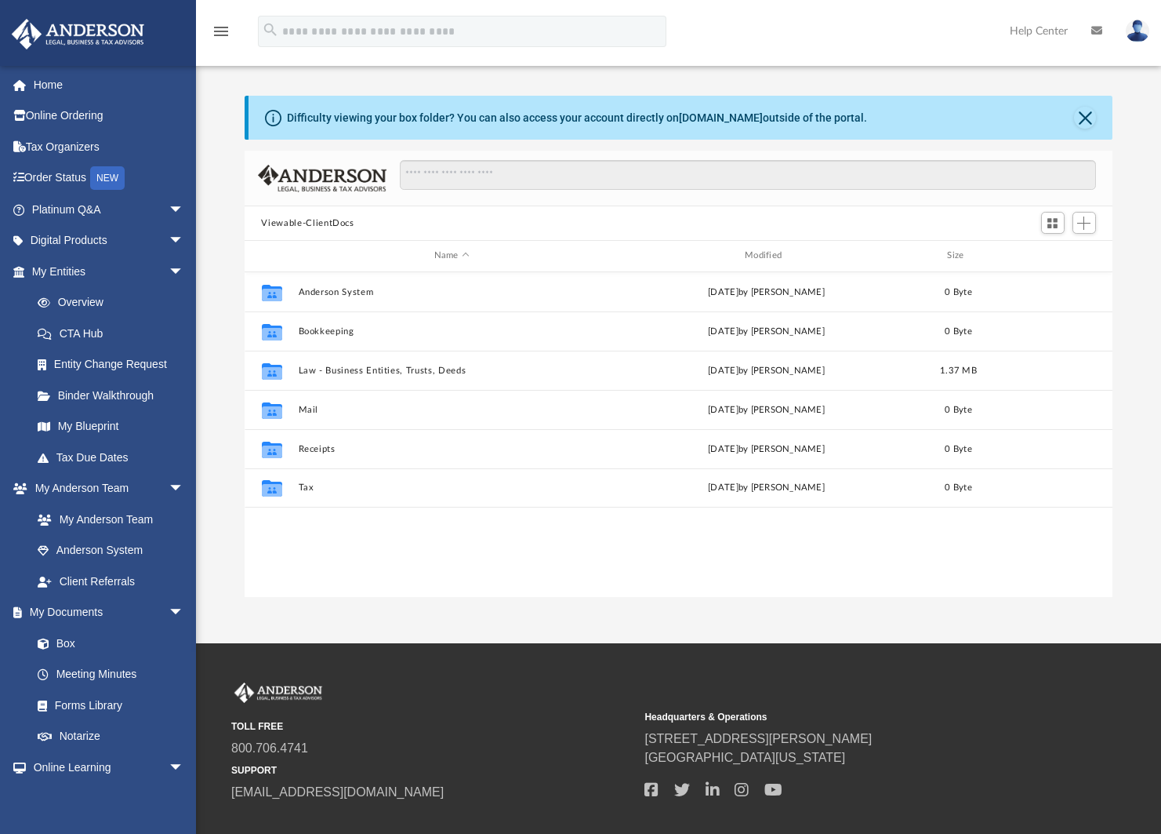
click at [271, 125] on div "Difficulty viewing your box folder? You can also access your account directly o…" at bounding box center [681, 118] width 865 height 44
click at [234, 176] on div "Difficulty viewing your box folder? You can also access your account directly o…" at bounding box center [678, 346] width 965 height 501
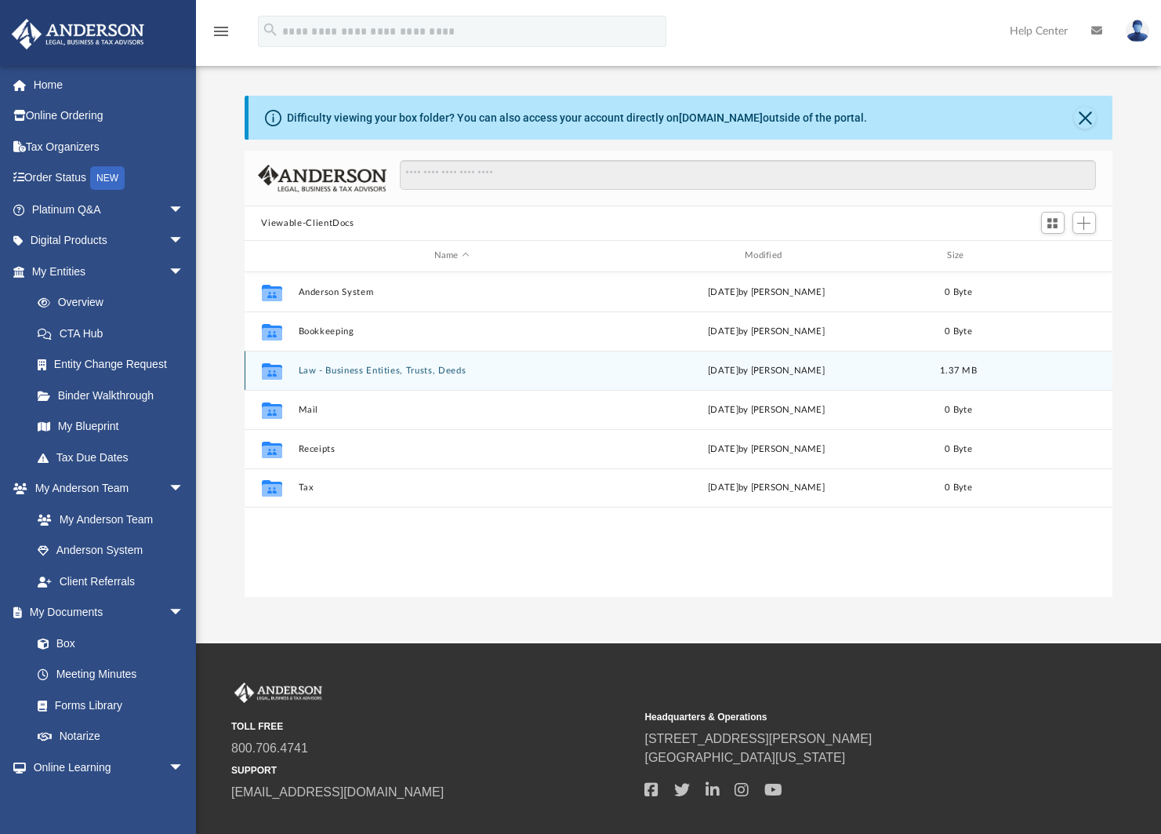
click at [313, 365] on button "Law - Business Entities, Trusts, Deeds" at bounding box center [451, 370] width 307 height 10
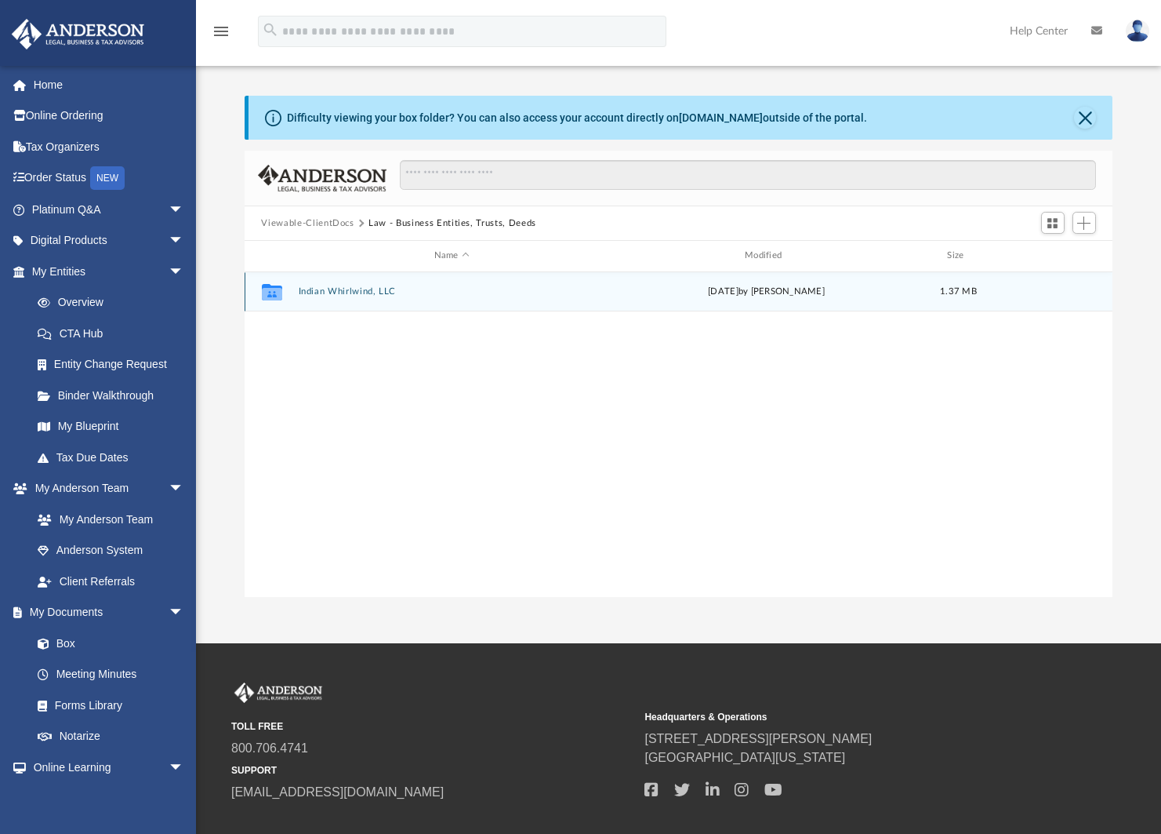
click at [348, 288] on button "Indian Whirlwind, LLC" at bounding box center [451, 291] width 307 height 10
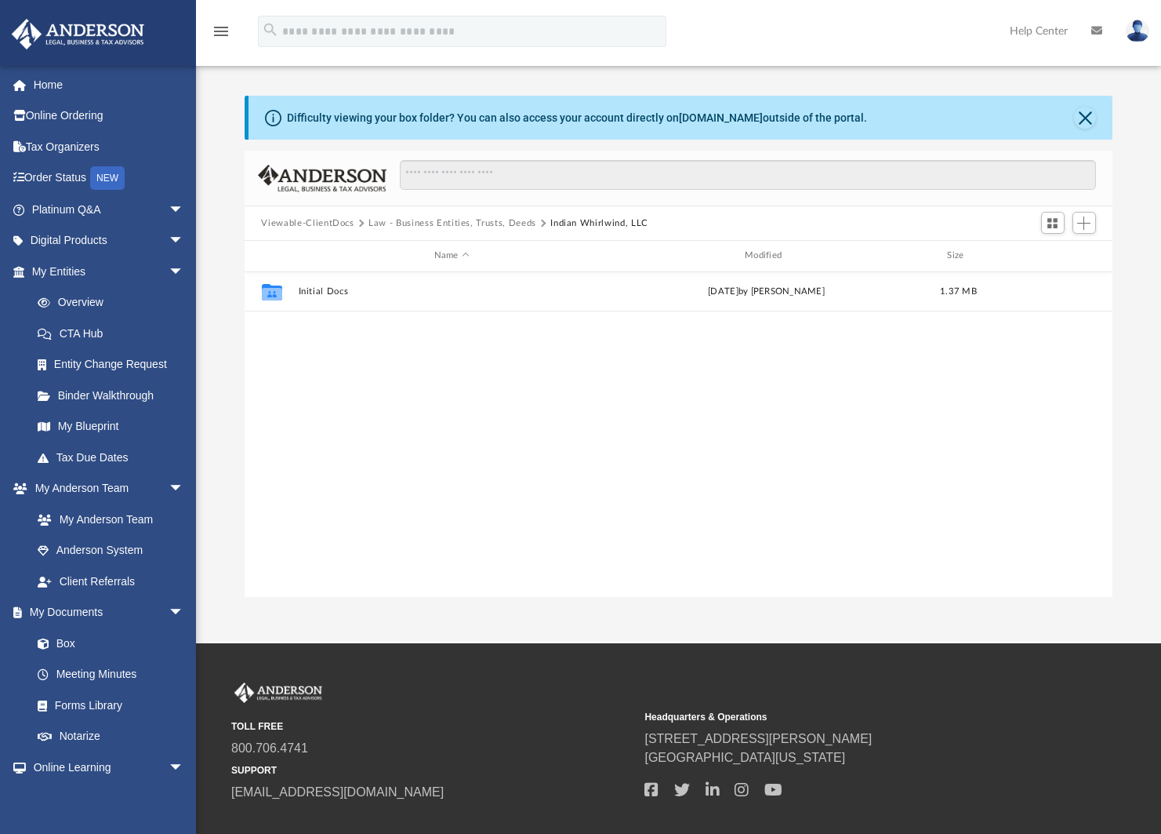
scroll to position [78, 0]
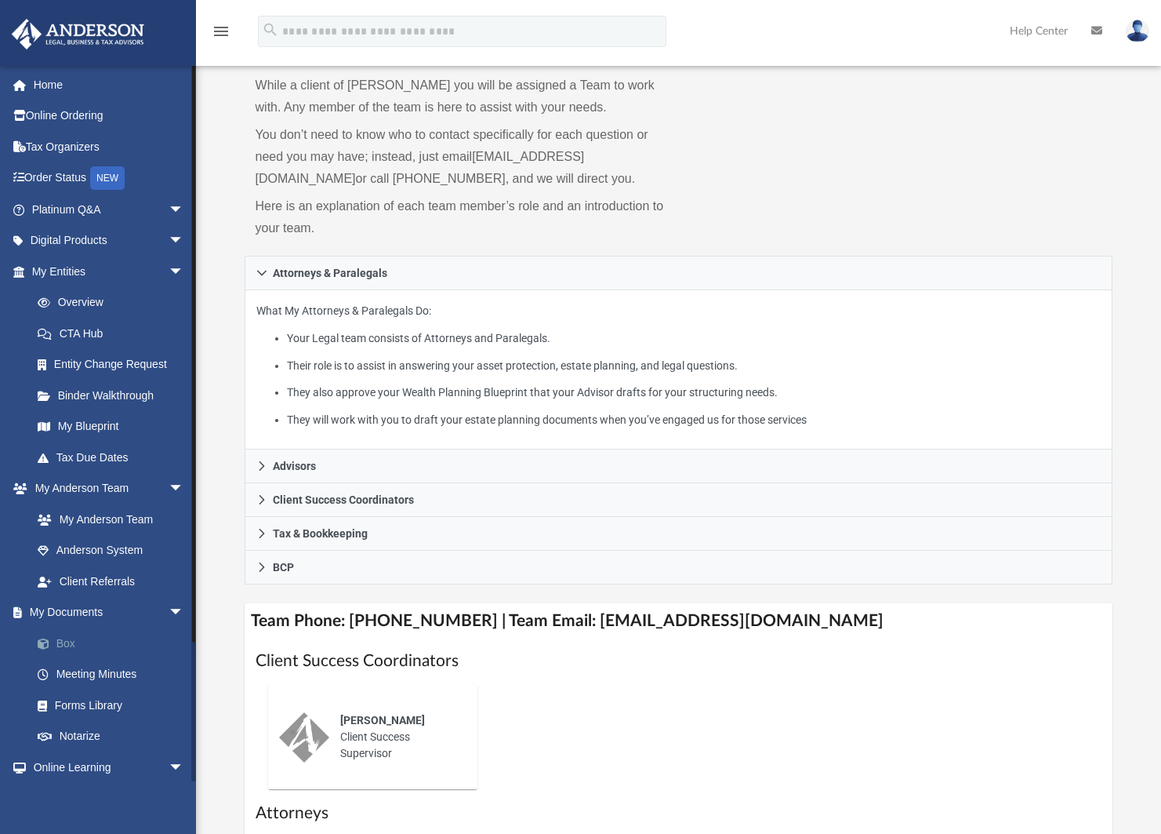
click at [82, 636] on link "Box" at bounding box center [115, 642] width 186 height 31
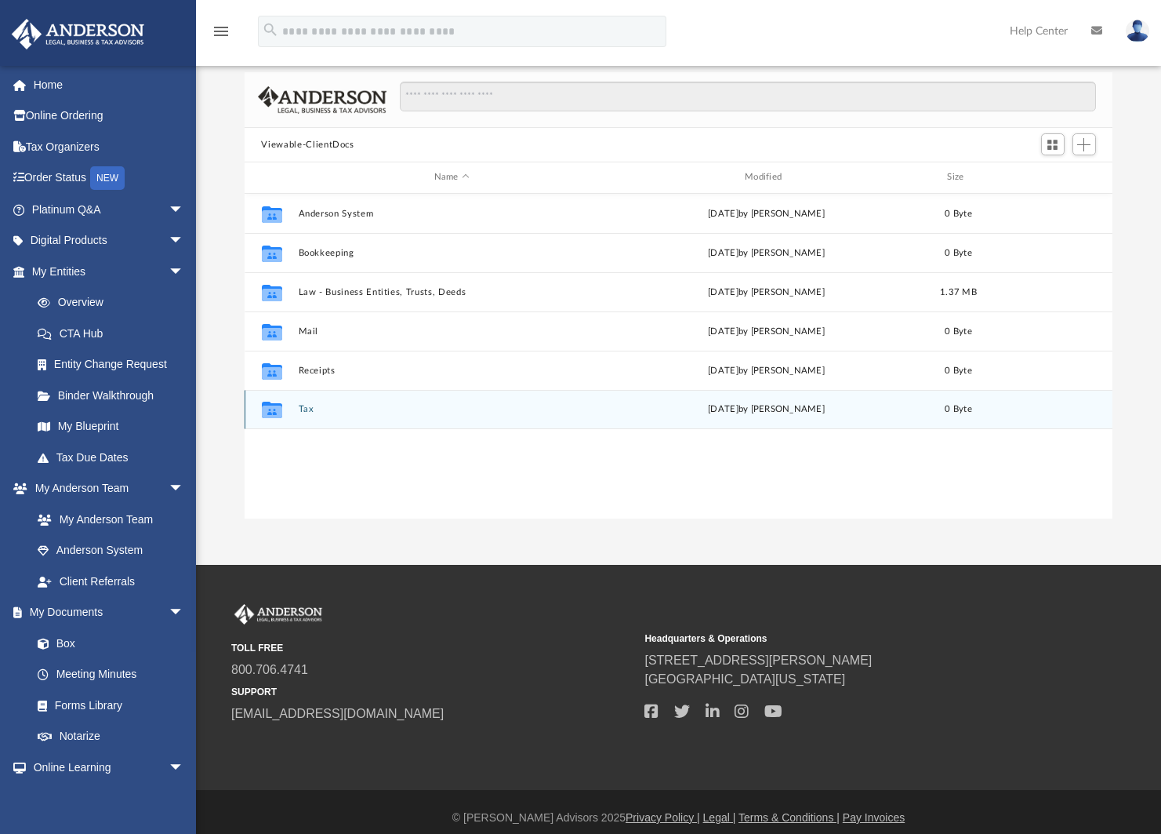
scroll to position [345, 857]
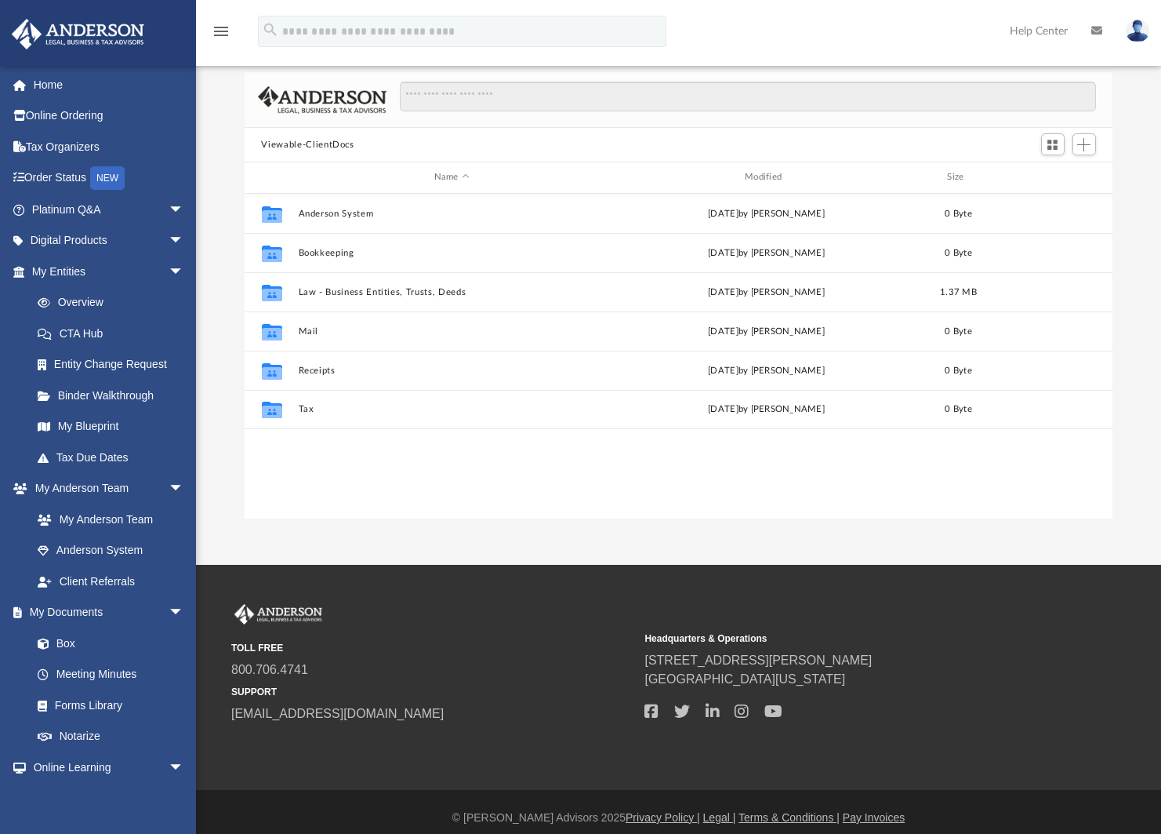
click at [294, 145] on button "Viewable-ClientDocs" at bounding box center [307, 145] width 93 height 14
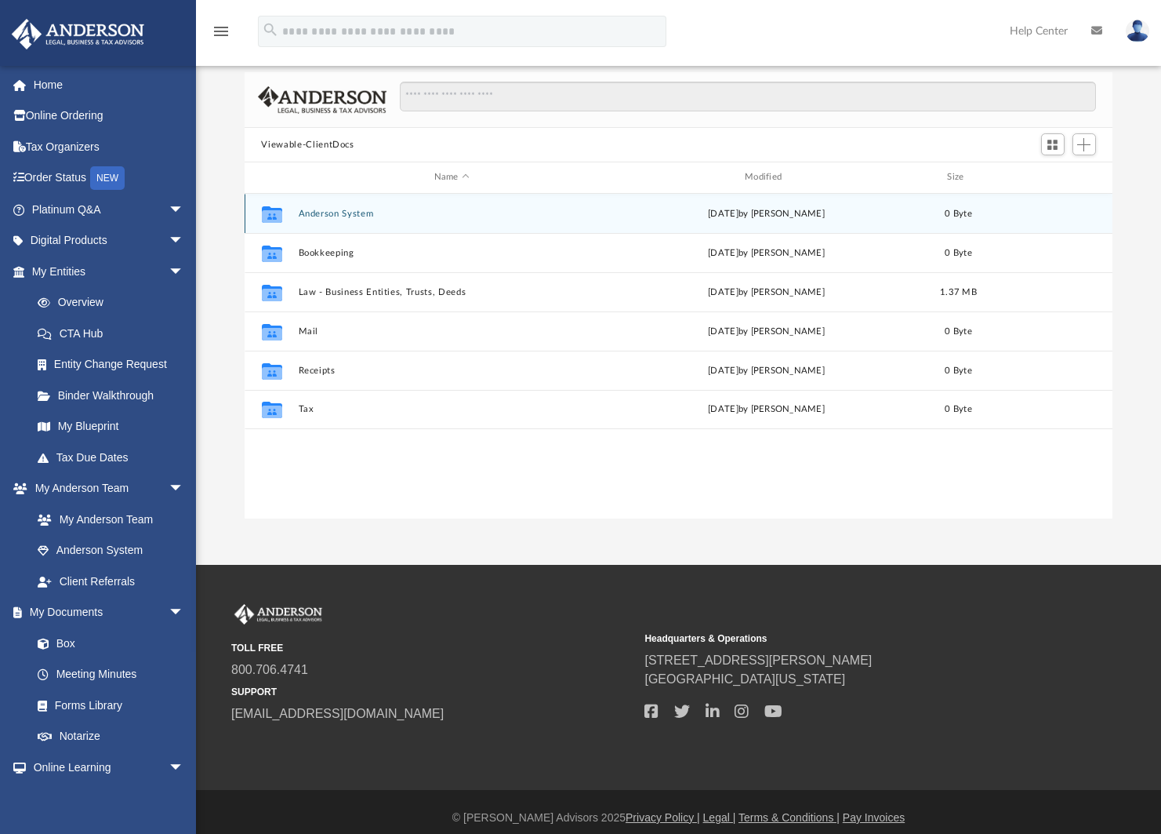
scroll to position [0, 0]
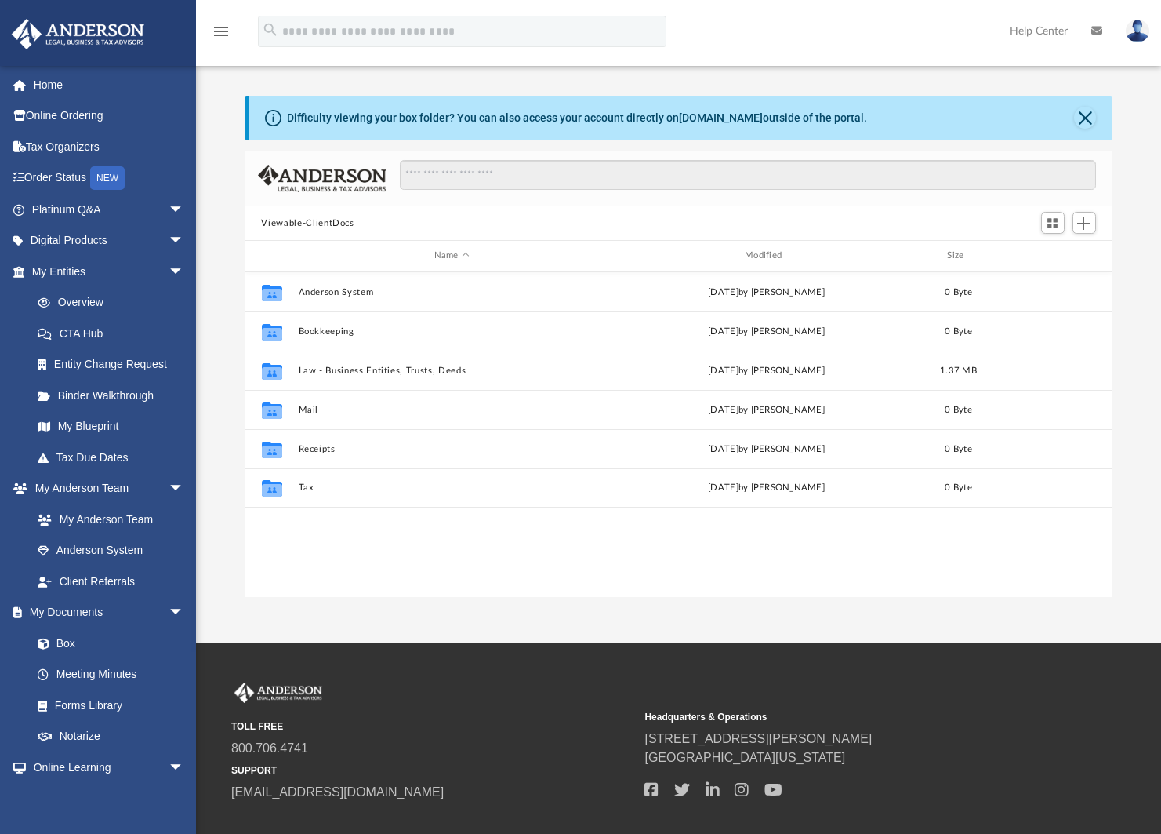
click at [446, 542] on div "Collaborated Folder Anderson System Mon Jun 9 2025 by Bre Mooney 0 Byte Collabo…" at bounding box center [679, 434] width 869 height 325
click at [572, 221] on div "Viewable-ClientDocs" at bounding box center [679, 223] width 869 height 35
click at [790, 585] on div "Collaborated Folder Anderson System Mon Jun 9 2025 by Bre Mooney 0 Byte Collabo…" at bounding box center [679, 434] width 869 height 325
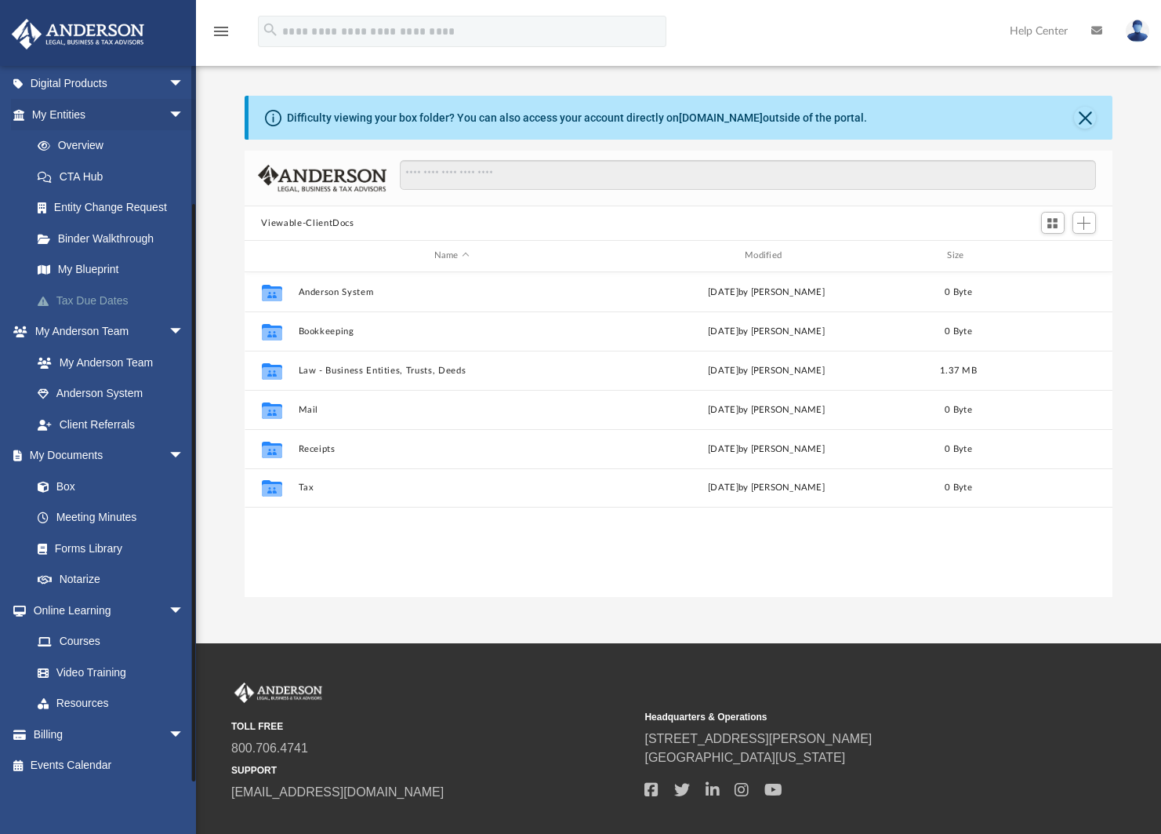
scroll to position [160, 0]
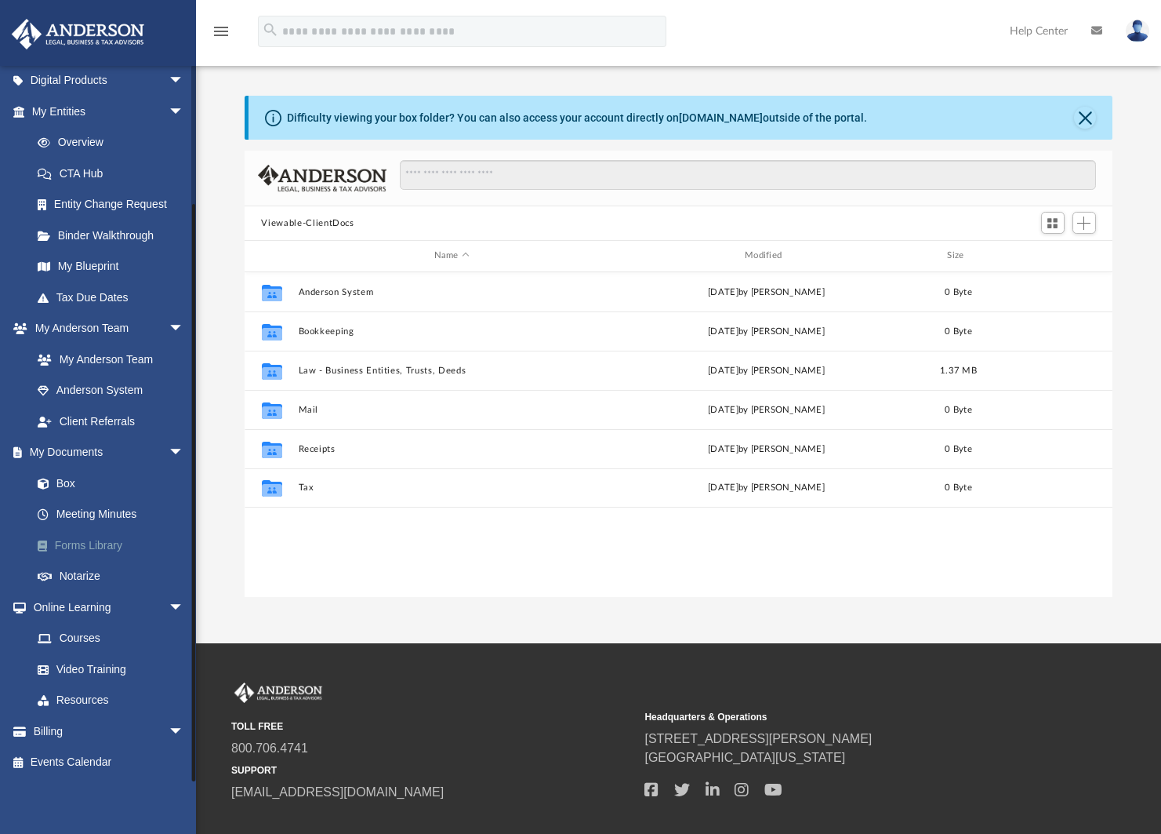
click at [105, 551] on link "Forms Library" at bounding box center [115, 544] width 186 height 31
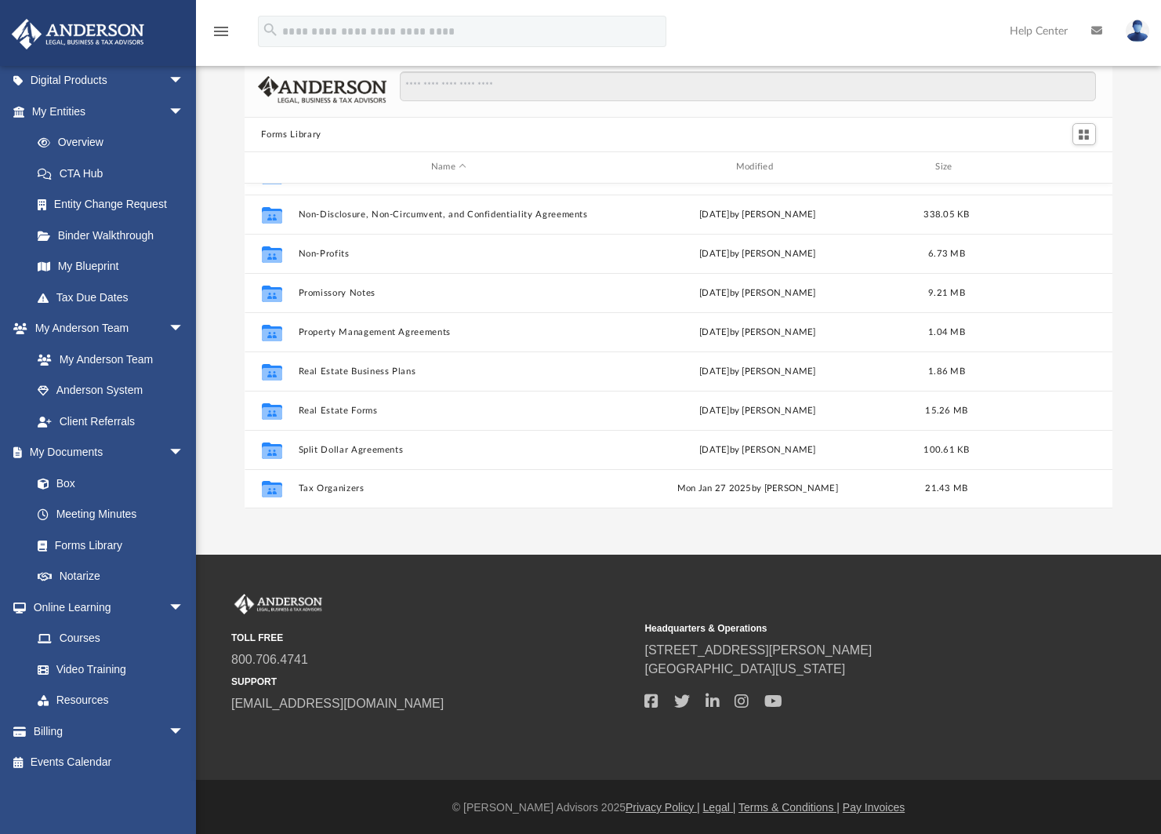
scroll to position [35, 0]
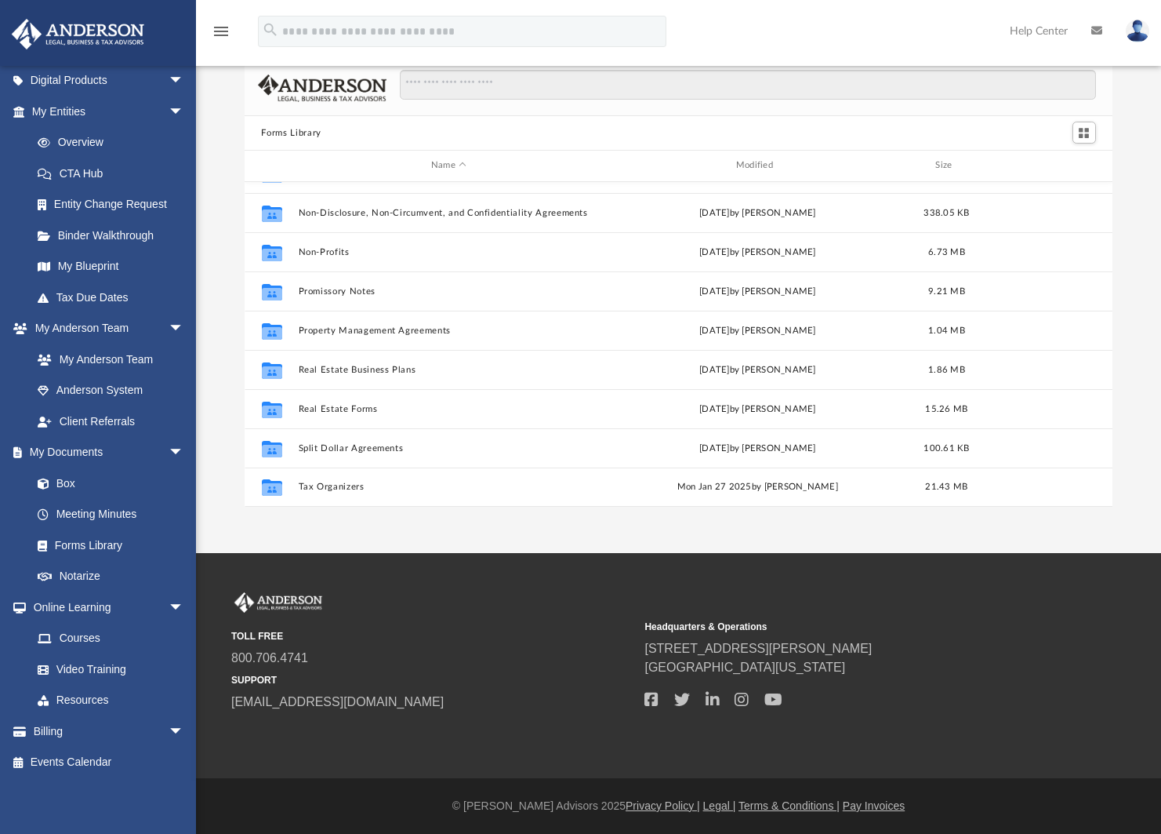
click at [529, 542] on div "App paul.r.friday@gmail.com Sign Out paul@confluenspartners.com Home Online Ord…" at bounding box center [580, 259] width 1161 height 588
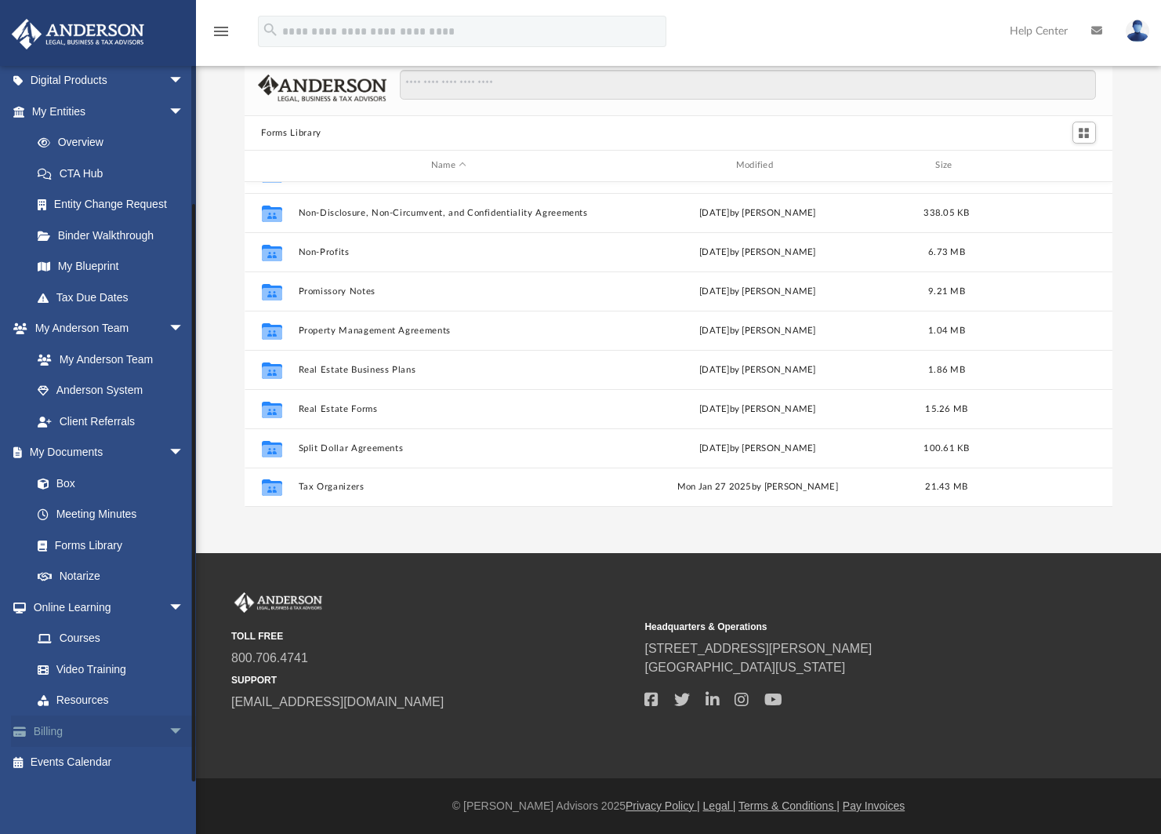
click at [42, 732] on link "Billing arrow_drop_down" at bounding box center [109, 730] width 197 height 31
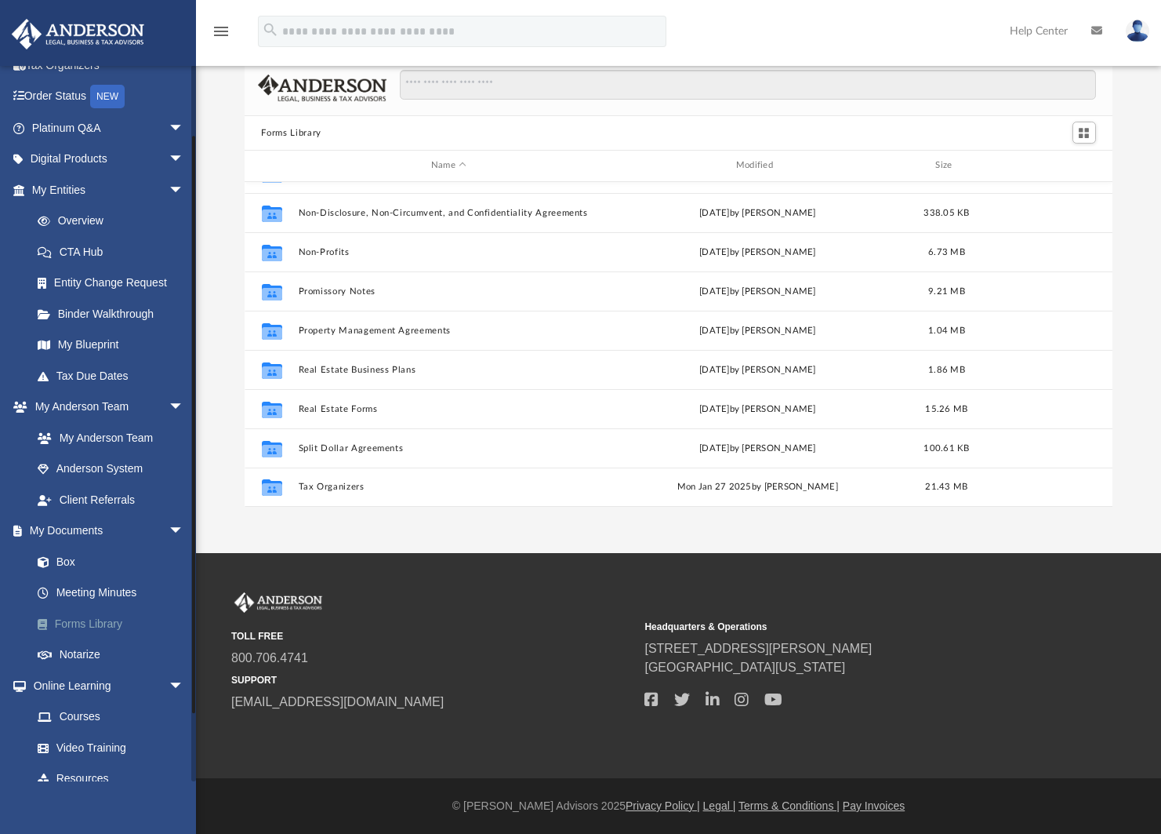
scroll to position [160, 0]
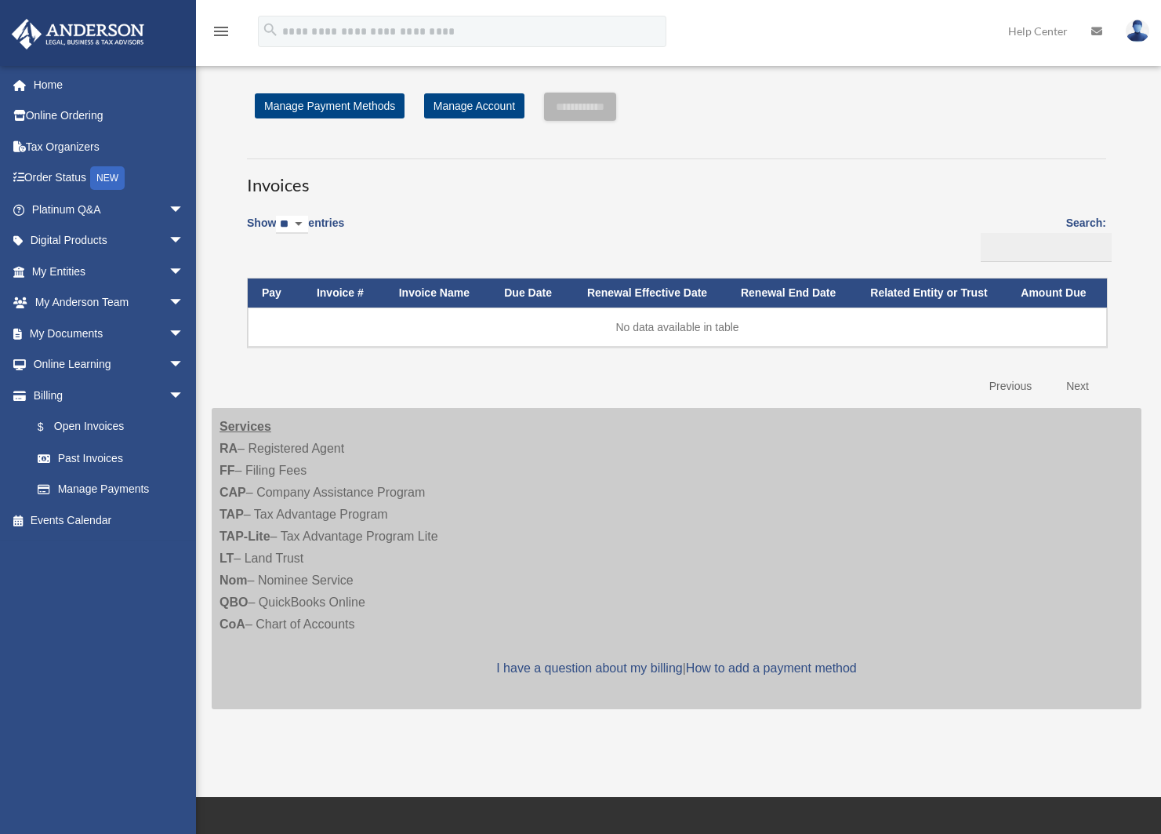
click at [350, 427] on div "Services RA – Registered Agent FF – Filing Fees CAP – Company Assistance Progra…" at bounding box center [677, 558] width 930 height 301
drag, startPoint x: 222, startPoint y: 430, endPoint x: 398, endPoint y: 624, distance: 262.1
click at [398, 624] on div "Services RA – Registered Agent FF – Filing Fees CAP – Company Assistance Progra…" at bounding box center [677, 558] width 930 height 301
drag, startPoint x: 376, startPoint y: 627, endPoint x: 216, endPoint y: 430, distance: 254.1
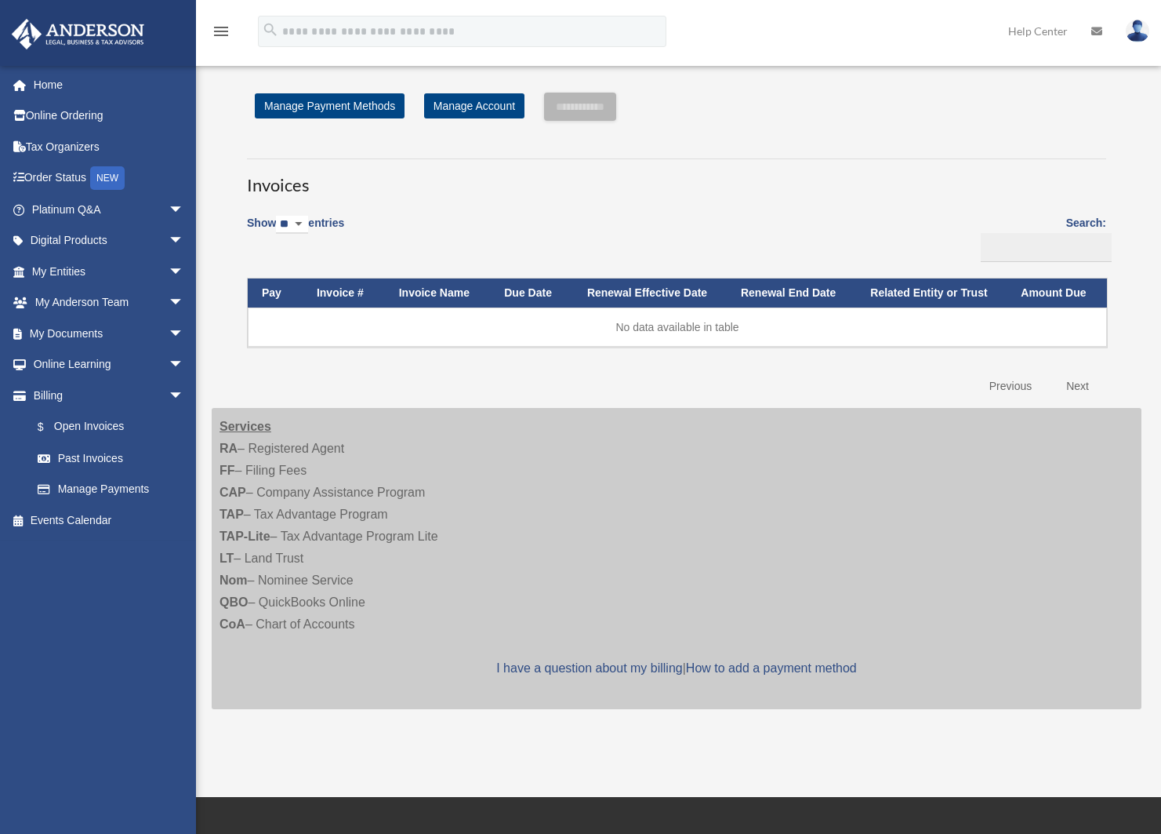
click at [216, 430] on div "Services RA – Registered Agent FF – Filing Fees CAP – Company Assistance Progra…" at bounding box center [677, 558] width 930 height 301
click at [212, 362] on div "**********" at bounding box center [677, 248] width 930 height 310
click at [120, 322] on link "My Documents arrow_drop_down" at bounding box center [109, 333] width 197 height 31
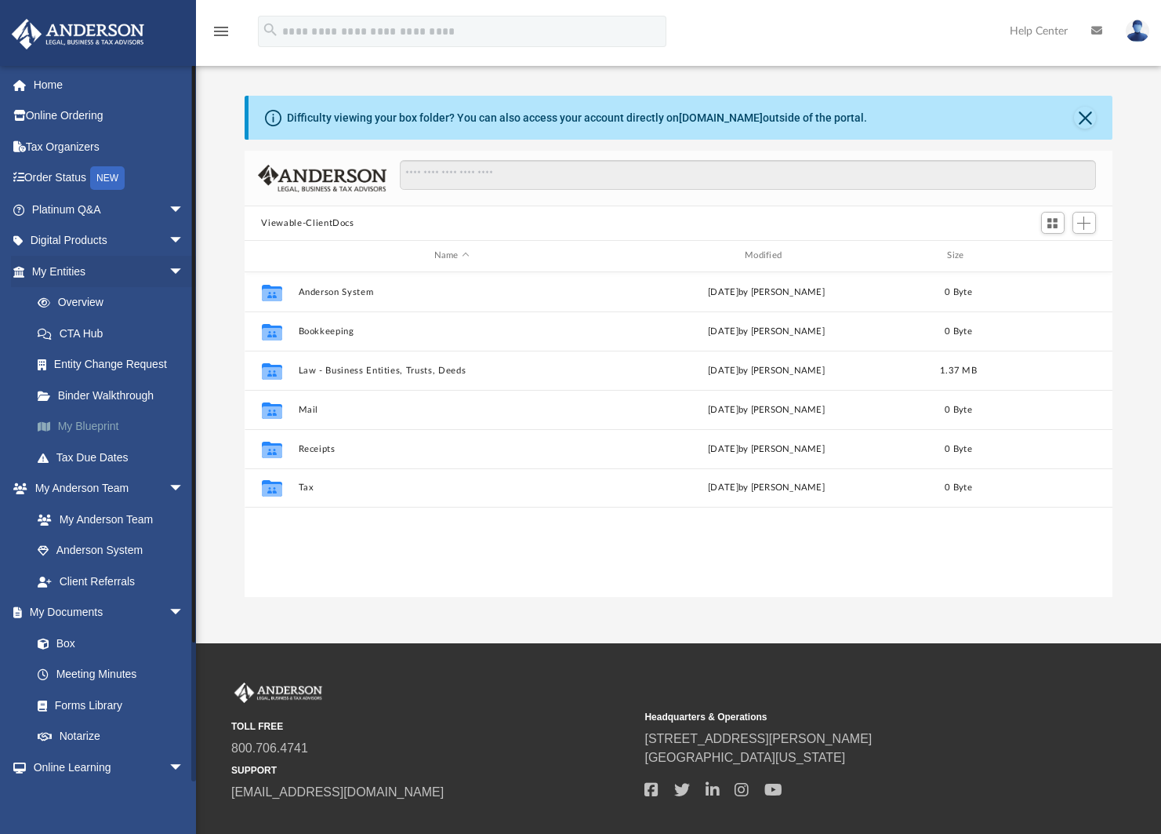
scroll to position [345, 857]
click at [169, 233] on span "arrow_drop_down" at bounding box center [184, 241] width 31 height 32
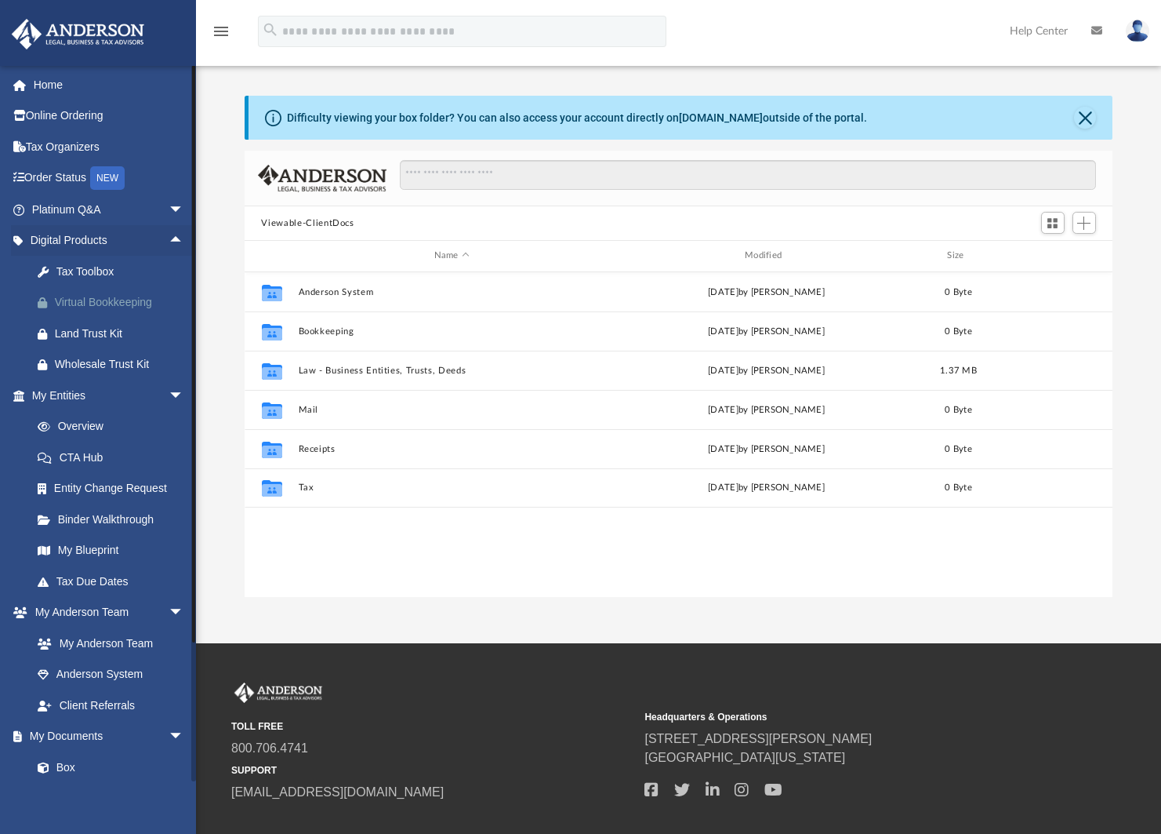
click at [111, 311] on div "Virtual Bookkeeping" at bounding box center [121, 302] width 133 height 20
